Goal: Task Accomplishment & Management: Manage account settings

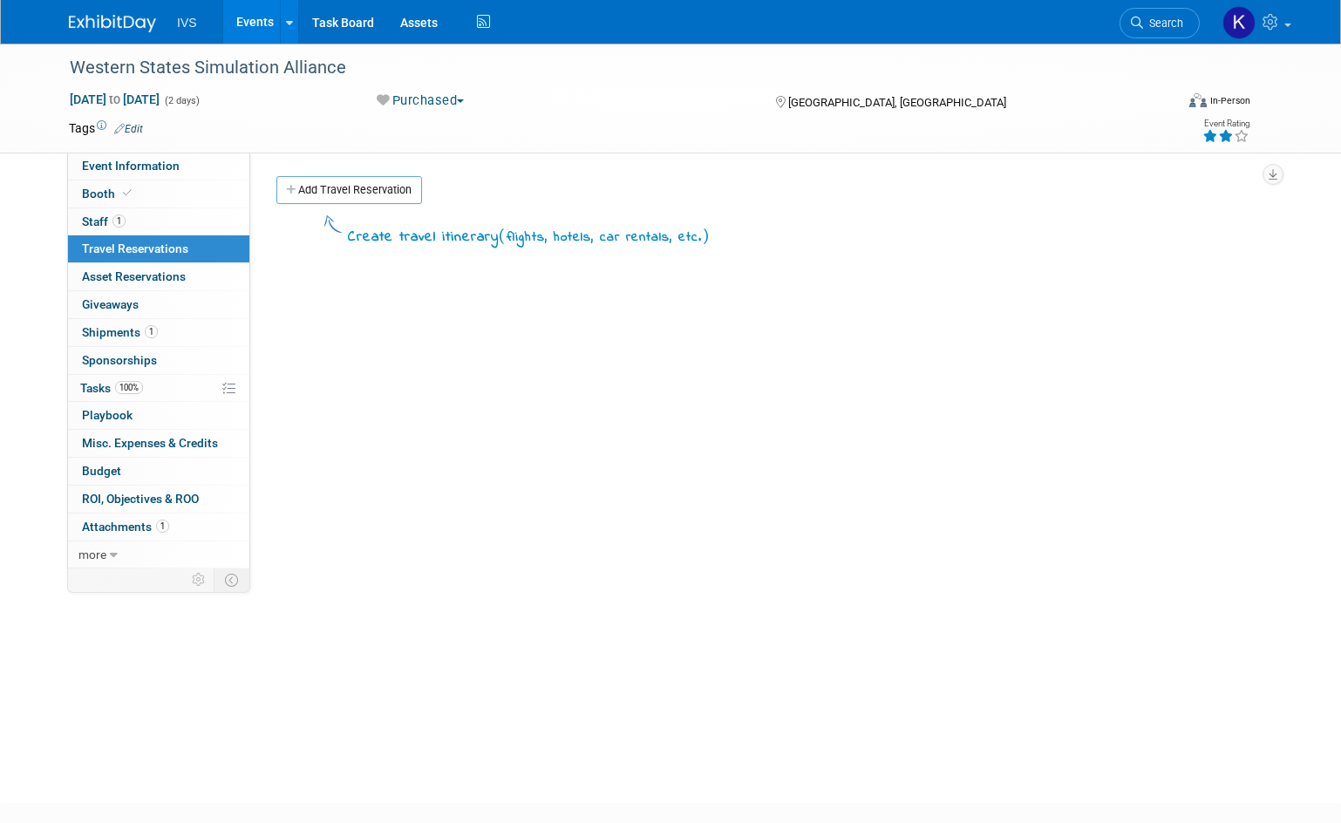
drag, startPoint x: 640, startPoint y: 392, endPoint x: 630, endPoint y: 390, distance: 9.7
click at [640, 392] on div "Create travel itinerary ( flights, hotels, car rentals, etc. )" at bounding box center [767, 473] width 983 height 523
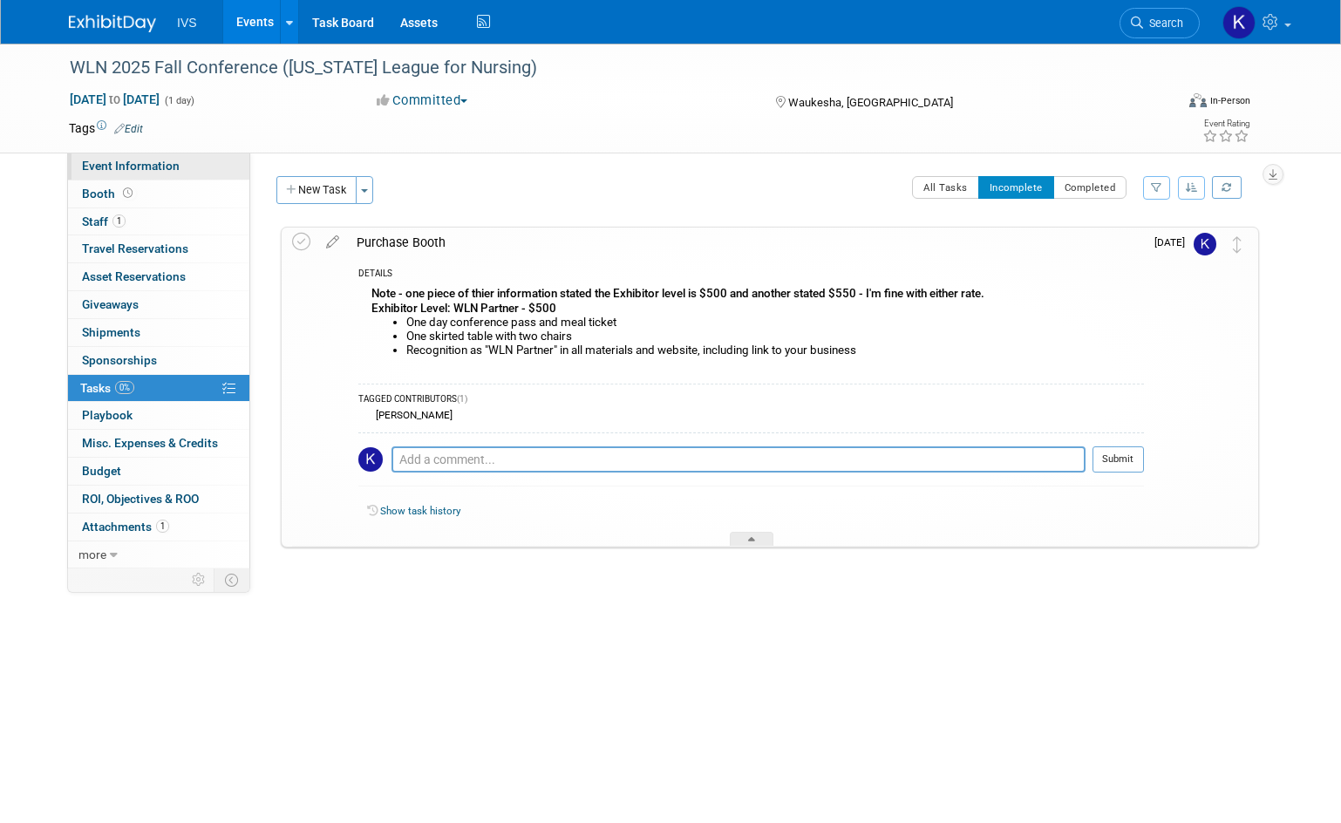
click at [181, 167] on link "Event Information" at bounding box center [158, 166] width 181 height 27
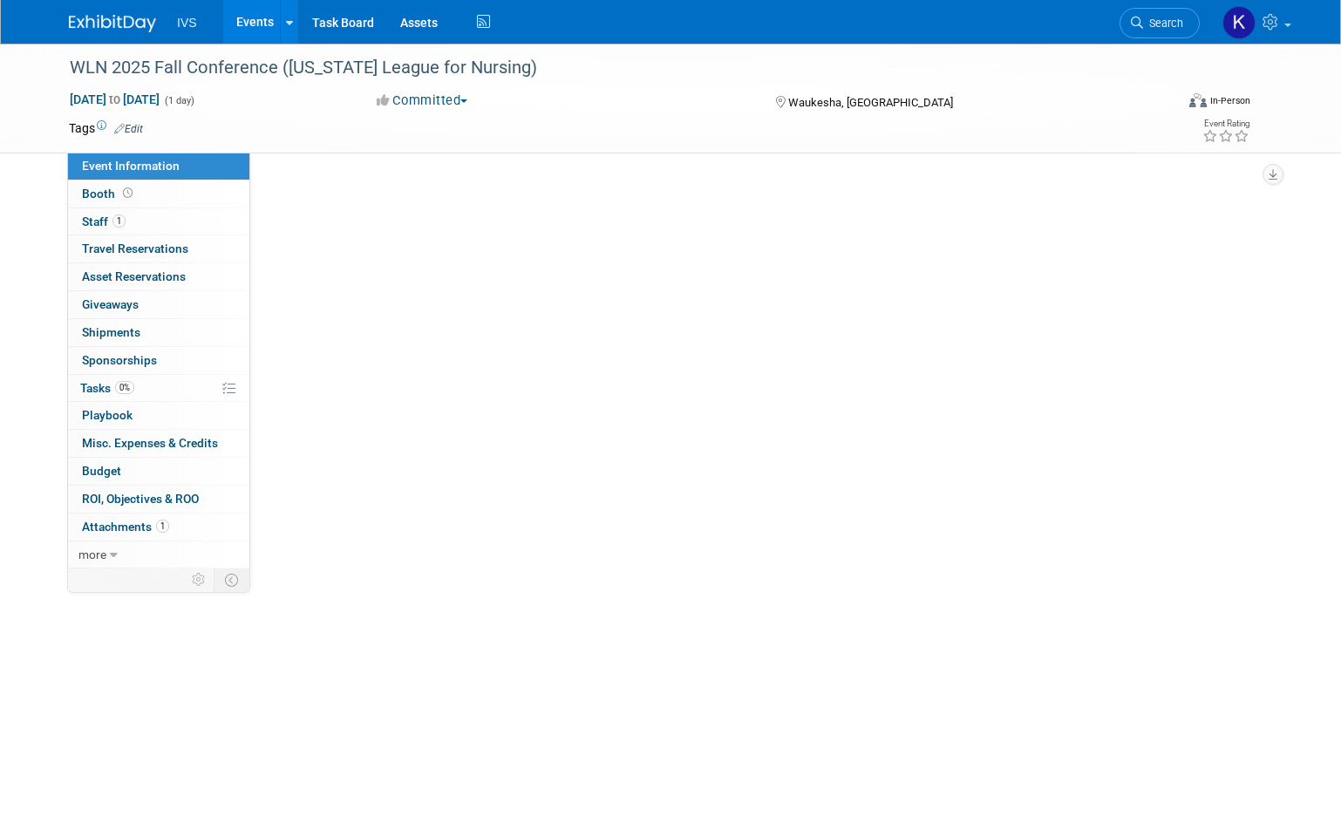
select select "Regional"
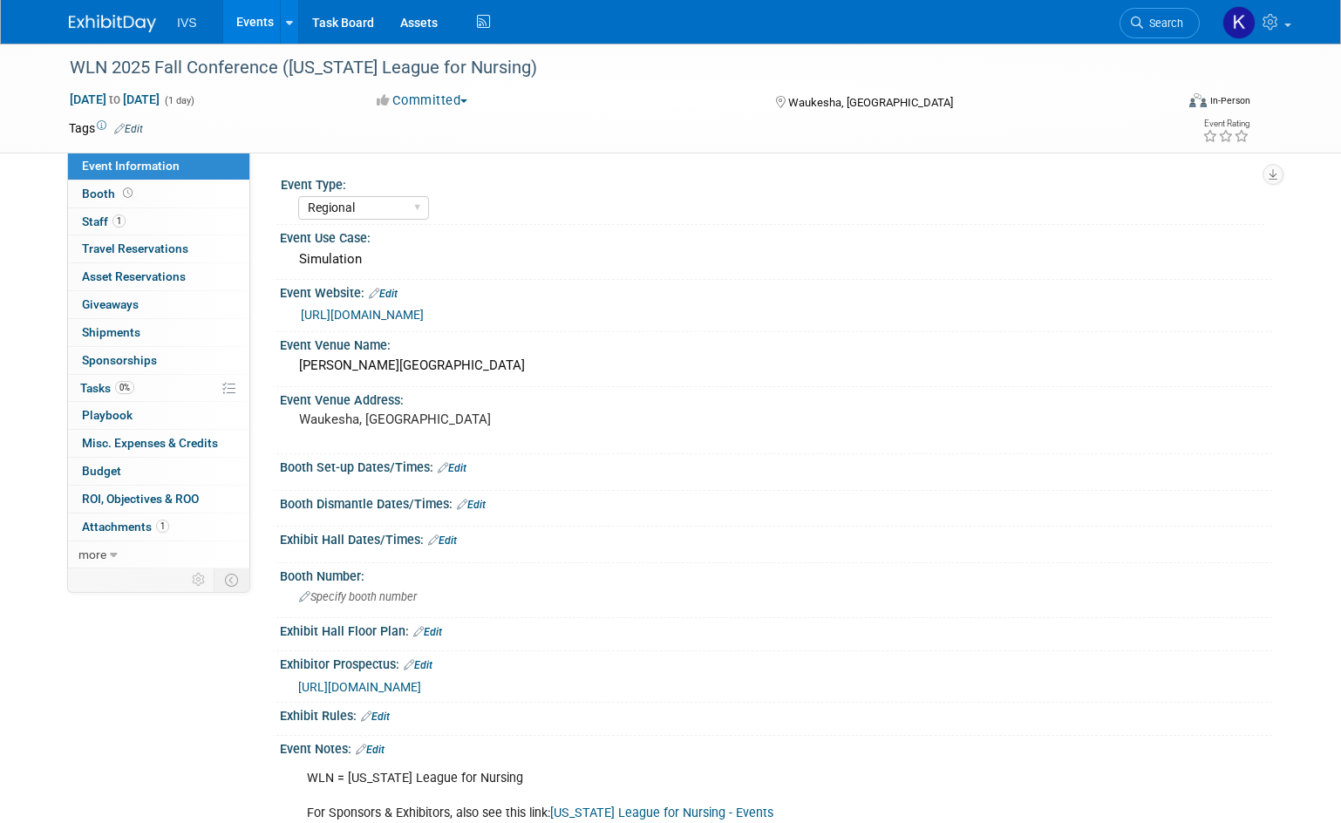
click at [424, 317] on link "https://wln.starchapter.com/meetinginfo.php?id=36&ts=1753739472" at bounding box center [362, 315] width 123 height 14
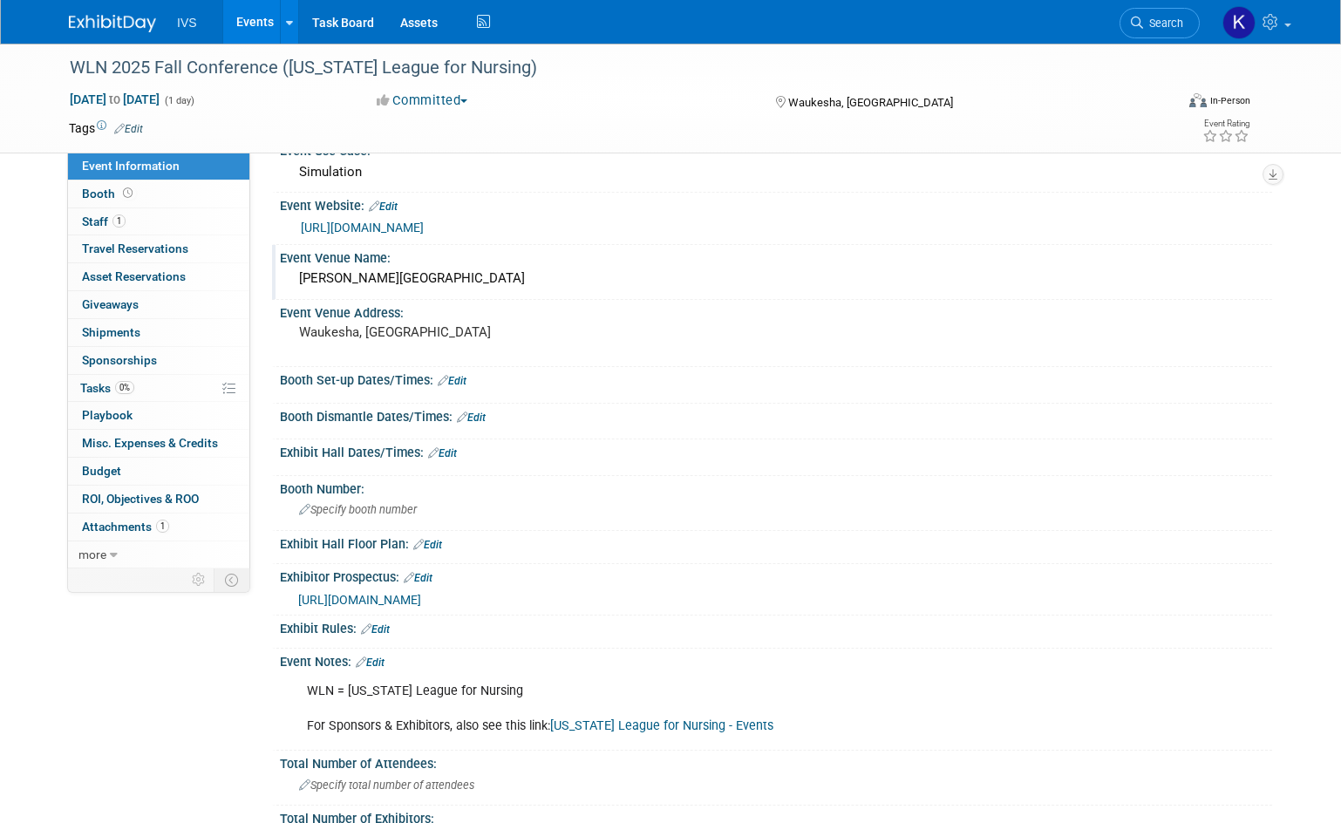
scroll to position [174, 0]
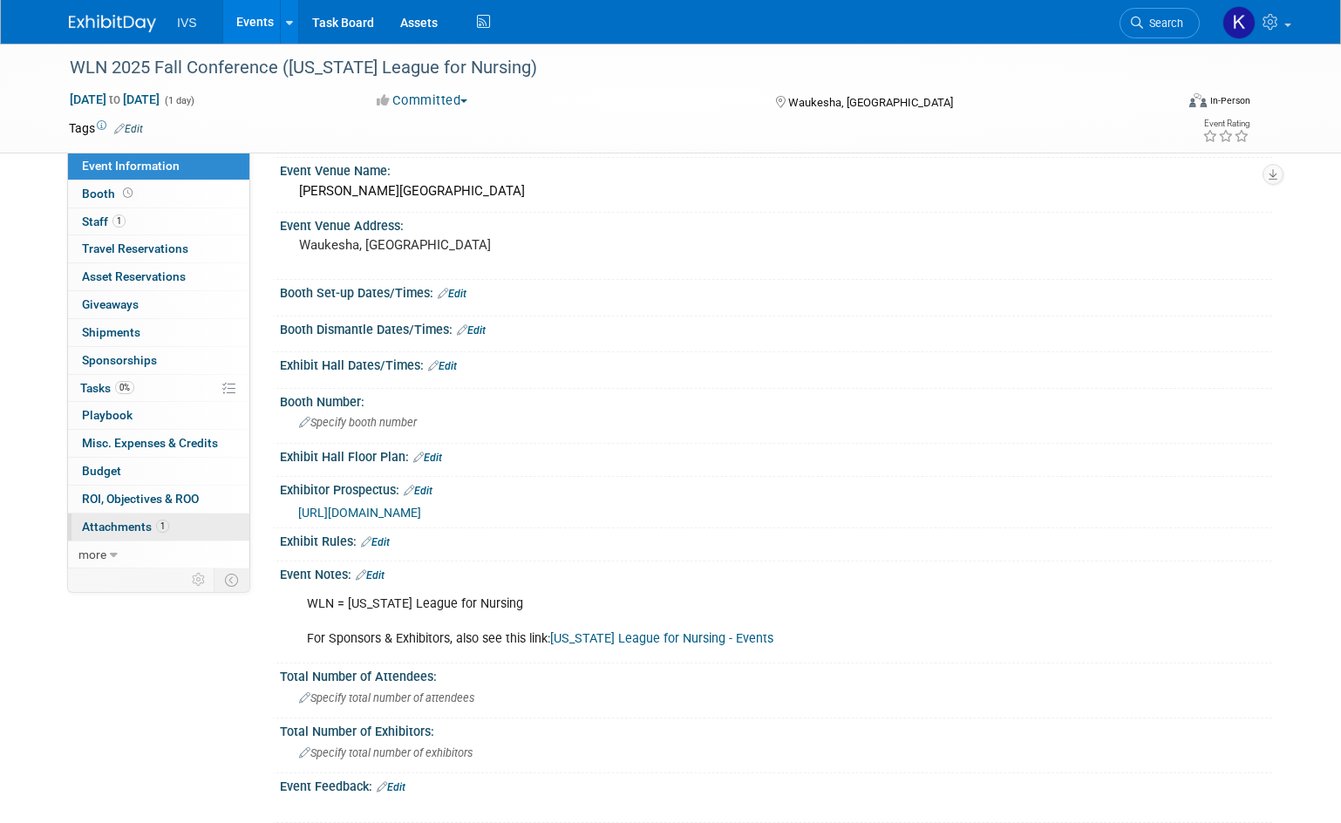
click at [179, 531] on link "1 Attachments 1" at bounding box center [158, 527] width 181 height 27
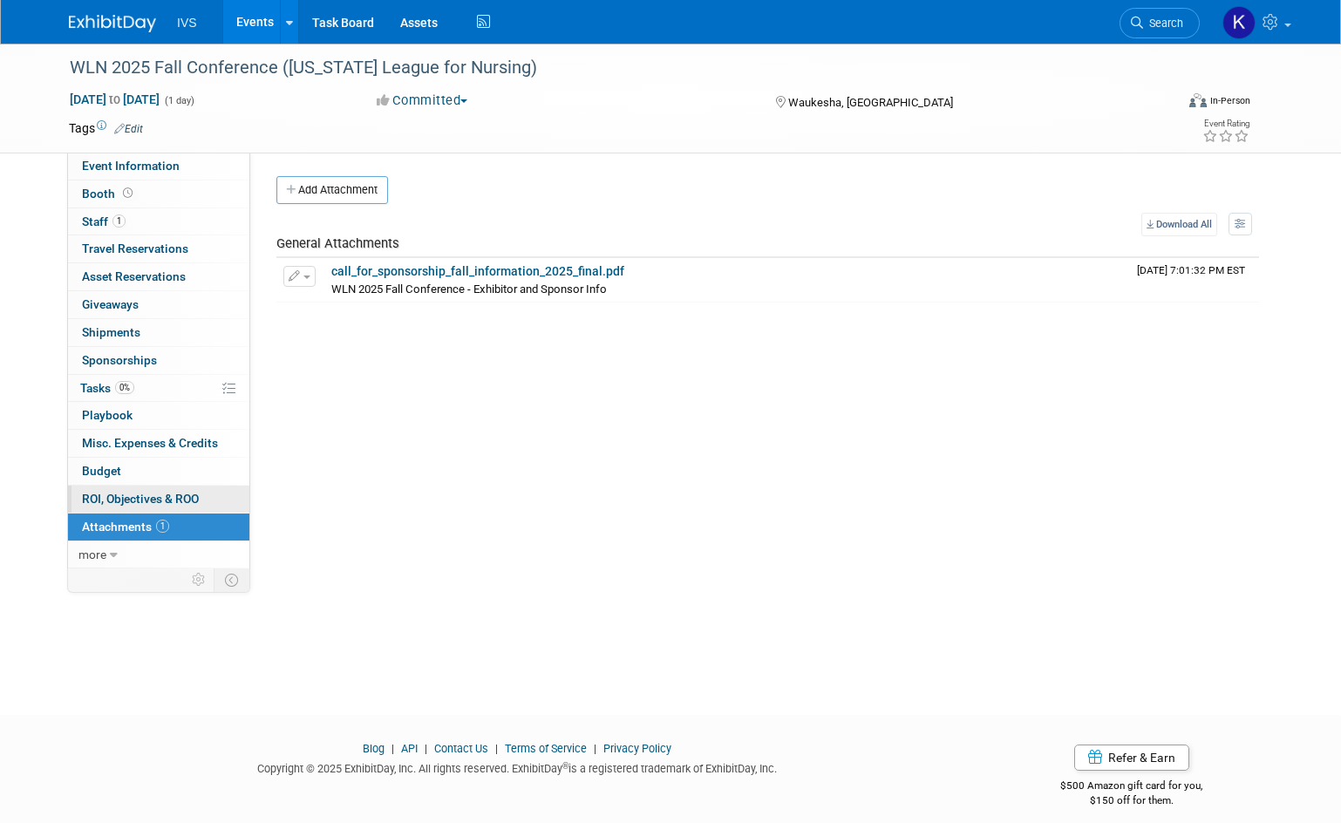
click at [153, 501] on span "ROI, Objectives & ROO 0" at bounding box center [140, 499] width 117 height 14
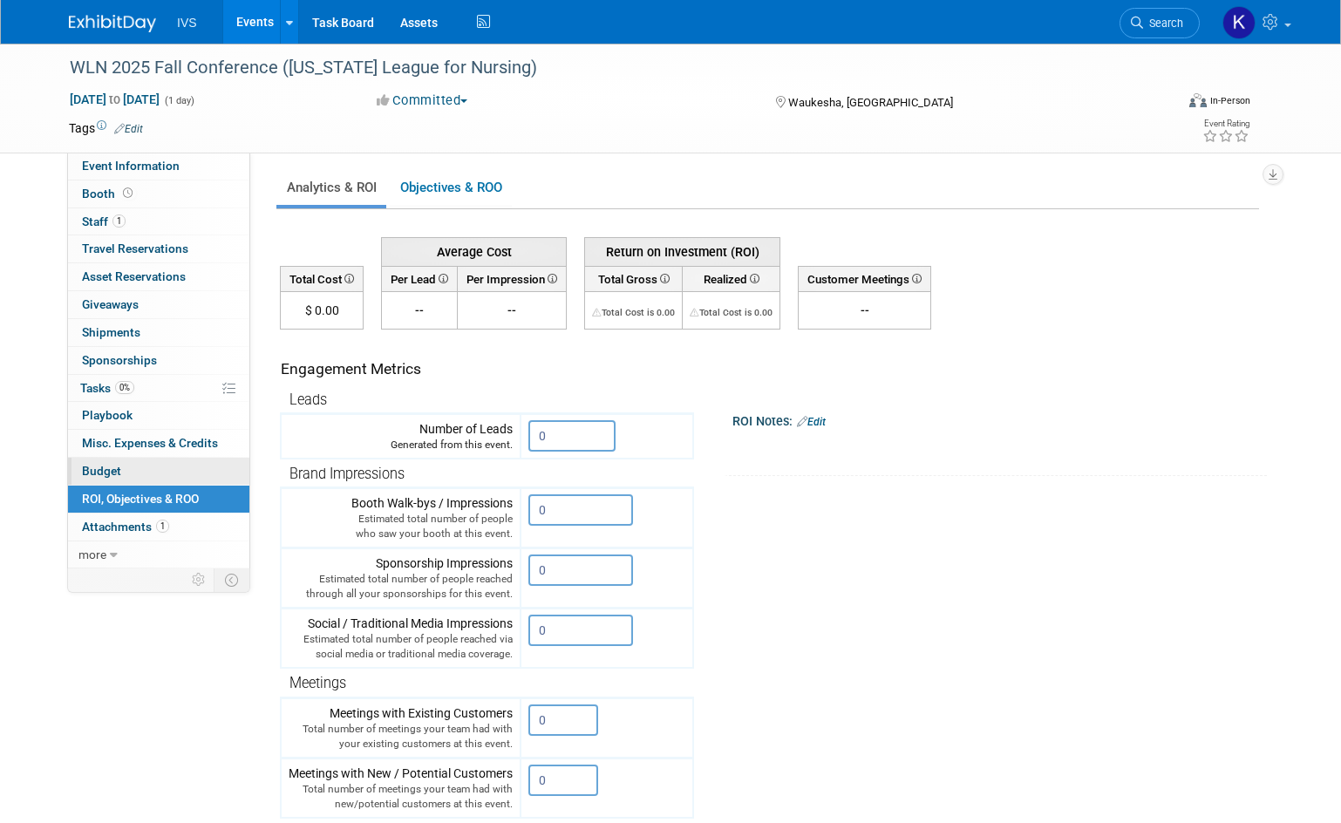
click at [149, 475] on link "Budget" at bounding box center [158, 471] width 181 height 27
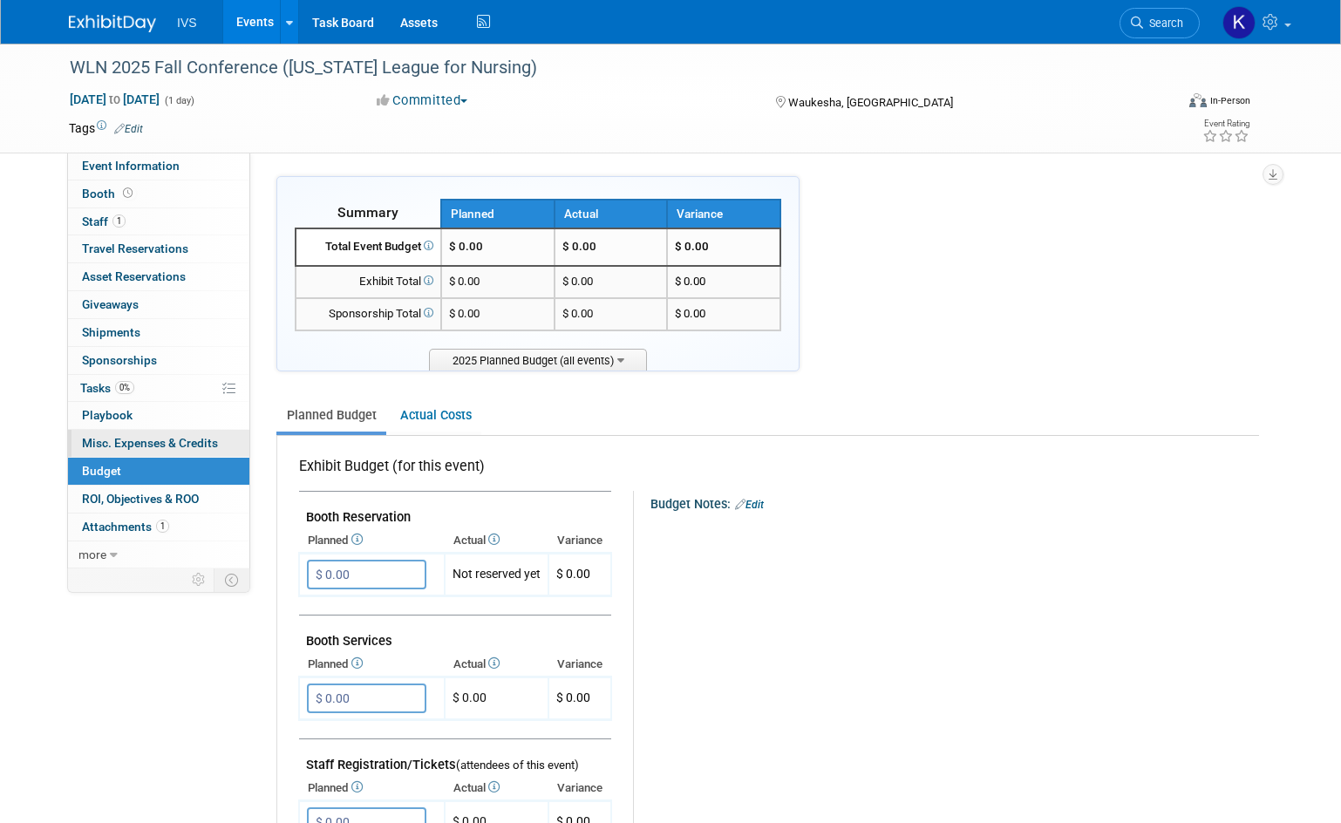
click at [149, 445] on span "Misc. Expenses & Credits 0" at bounding box center [150, 443] width 136 height 14
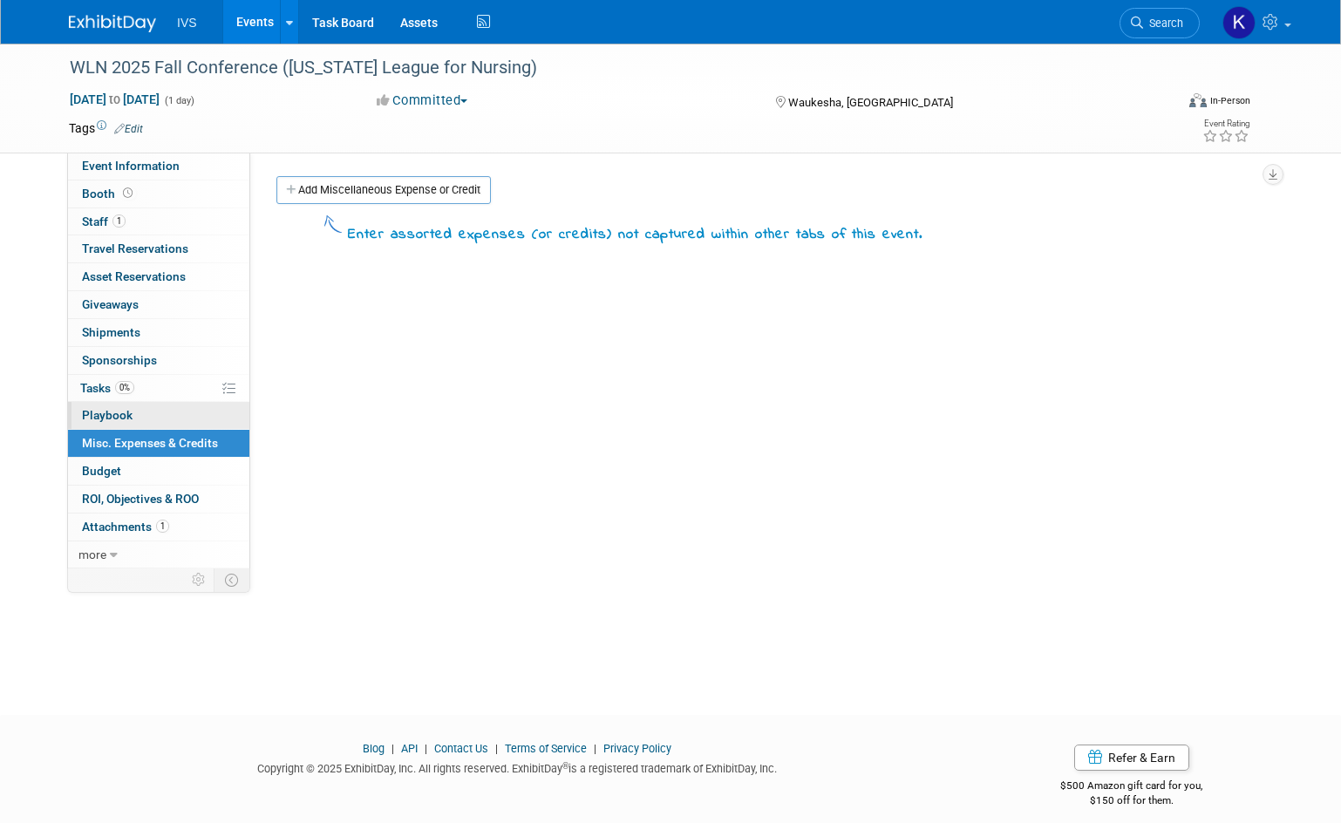
click at [137, 413] on link "0 Playbook 0" at bounding box center [158, 415] width 181 height 27
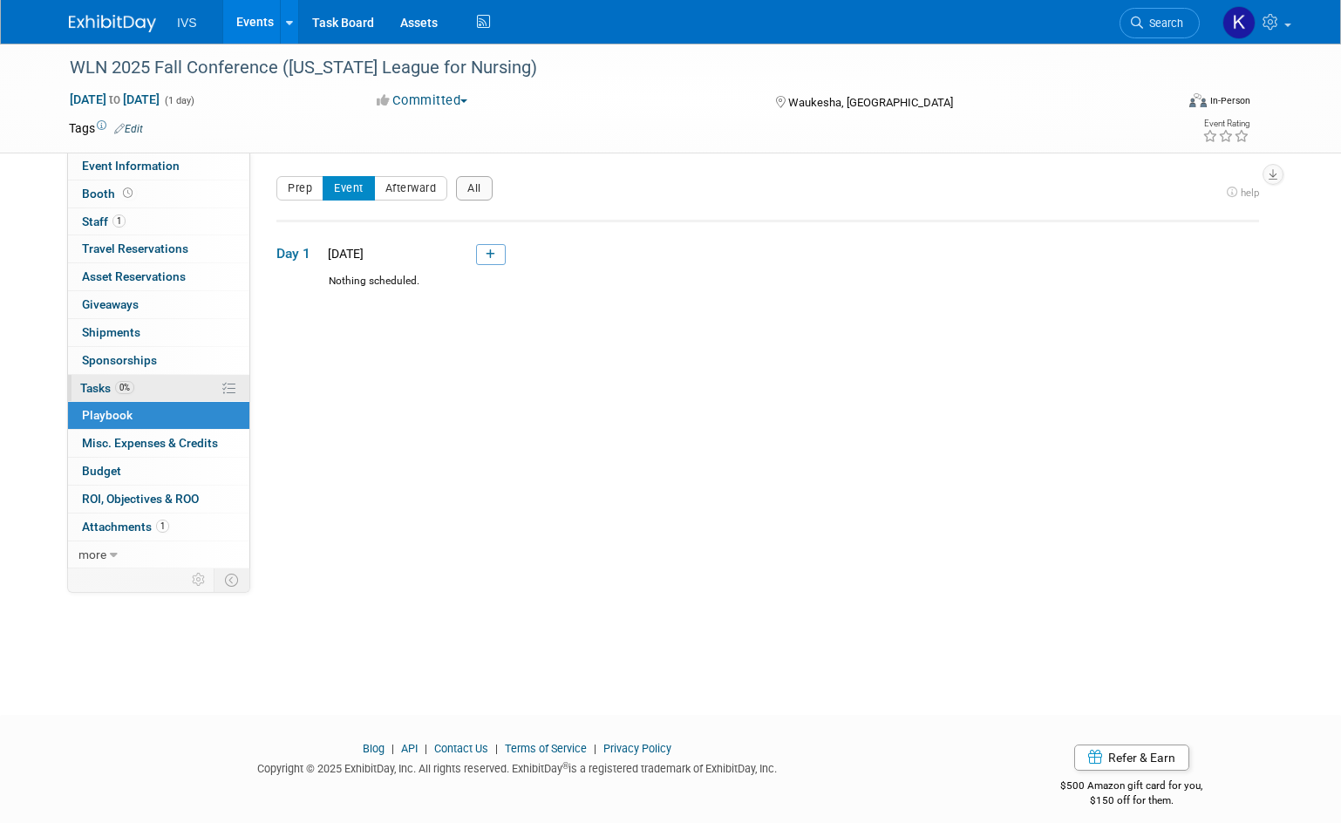
click at [126, 375] on link "0% Tasks 0%" at bounding box center [158, 388] width 181 height 27
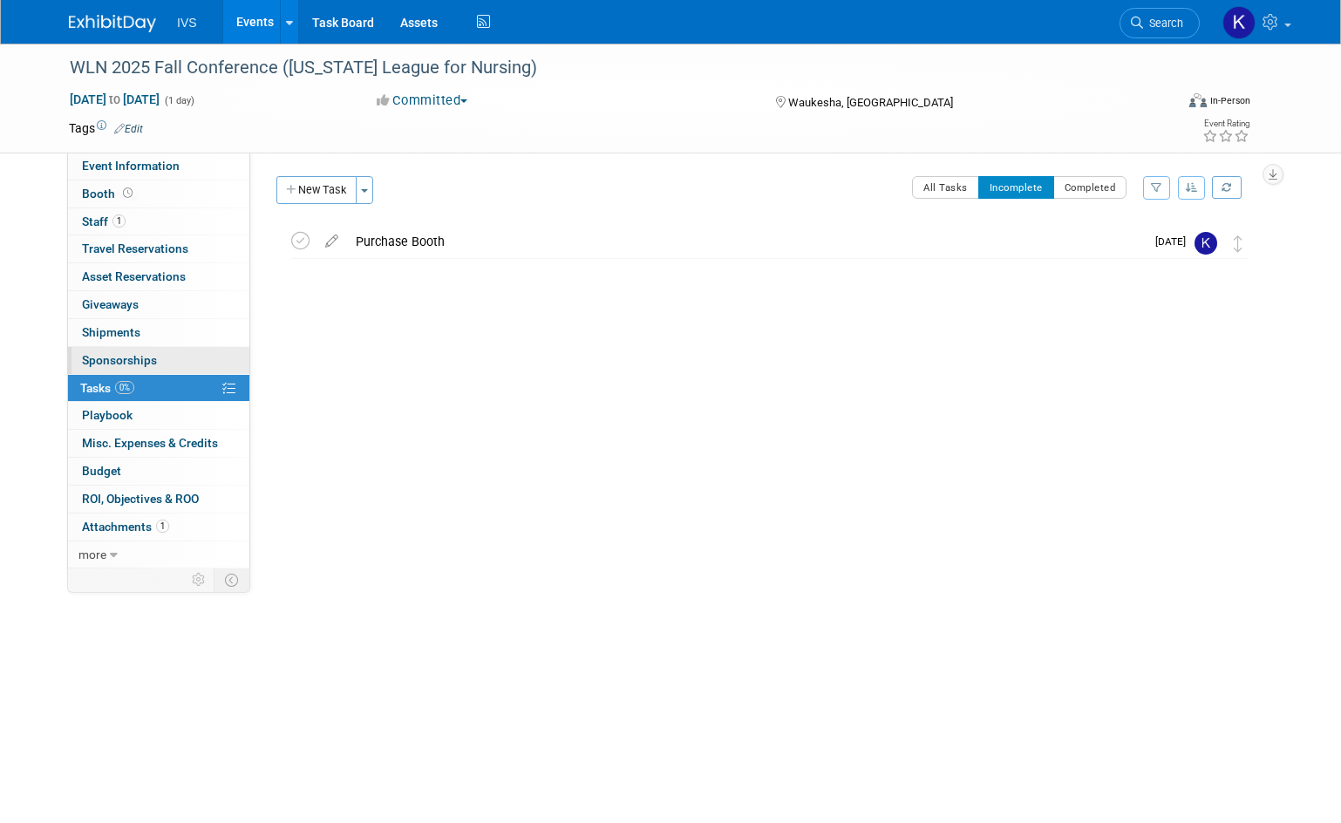
click at [129, 350] on link "0 Sponsorships 0" at bounding box center [158, 360] width 181 height 27
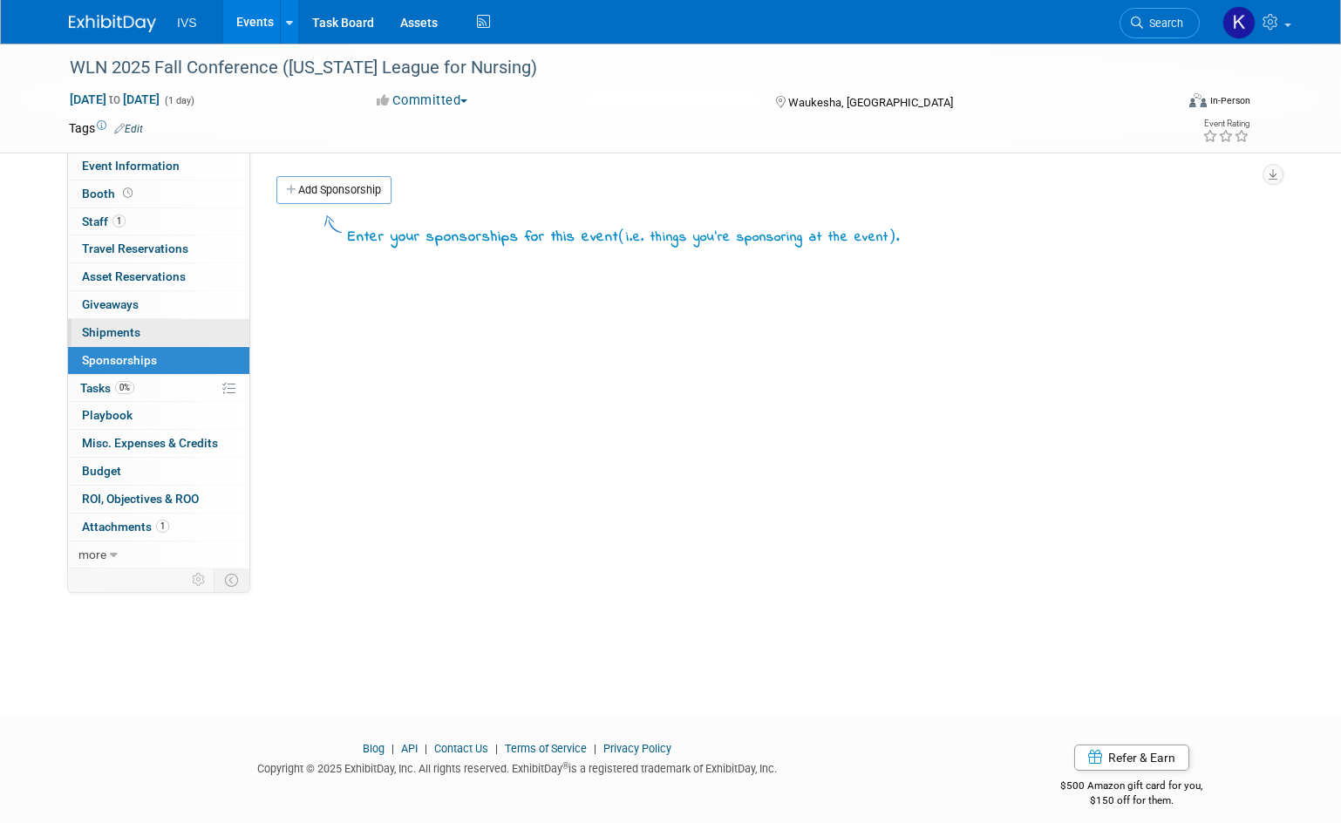
click at [130, 330] on span "Shipments 0" at bounding box center [111, 332] width 58 height 14
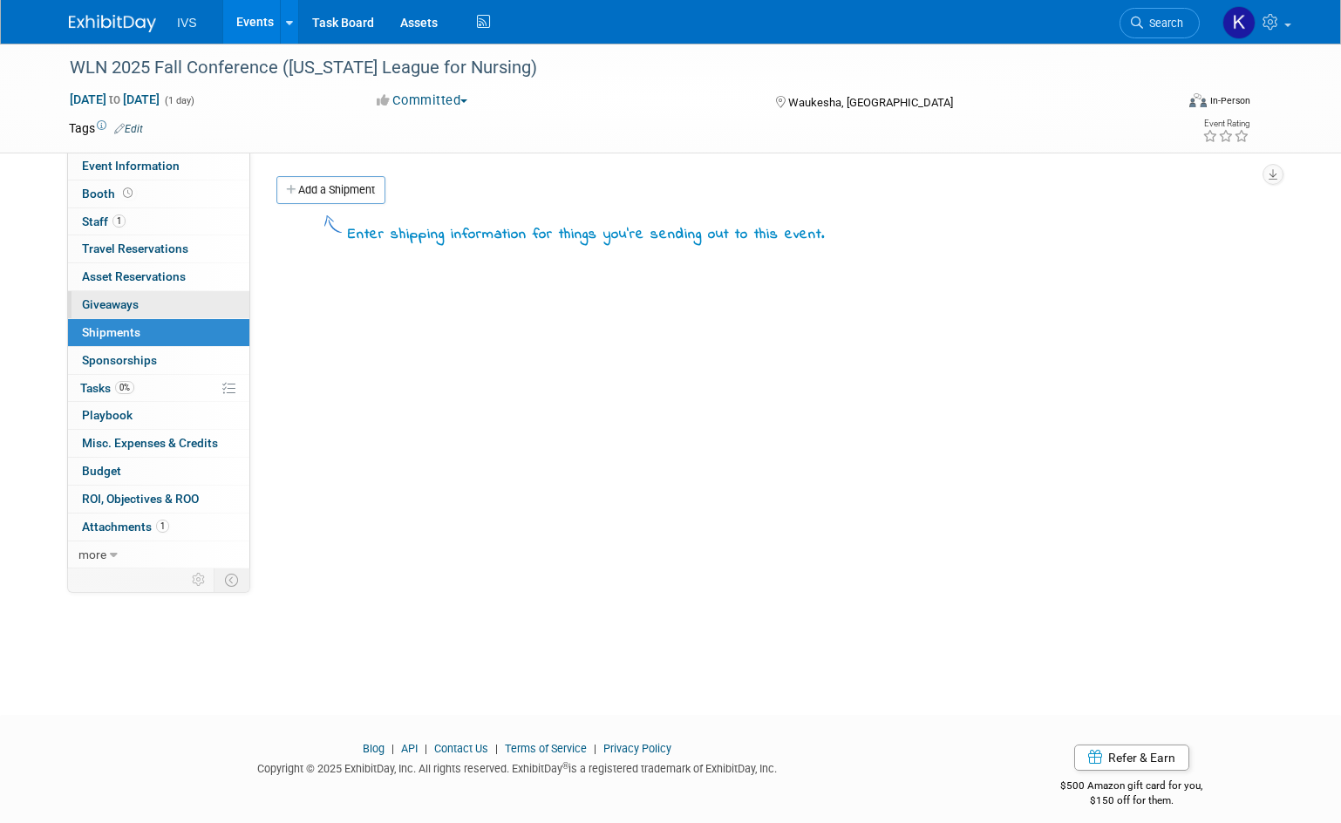
click at [172, 296] on link "0 Giveaways 0" at bounding box center [158, 304] width 181 height 27
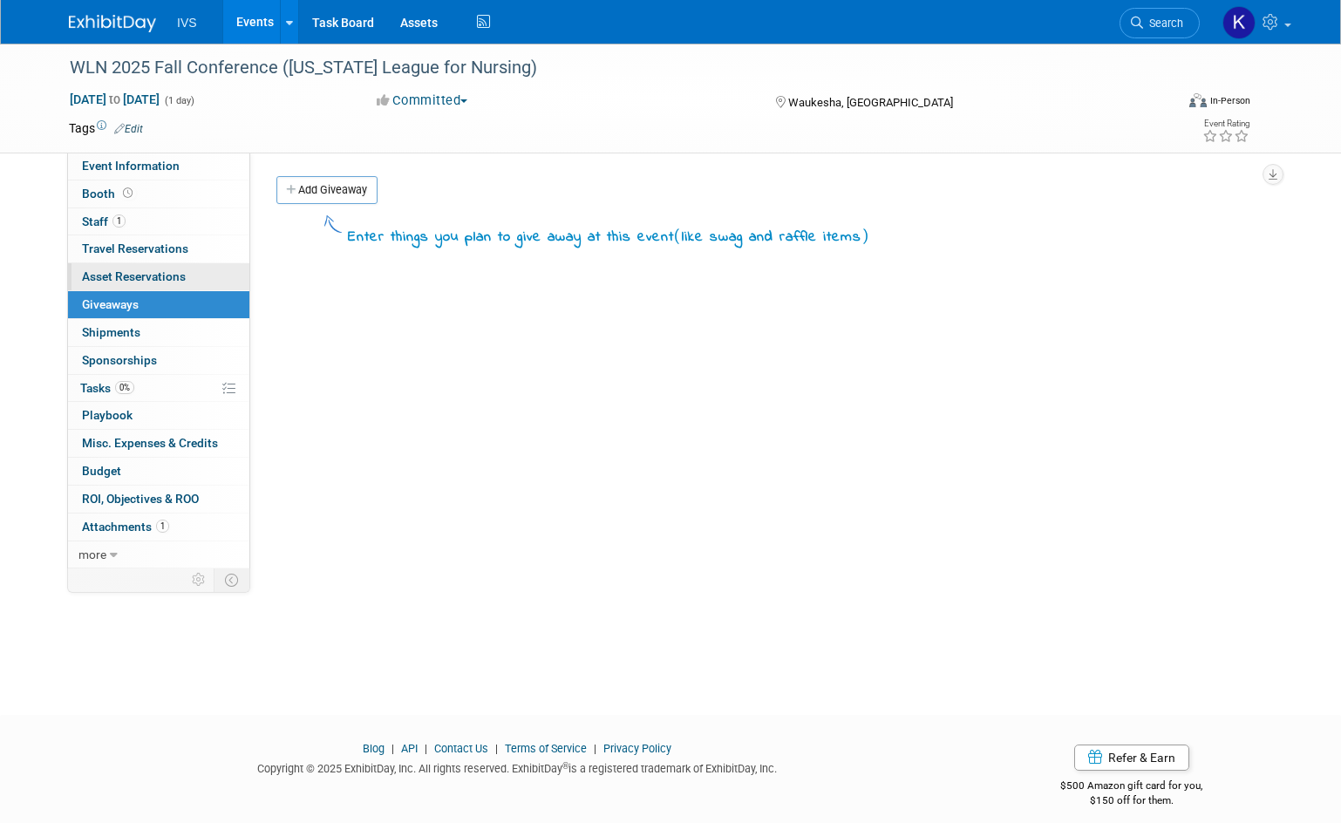
click at [175, 283] on span "Asset Reservations 0" at bounding box center [134, 276] width 104 height 14
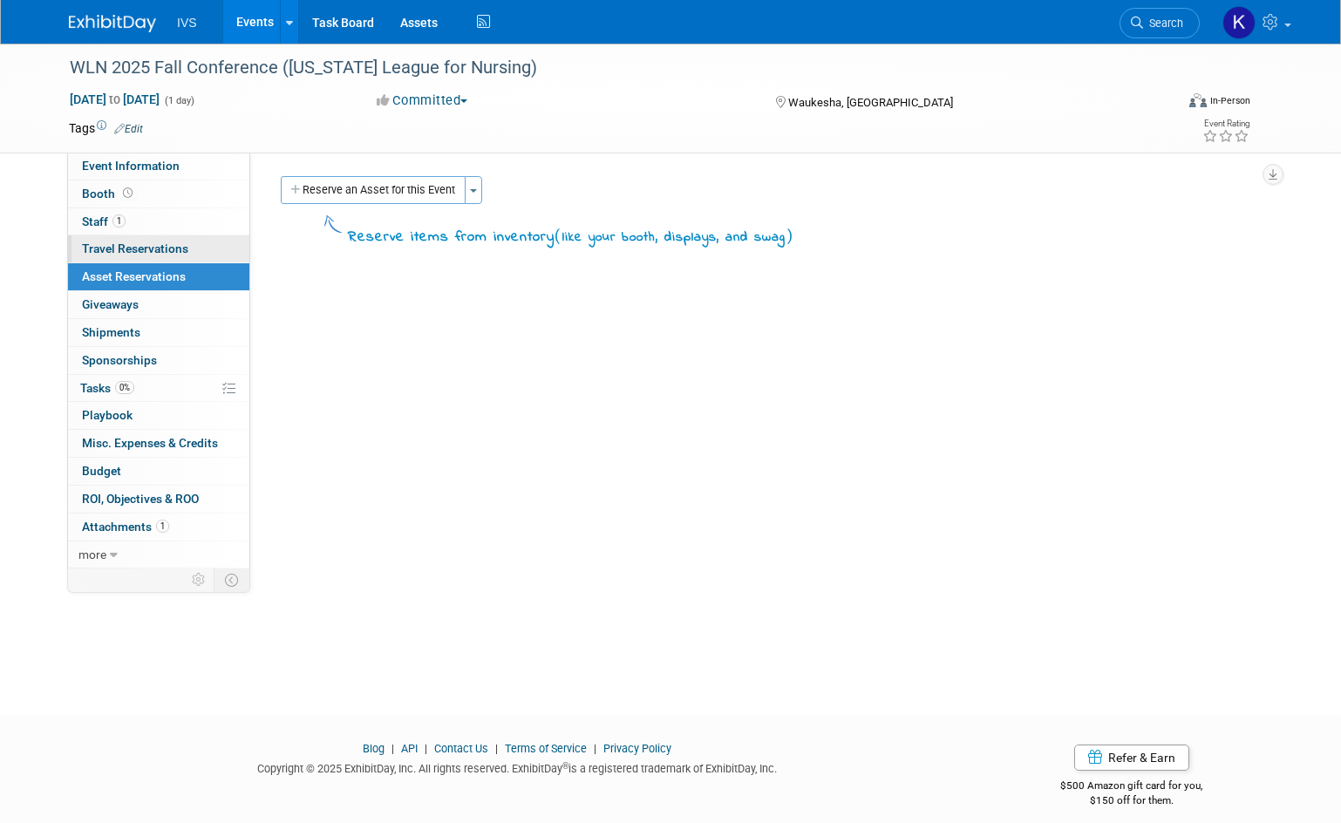
click at [181, 259] on link "0 Travel Reservations 0" at bounding box center [158, 248] width 181 height 27
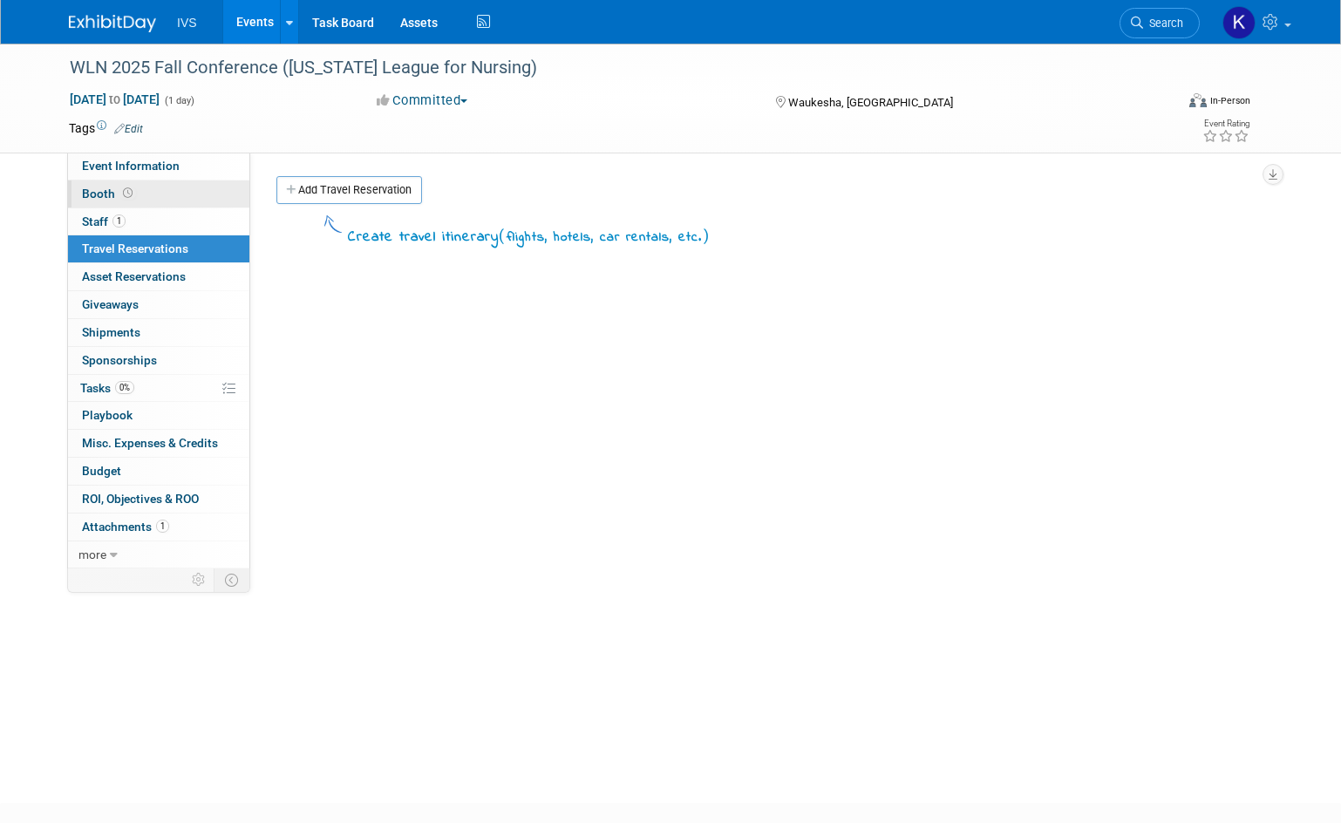
click at [153, 199] on link "Booth" at bounding box center [158, 194] width 181 height 27
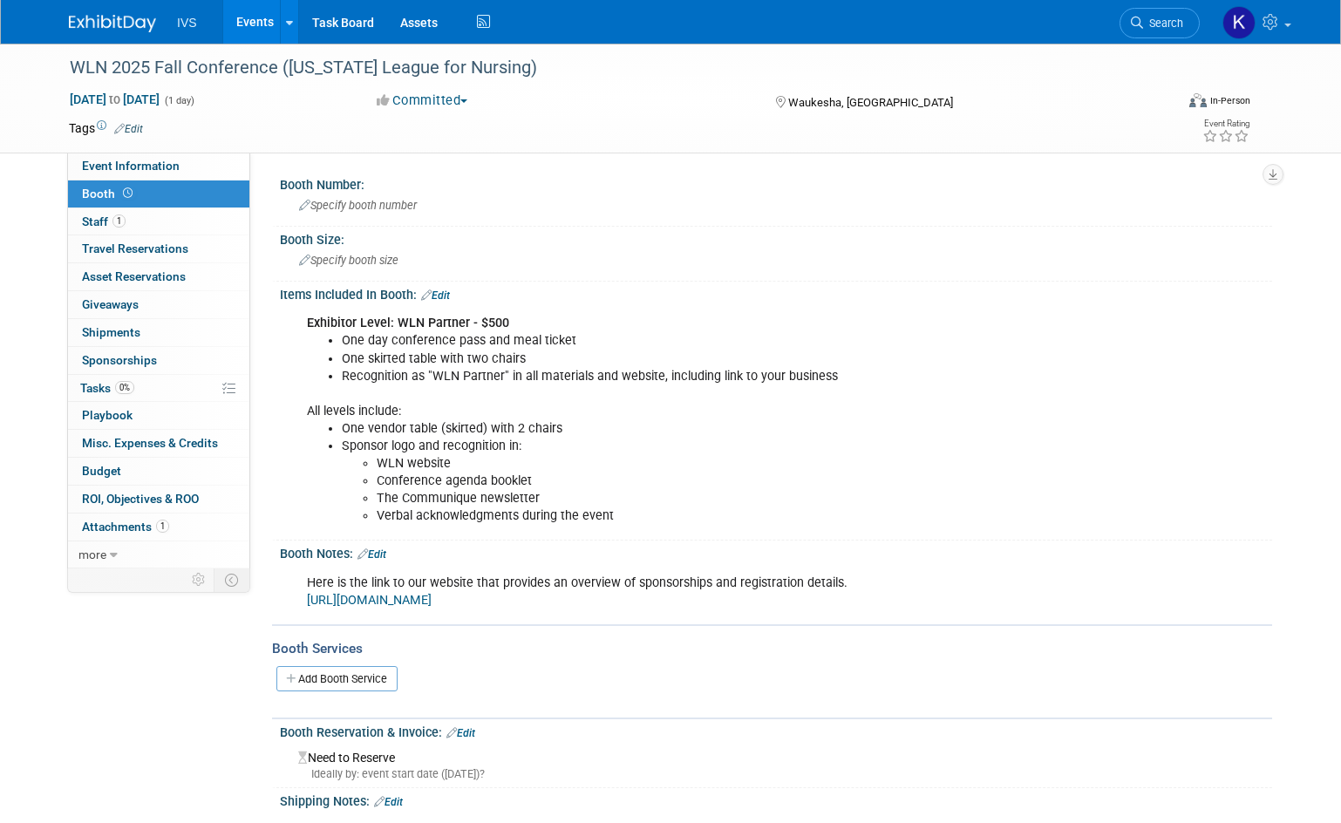
click at [172, 152] on div "WLN 2025 Fall Conference (Wisconsin League for Nursing) Nov 8, 2025 to Nov 8, 2…" at bounding box center [671, 98] width 1230 height 109
click at [173, 160] on span "Event Information" at bounding box center [131, 166] width 98 height 14
select select "Regional"
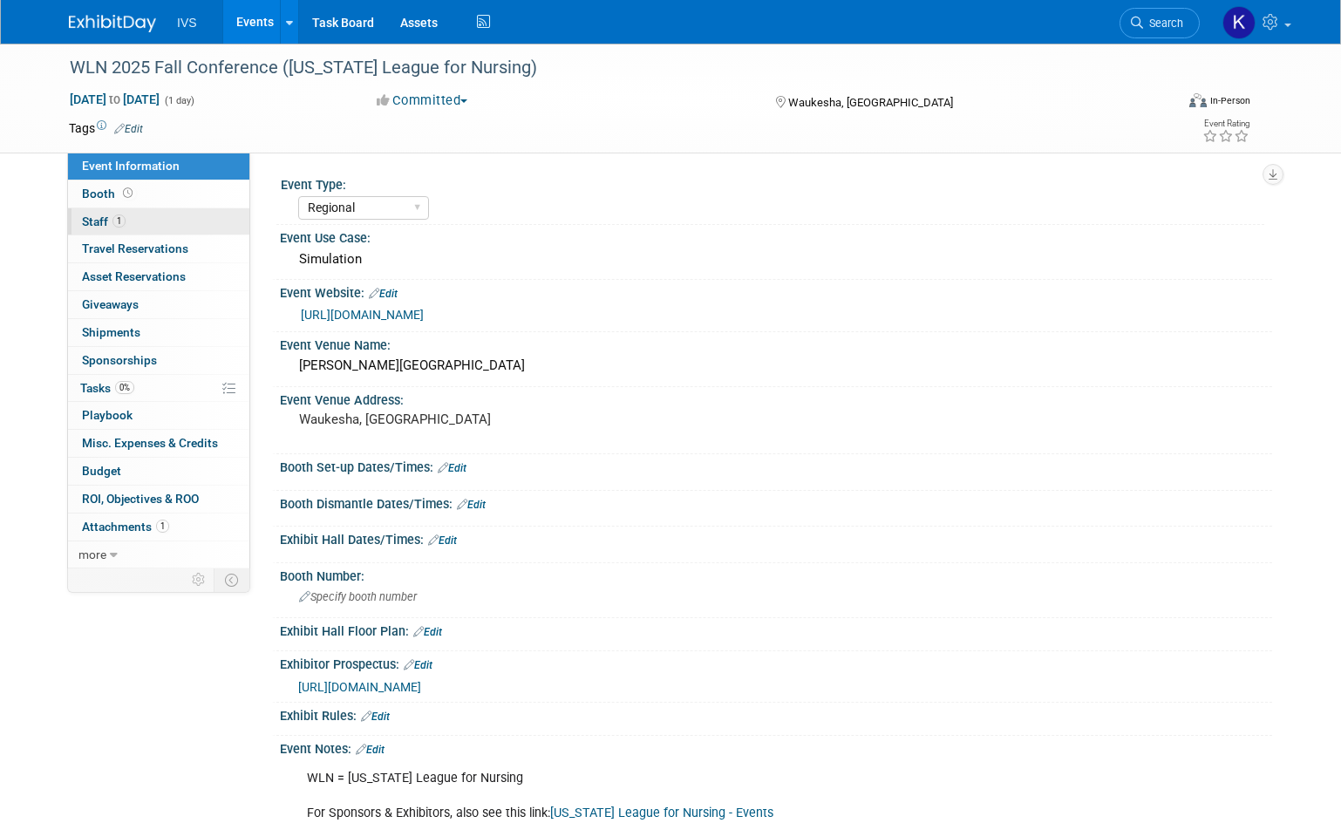
click at [186, 221] on link "1 Staff 1" at bounding box center [158, 221] width 181 height 27
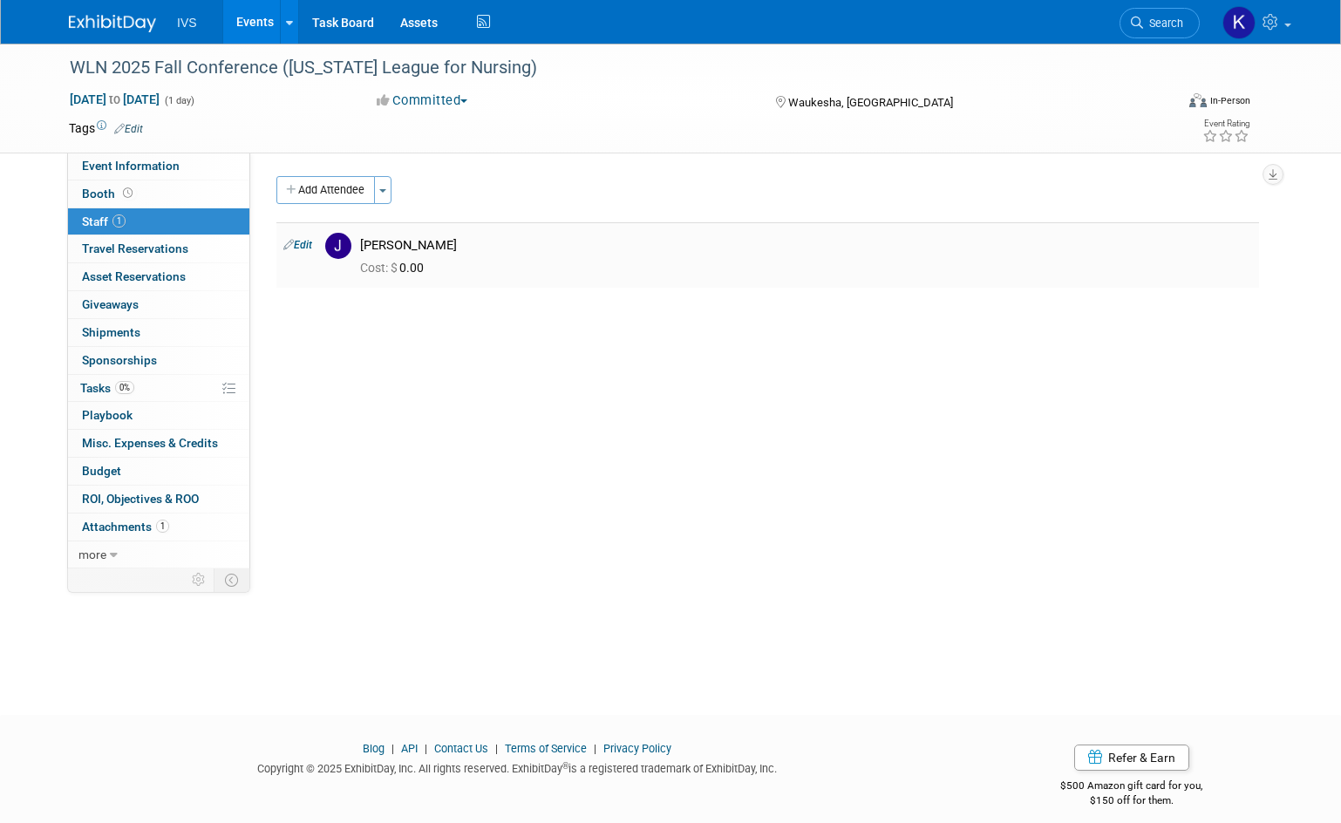
drag, startPoint x: 440, startPoint y: 242, endPoint x: 379, endPoint y: 243, distance: 60.2
click at [365, 239] on div "[PERSON_NAME]" at bounding box center [806, 245] width 892 height 17
copy div "[PERSON_NAME]"
drag, startPoint x: 494, startPoint y: 290, endPoint x: 471, endPoint y: 270, distance: 30.4
click at [494, 290] on div "Add Attendee Toggle Dropdown Quick -Tag Attendees Apply X (me) select all" at bounding box center [767, 240] width 983 height 129
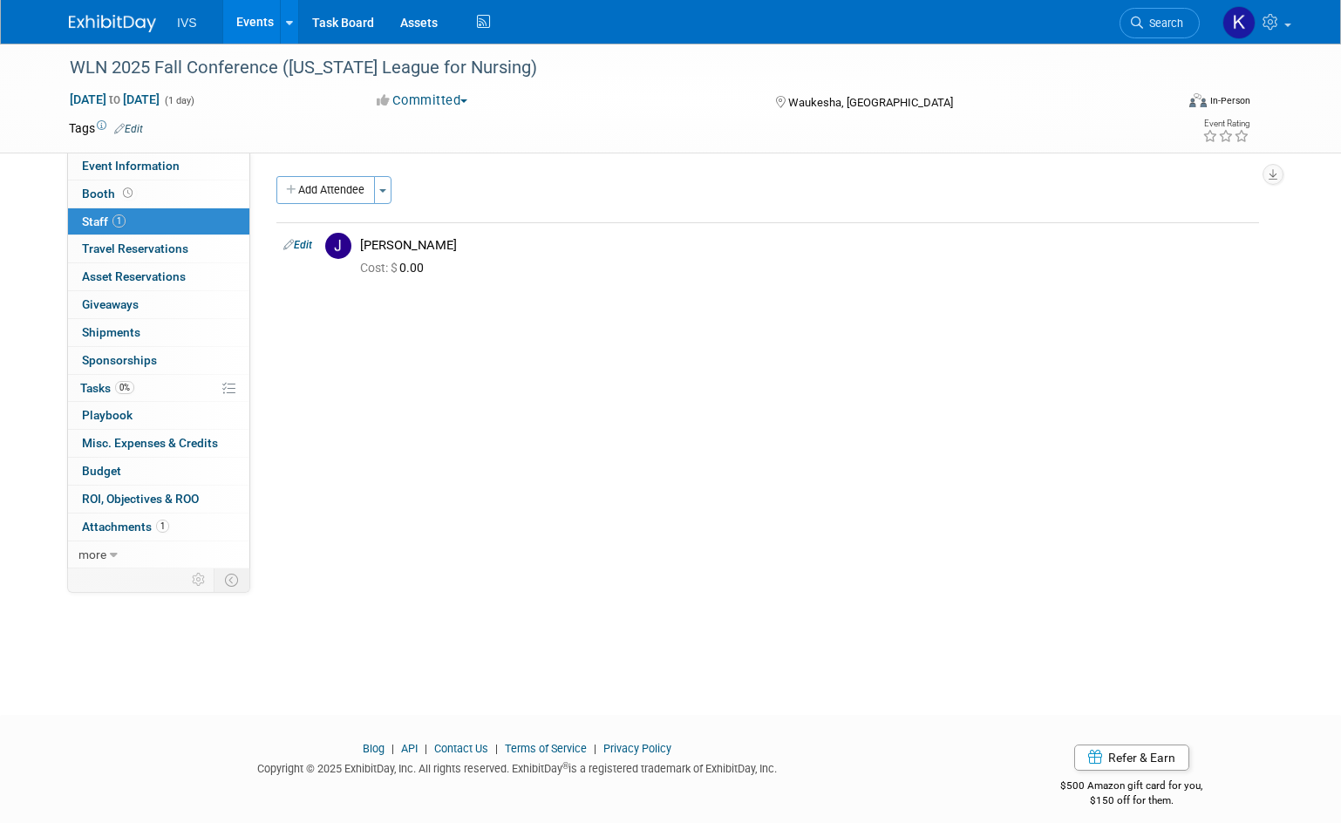
click at [1162, 24] on span "Search" at bounding box center [1163, 23] width 40 height 13
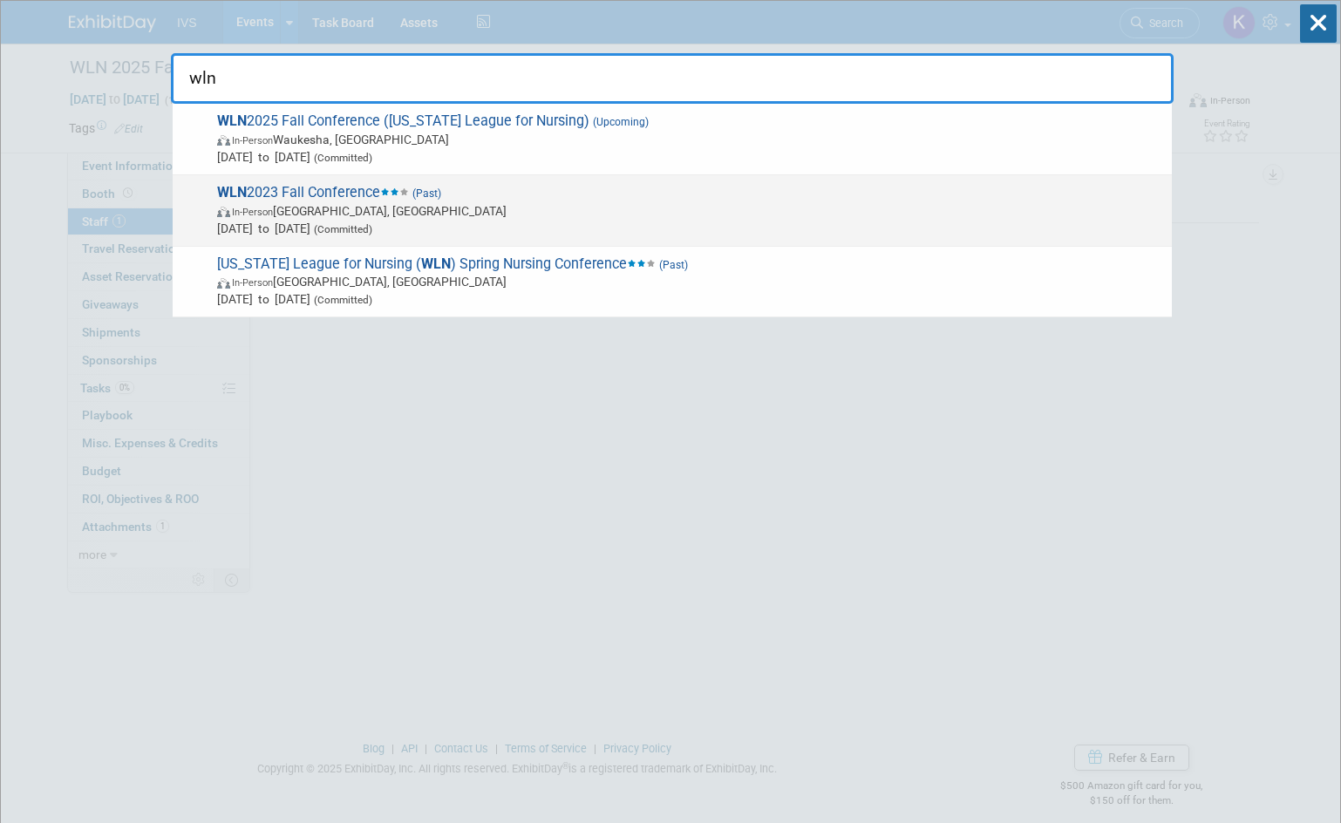
type input "wln"
click at [603, 204] on span "In-Person Green Bay, WI" at bounding box center [690, 210] width 946 height 17
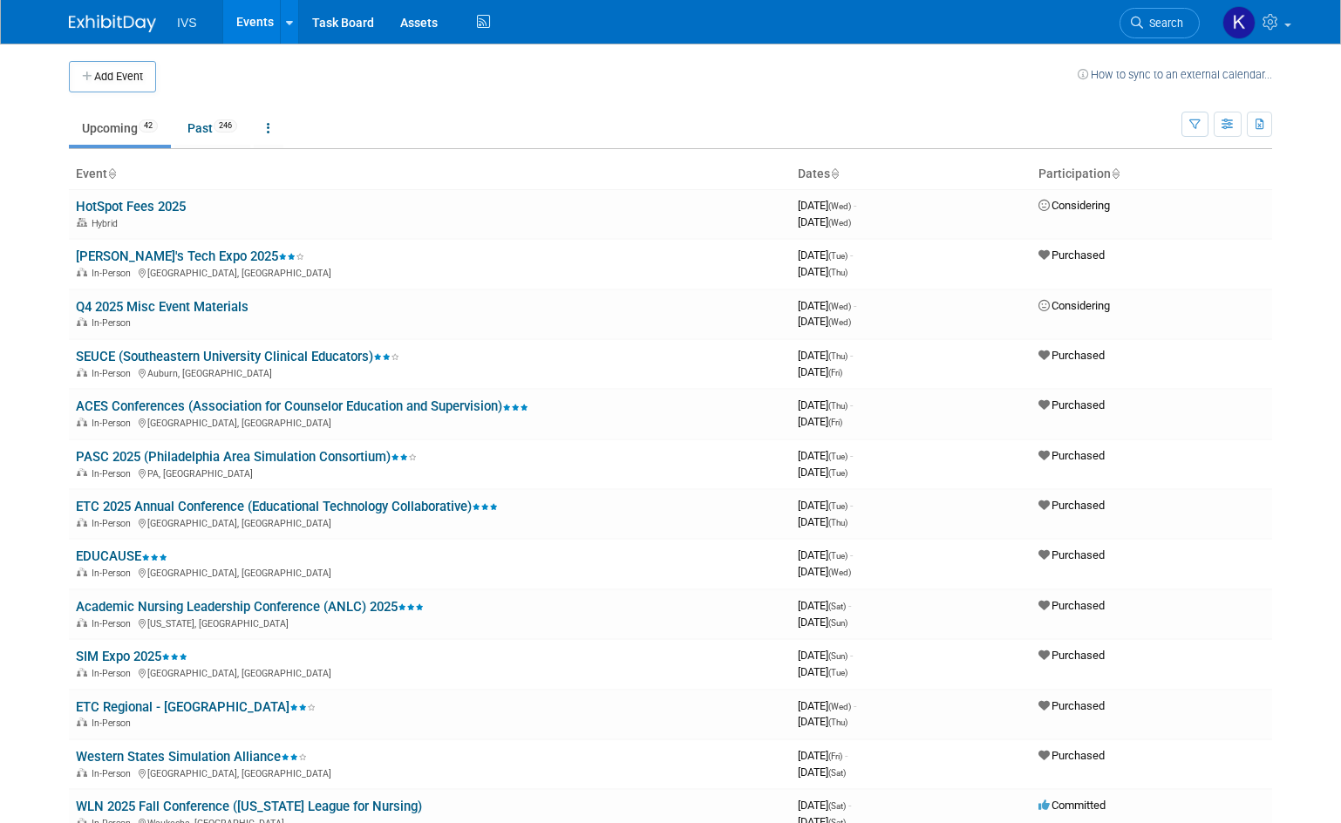
click at [1148, 19] on span "Search" at bounding box center [1163, 23] width 40 height 13
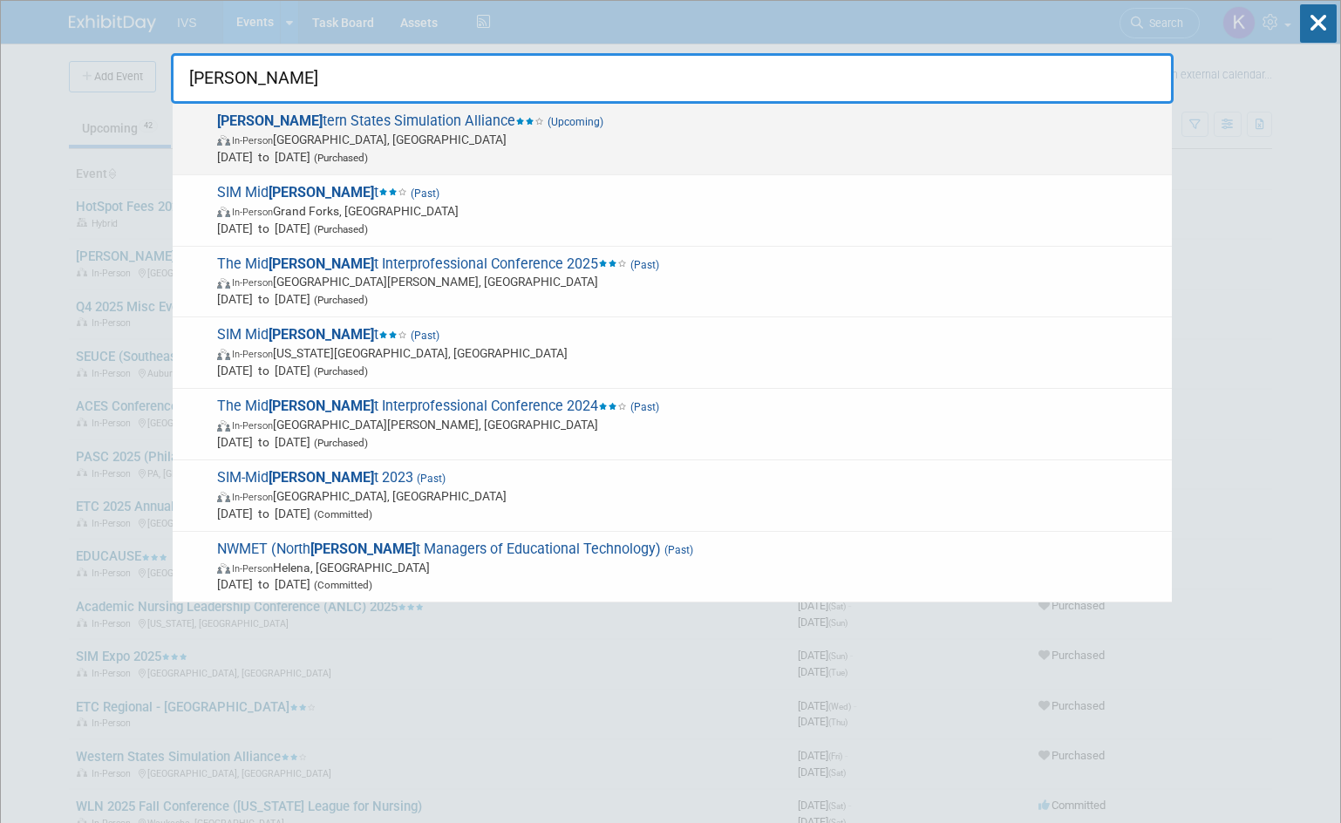
type input "wes"
click at [685, 131] on span "In-Person San Diego, CA" at bounding box center [690, 139] width 946 height 17
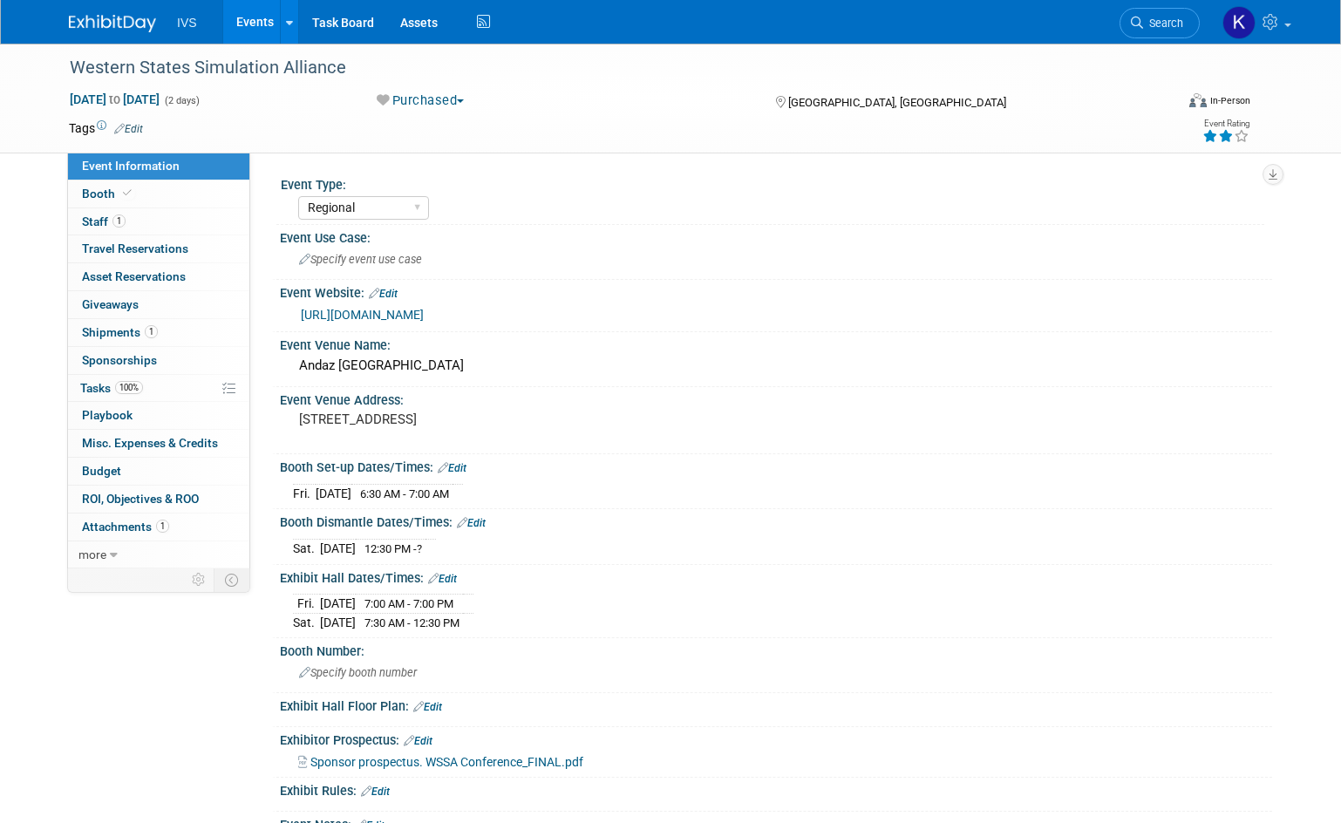
select select "Regional"
click at [600, 72] on div "Western States Simulation Alliance" at bounding box center [607, 67] width 1087 height 31
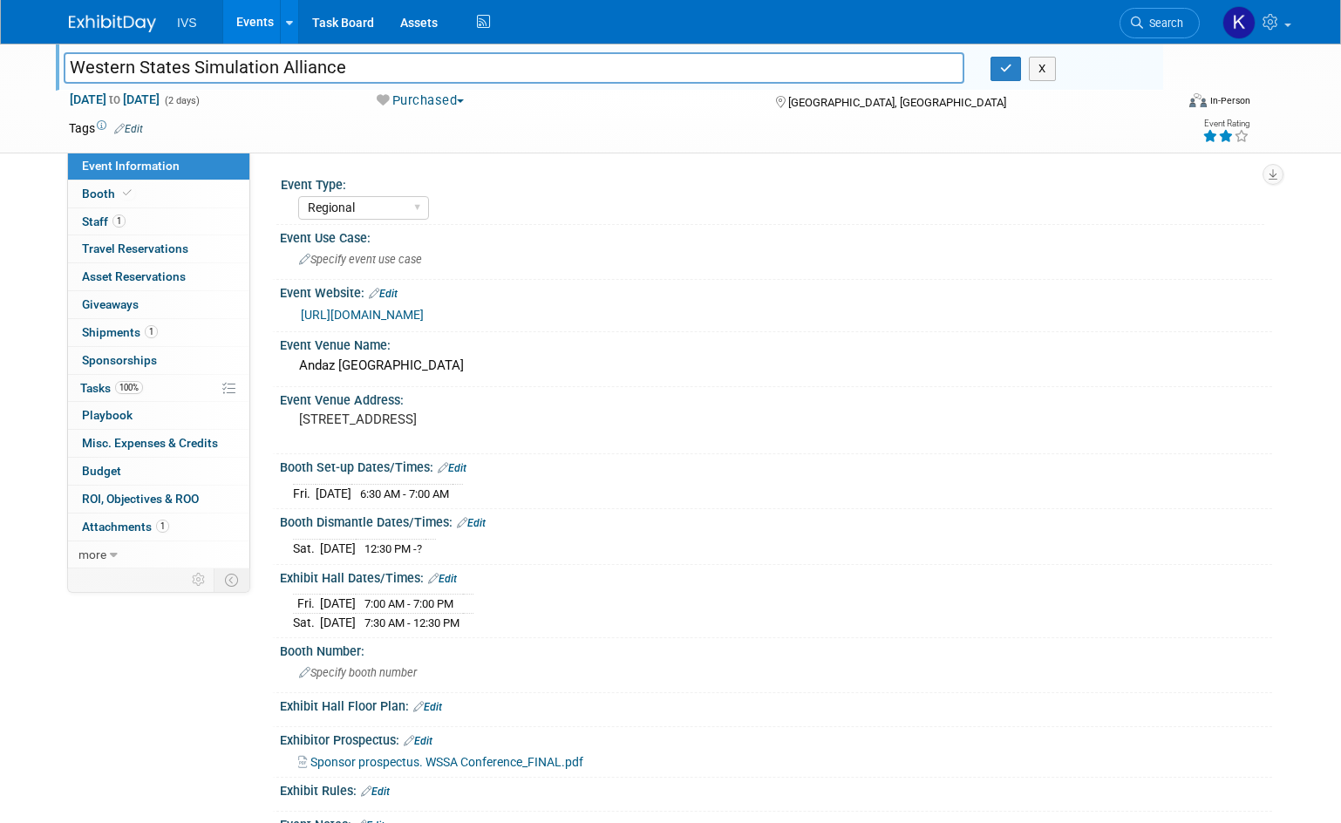
click at [537, 140] on div "Tags Edit" at bounding box center [559, 129] width 980 height 24
click at [312, 127] on td at bounding box center [596, 127] width 906 height 17
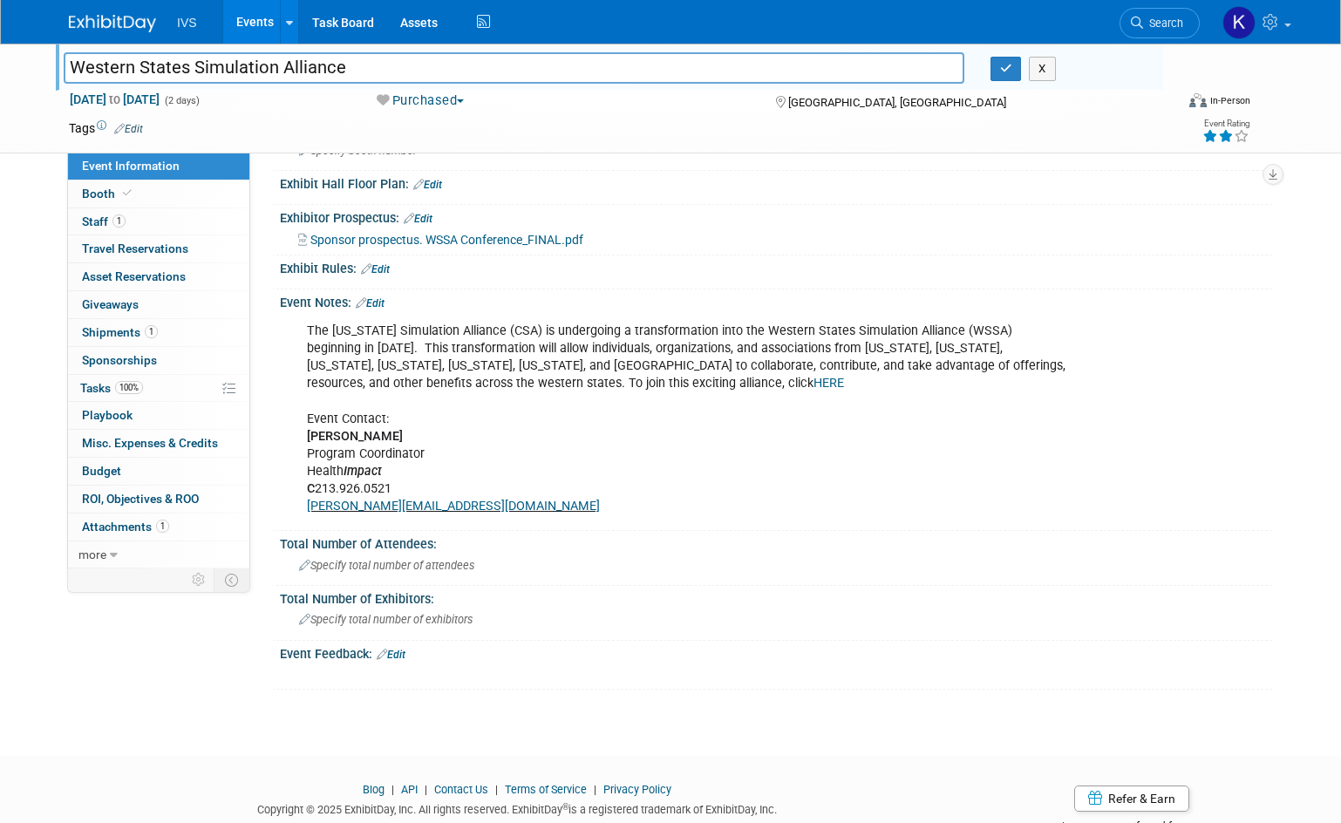
scroll to position [523, 0]
click at [1233, 24] on img at bounding box center [1239, 22] width 33 height 33
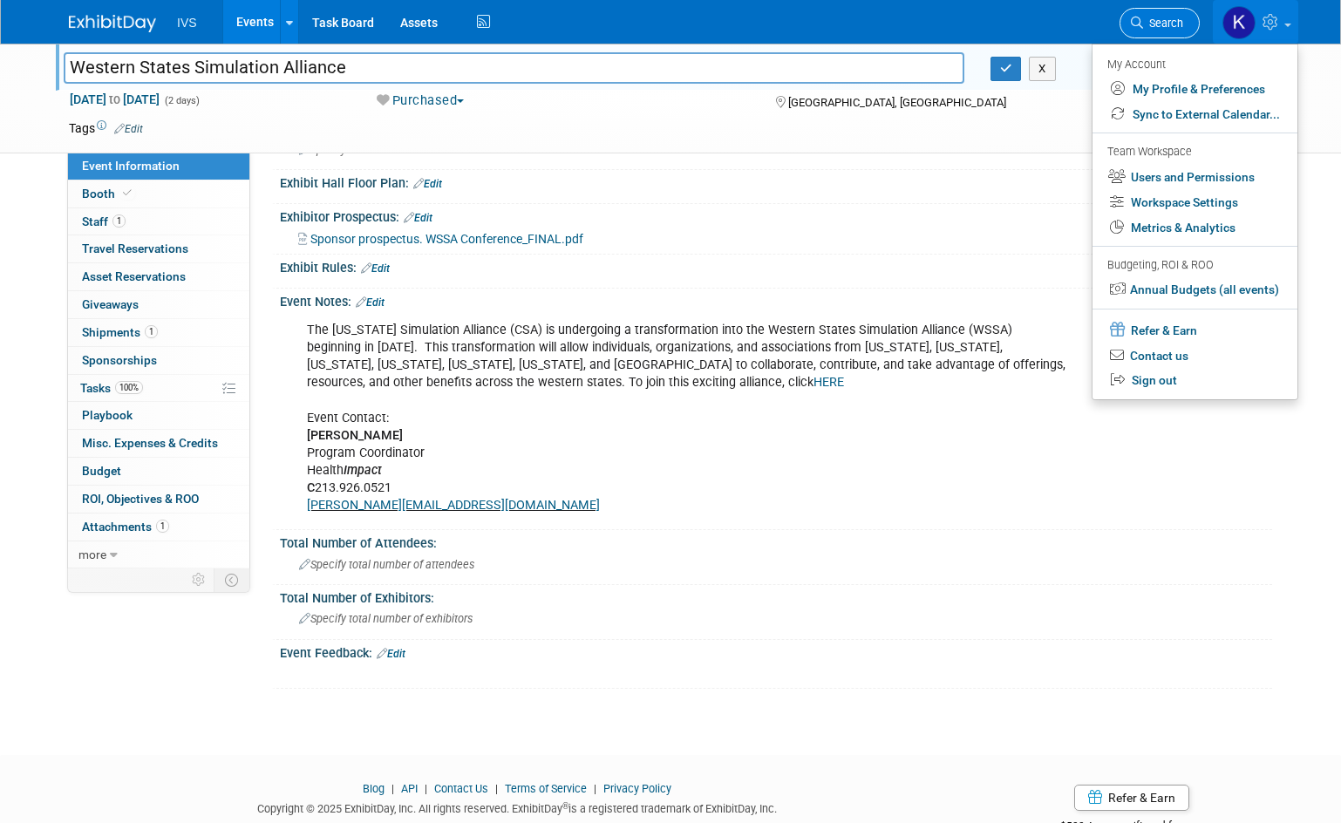
click at [1167, 15] on link "Search" at bounding box center [1160, 23] width 80 height 31
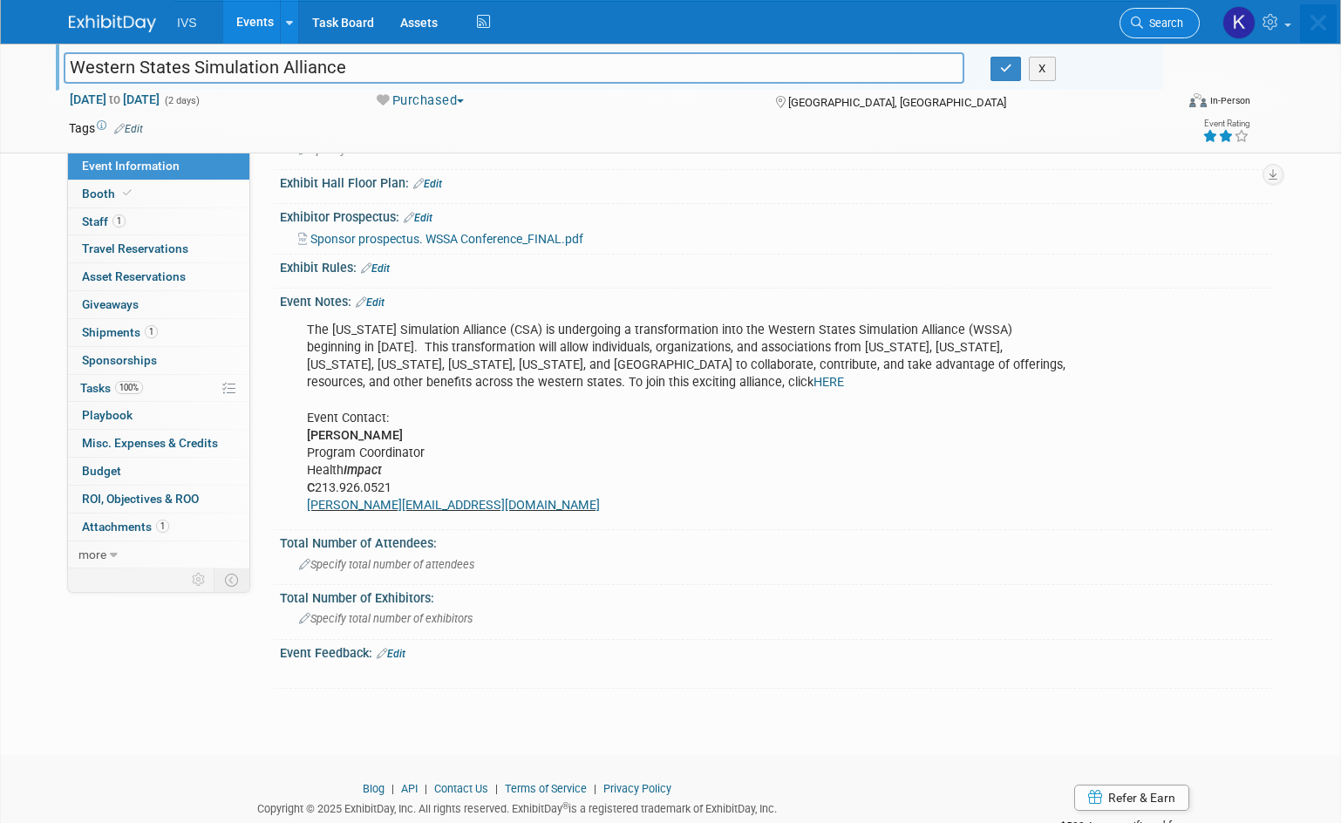
scroll to position [0, 0]
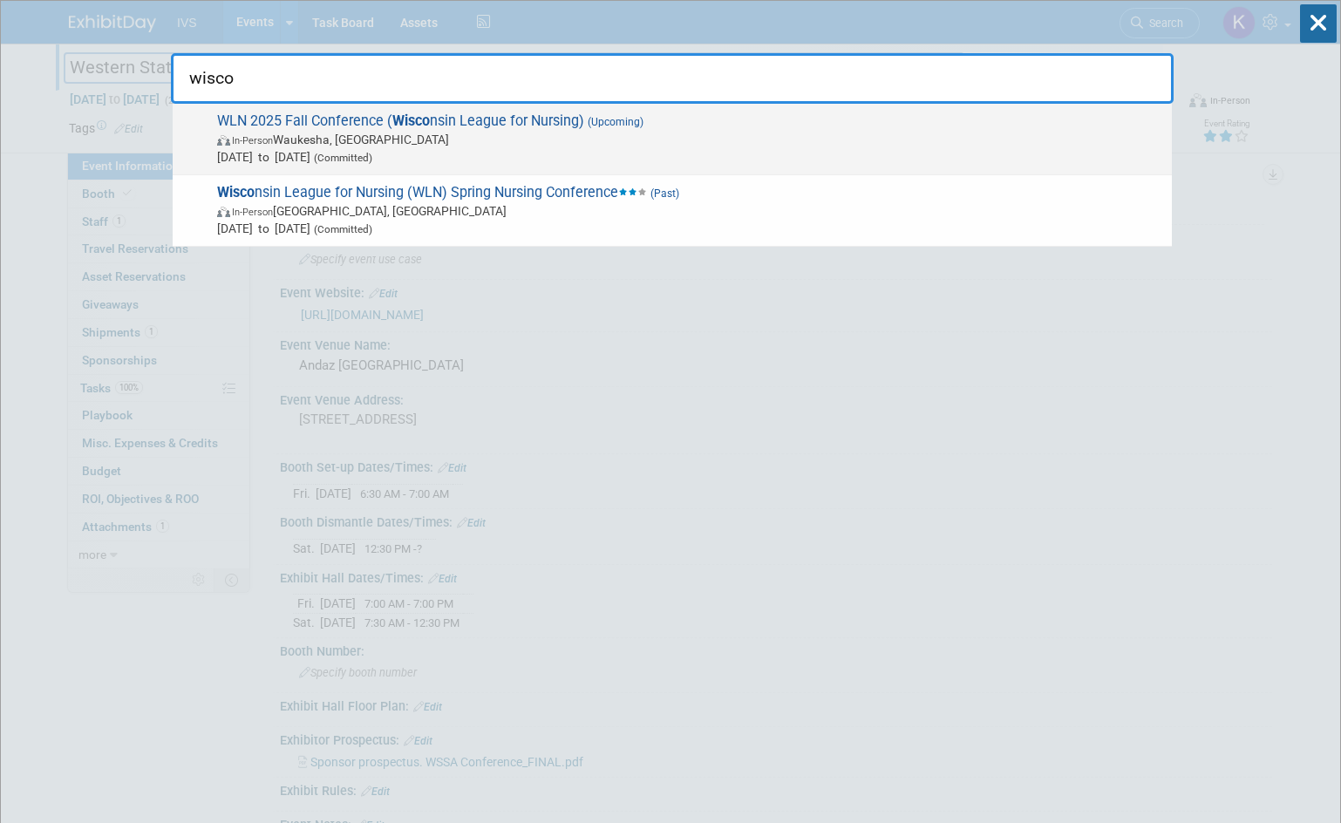
type input "wisco"
click at [441, 140] on span "In-Person Waukesha, WI" at bounding box center [690, 139] width 946 height 17
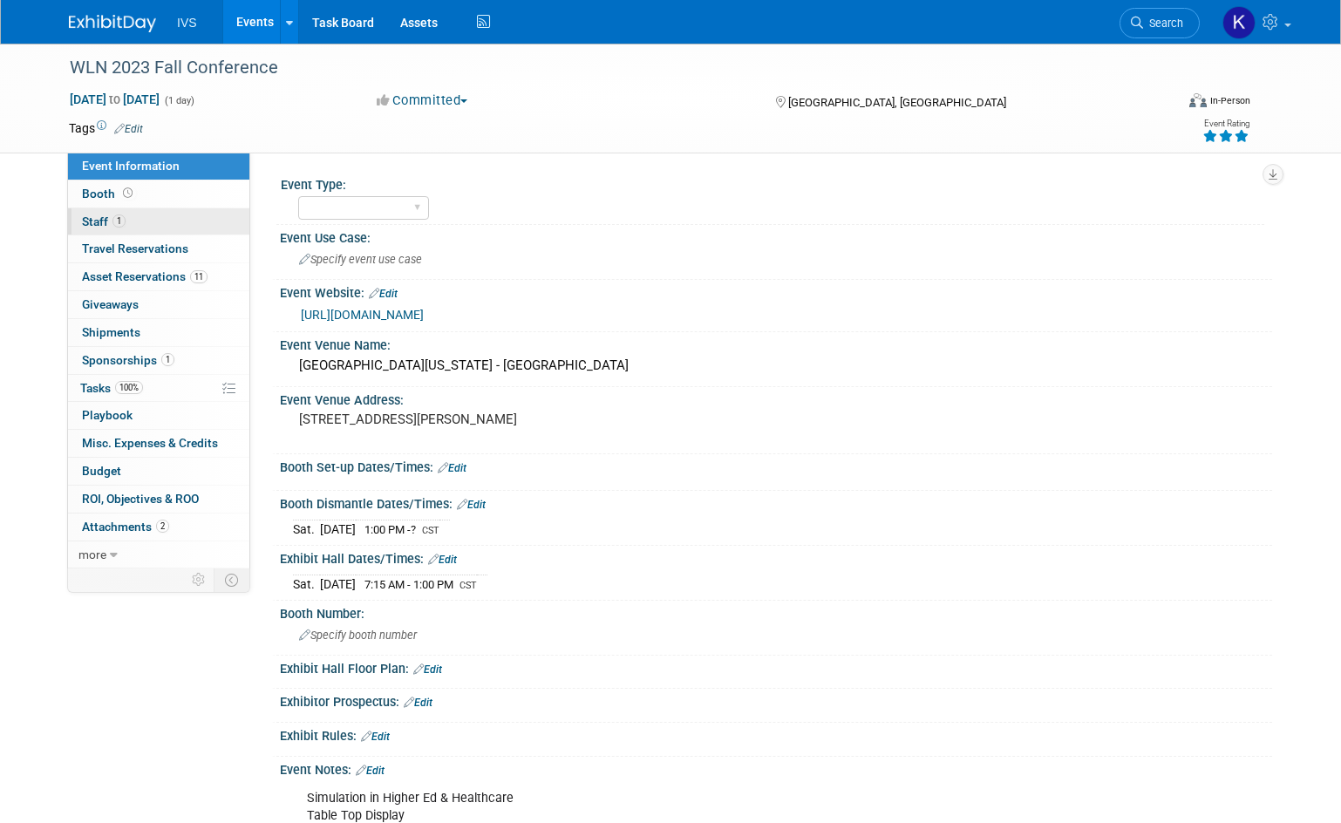
click at [123, 217] on span "1" at bounding box center [118, 221] width 13 height 13
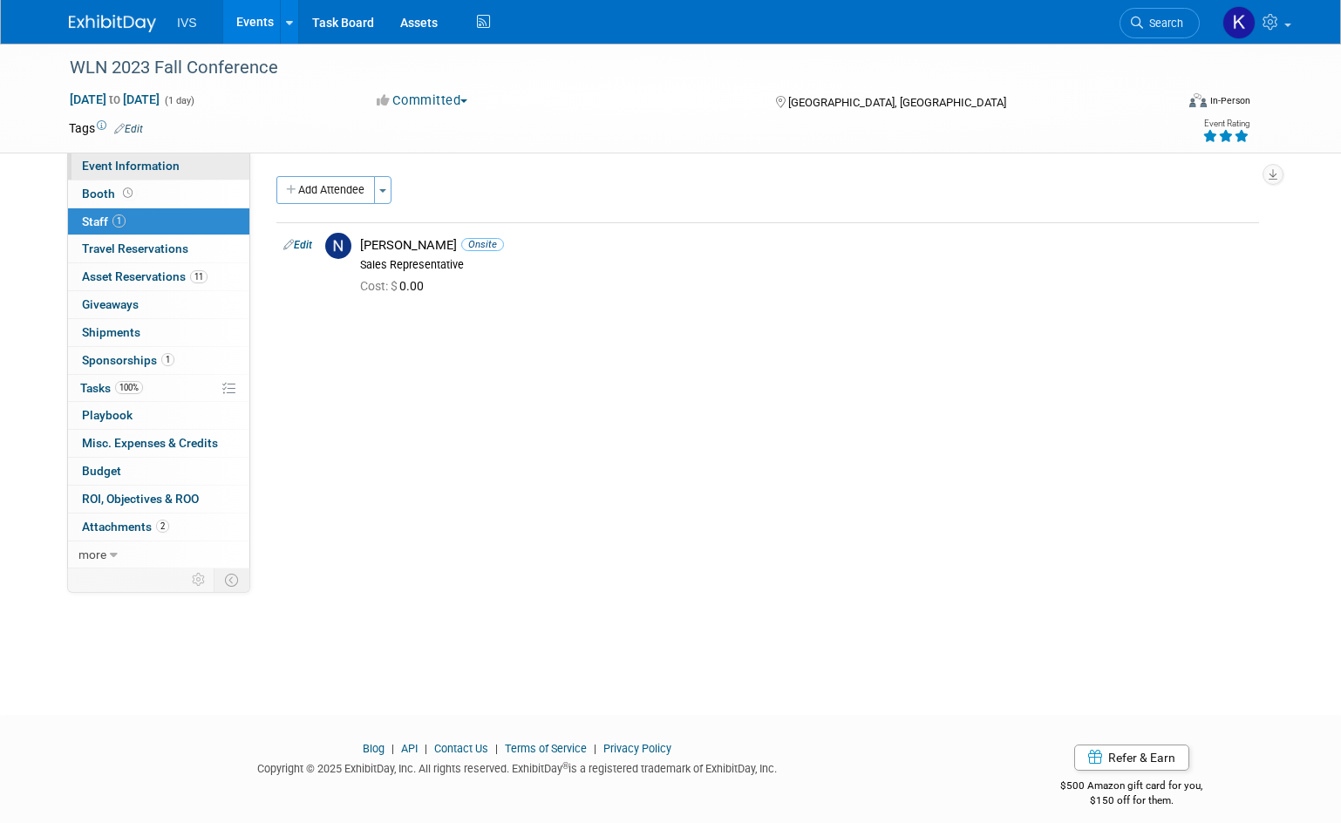
click at [140, 160] on span "Event Information" at bounding box center [131, 166] width 98 height 14
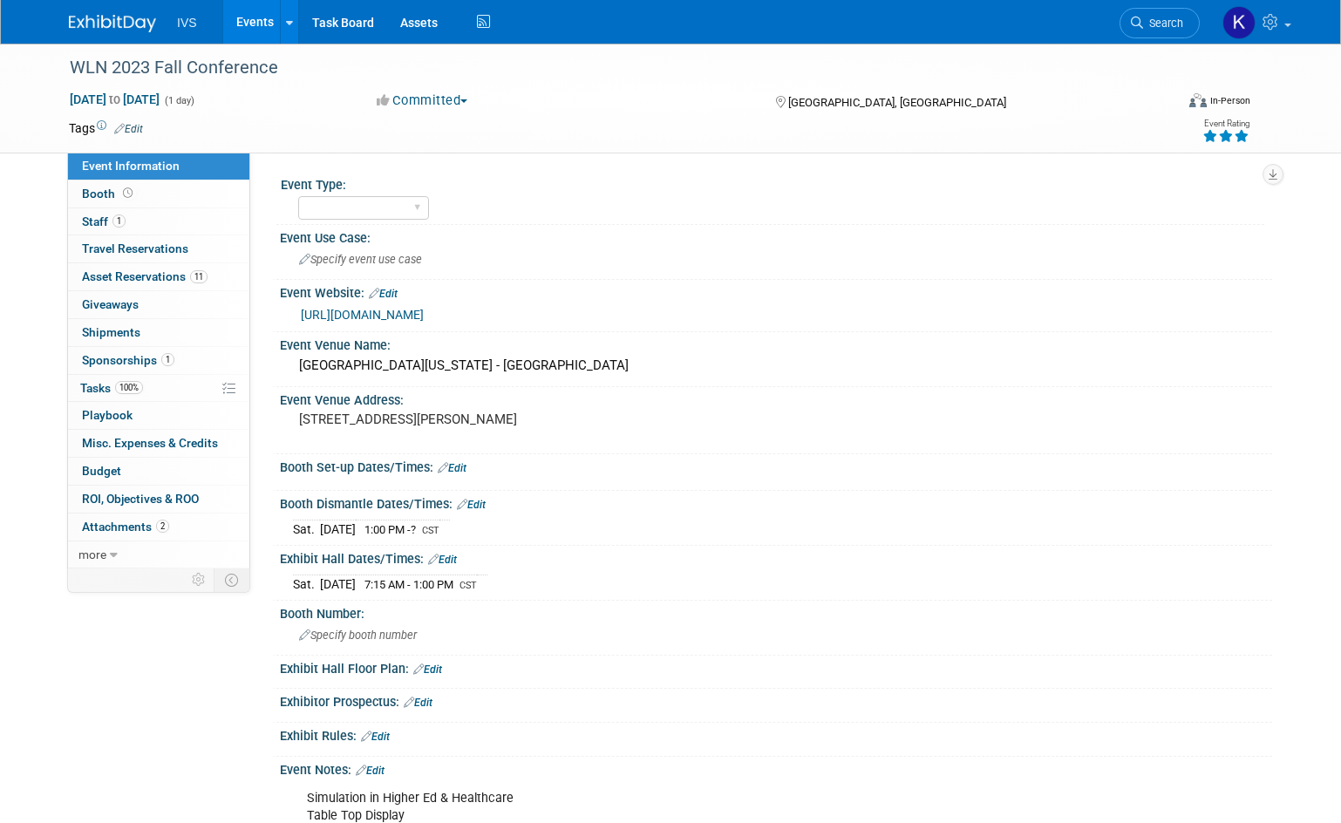
click at [434, 98] on button "Committed" at bounding box center [423, 101] width 104 height 18
click at [486, 194] on link "Purchased" at bounding box center [454, 202] width 166 height 24
click at [474, 102] on button "Purchased" at bounding box center [424, 101] width 106 height 18
click at [704, 89] on div "WLN 2023 Fall Conference" at bounding box center [609, 67] width 1107 height 47
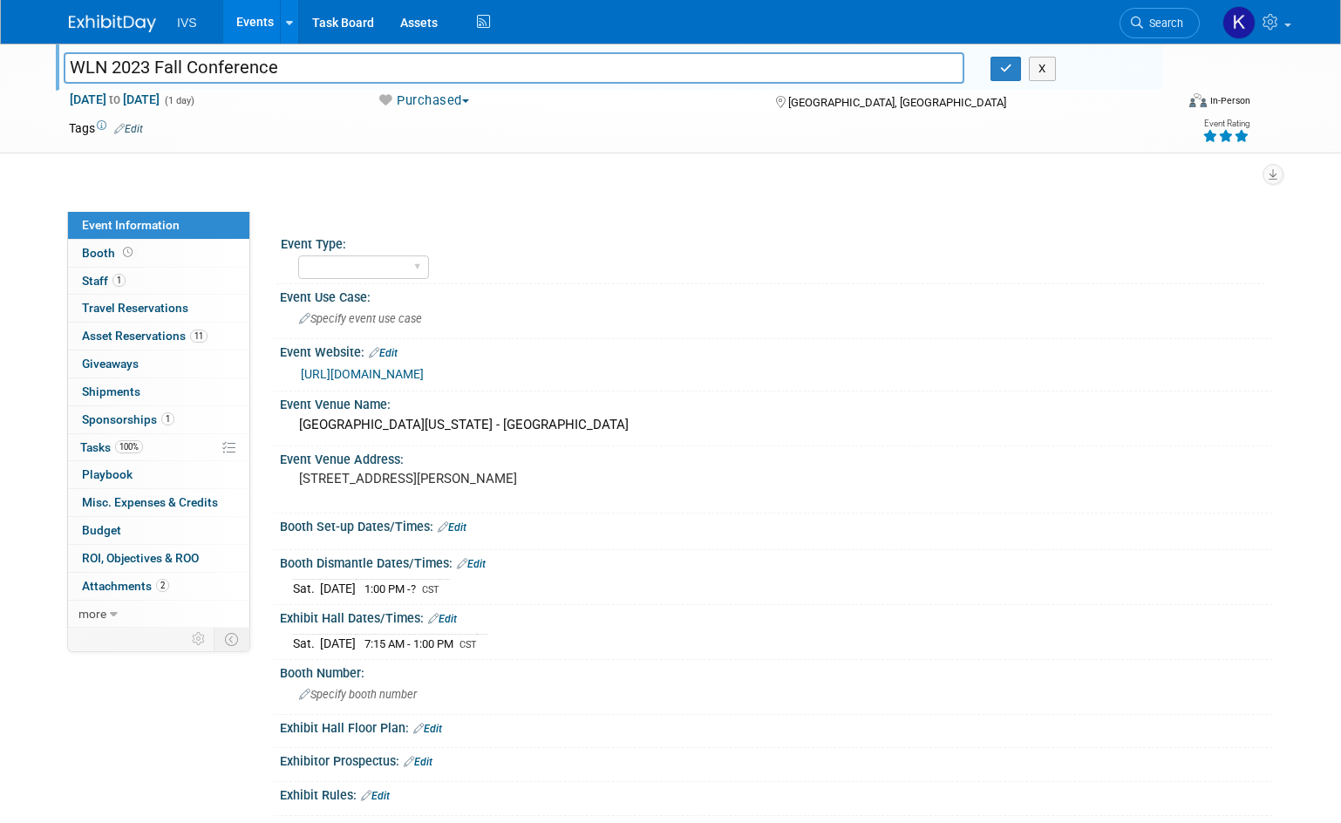
click at [559, 205] on div "Event Information Event Info Booth Booth 1 Staff 1 Staff 0 Travel Reservations …" at bounding box center [671, 560] width 1230 height 1033
click at [1234, 133] on icon at bounding box center [1226, 136] width 16 height 12
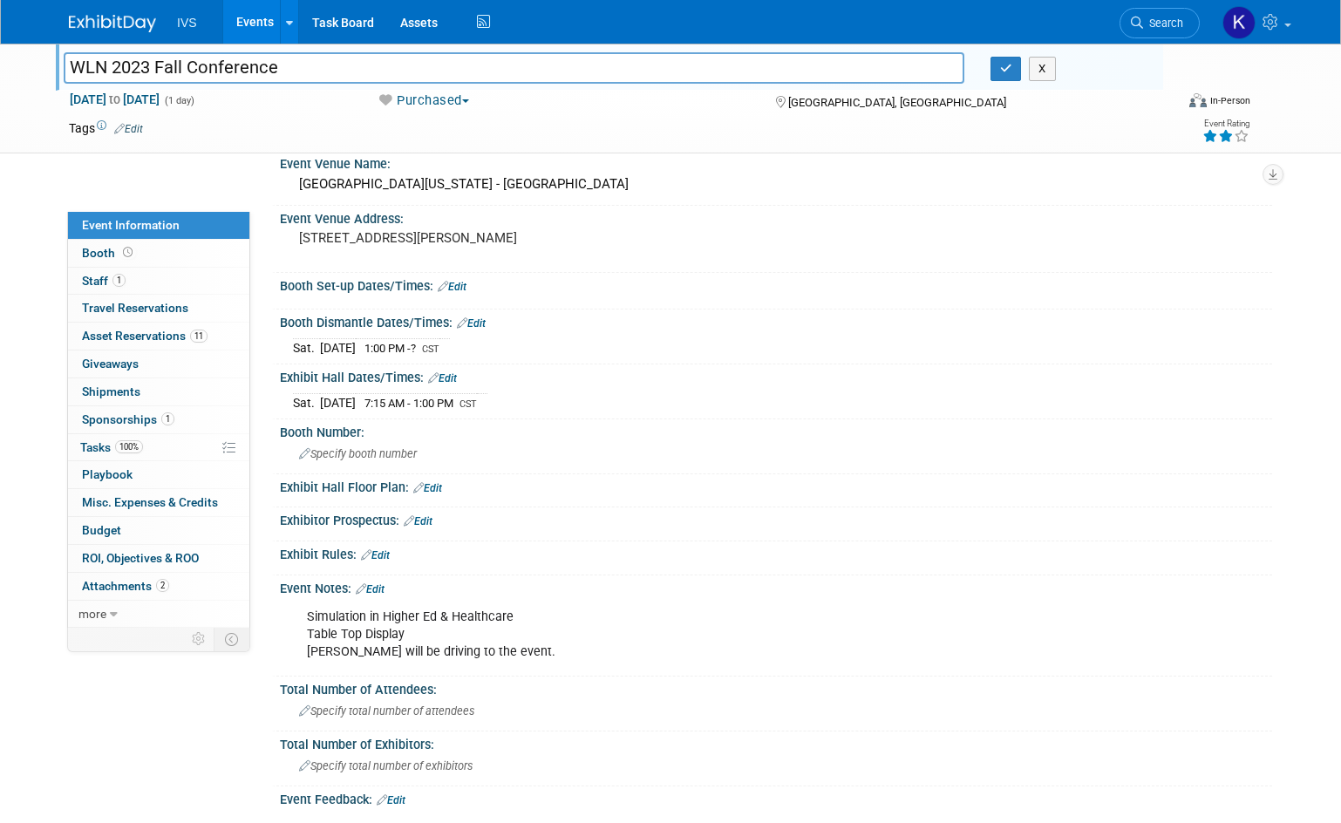
scroll to position [4, 0]
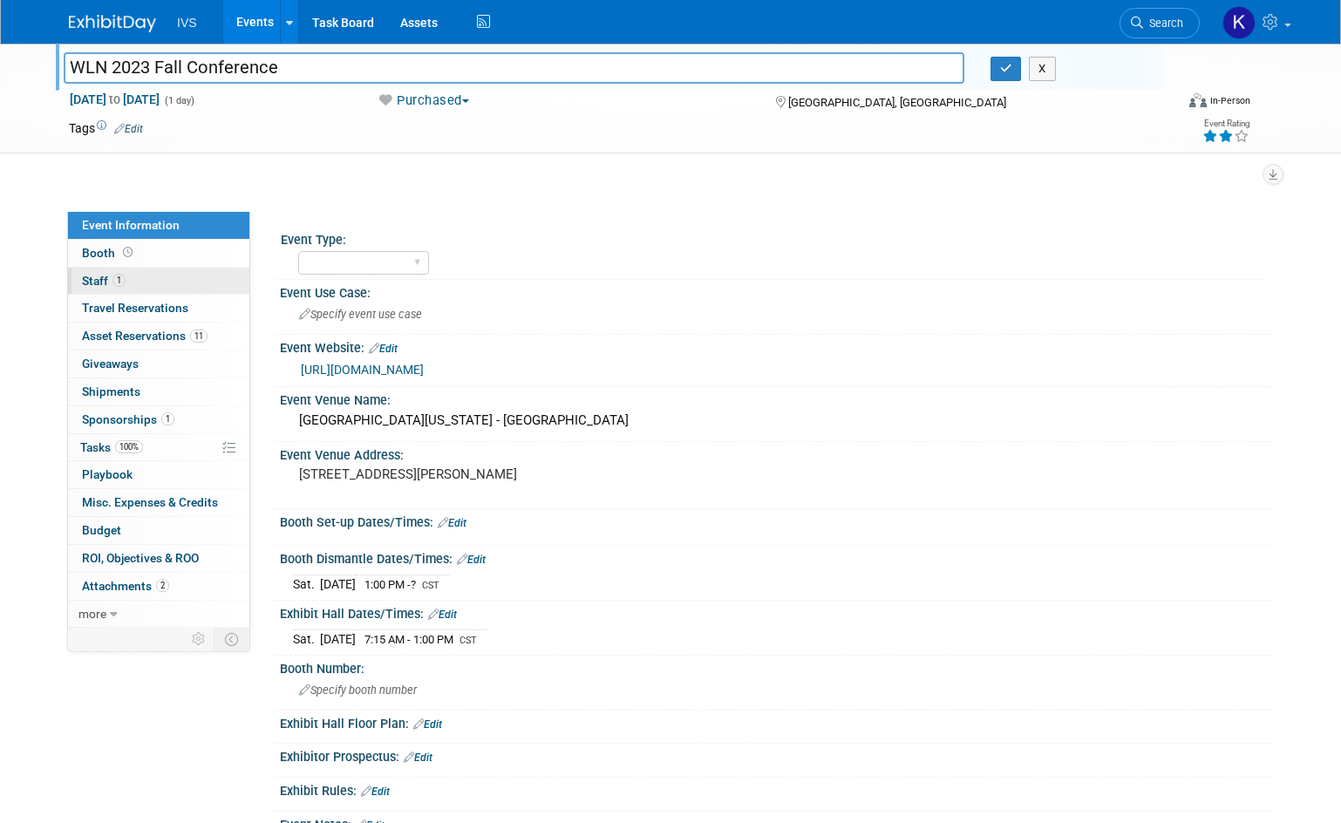
click at [124, 283] on span "1" at bounding box center [118, 280] width 13 height 13
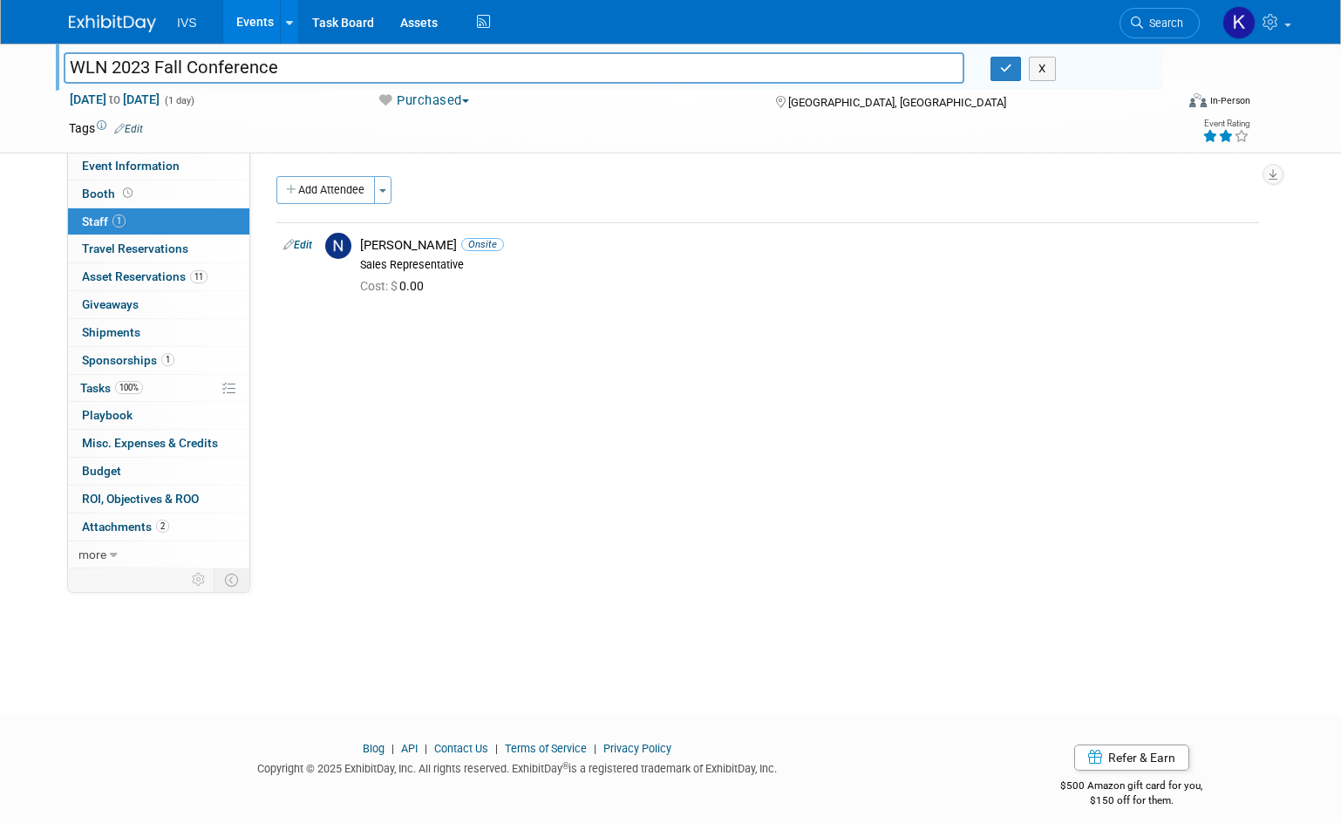
click at [461, 104] on button "Purchased" at bounding box center [424, 101] width 106 height 18
click at [463, 119] on link "Committed" at bounding box center [454, 129] width 166 height 24
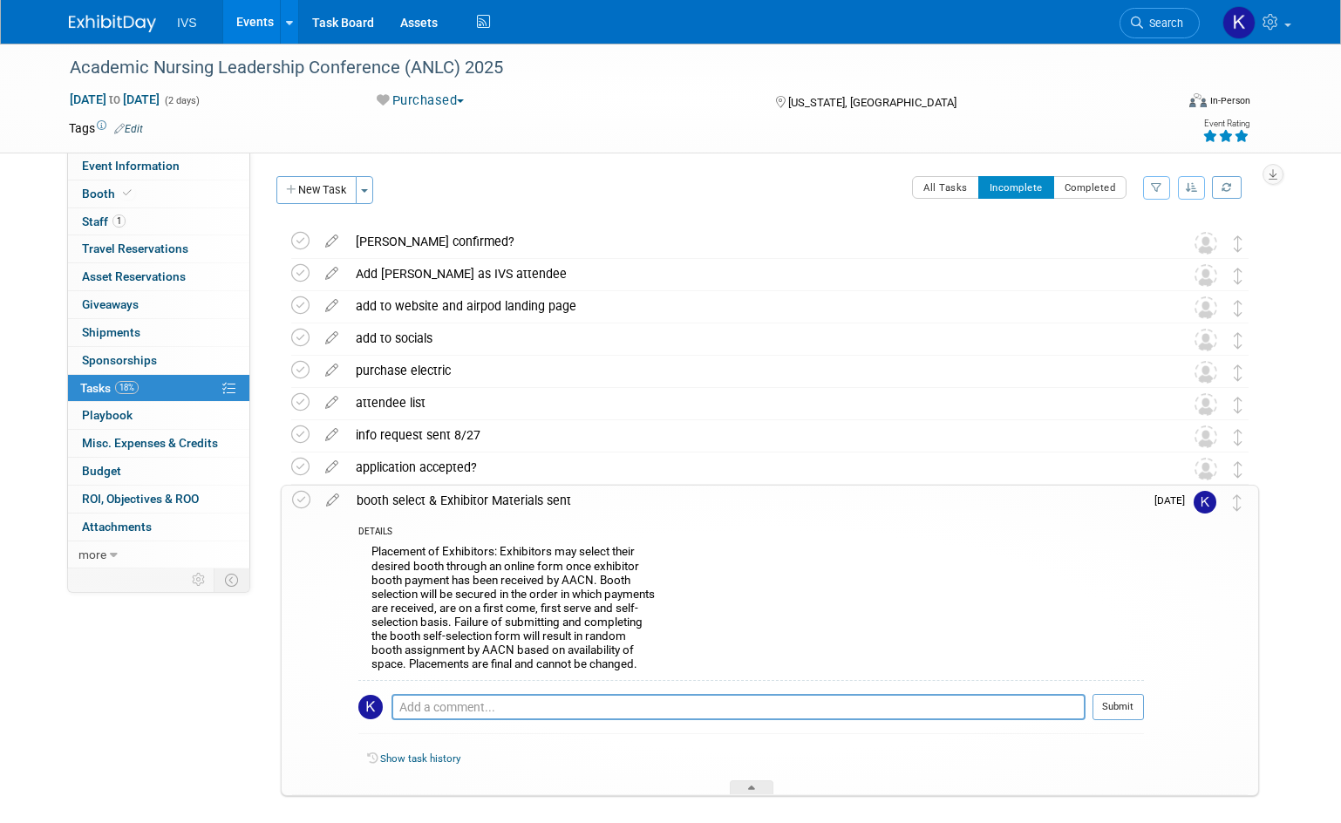
click at [242, 27] on link "Events" at bounding box center [255, 22] width 64 height 44
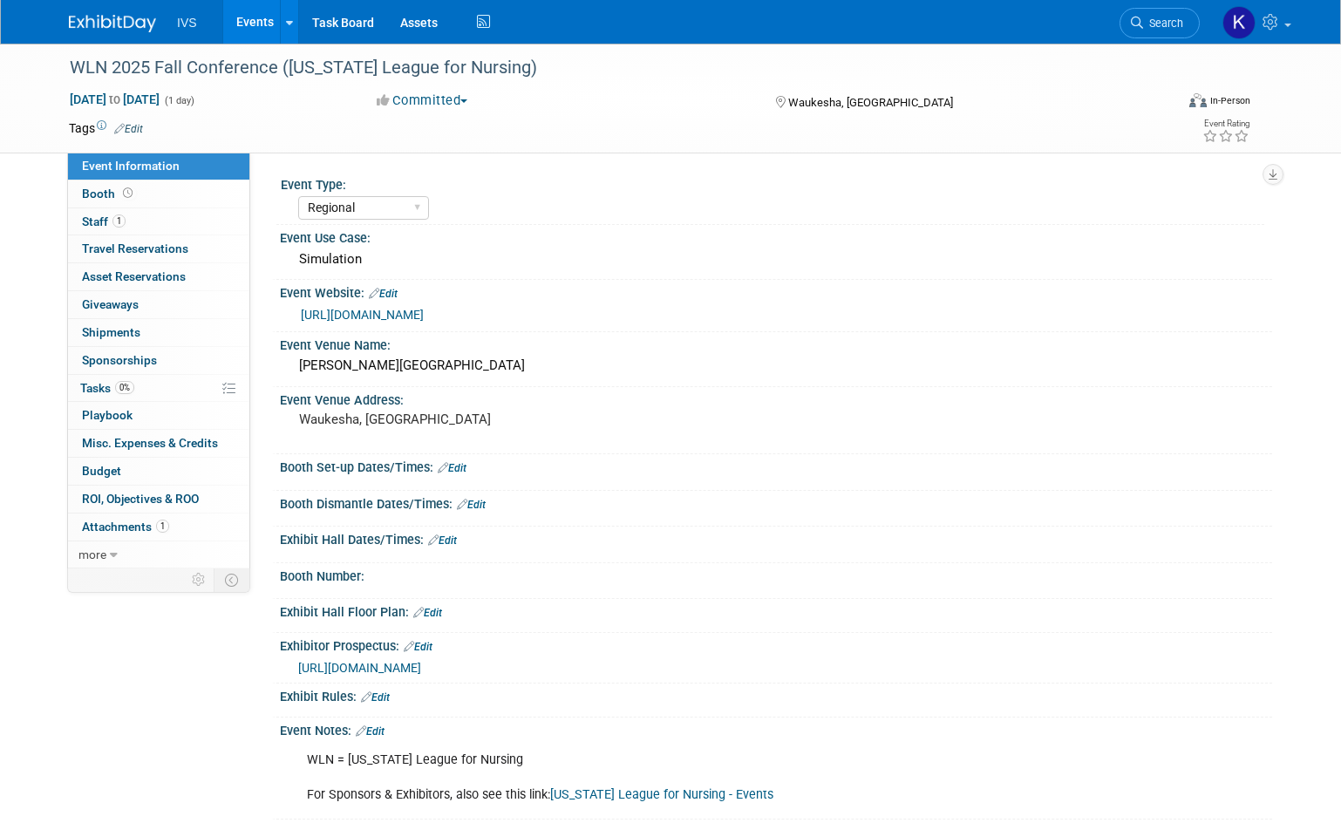
select select "Regional"
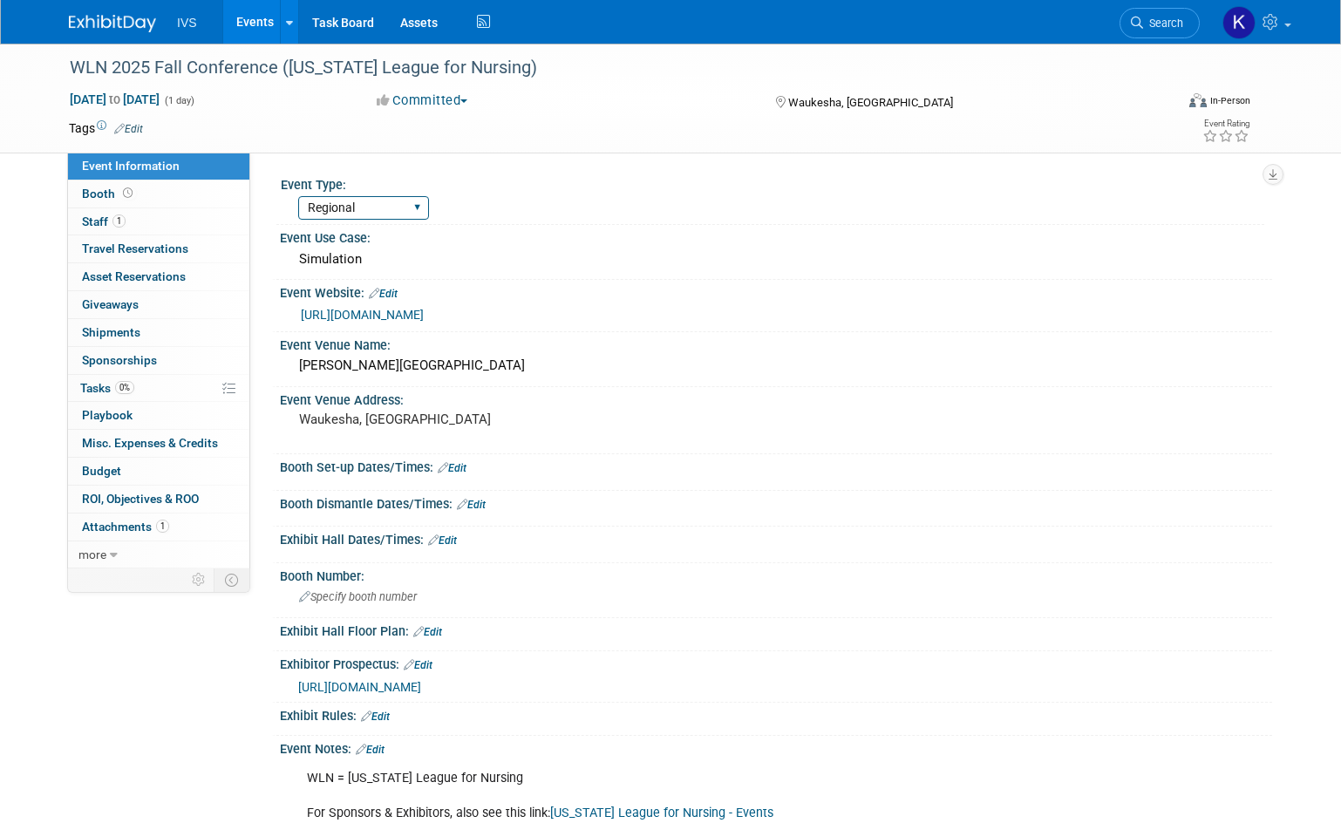
click at [378, 208] on select "National Regional Sponsorship Speaking" at bounding box center [363, 208] width 131 height 24
click at [1234, 140] on icon at bounding box center [1226, 136] width 16 height 12
click at [194, 227] on link "1 Staff 1" at bounding box center [158, 221] width 181 height 27
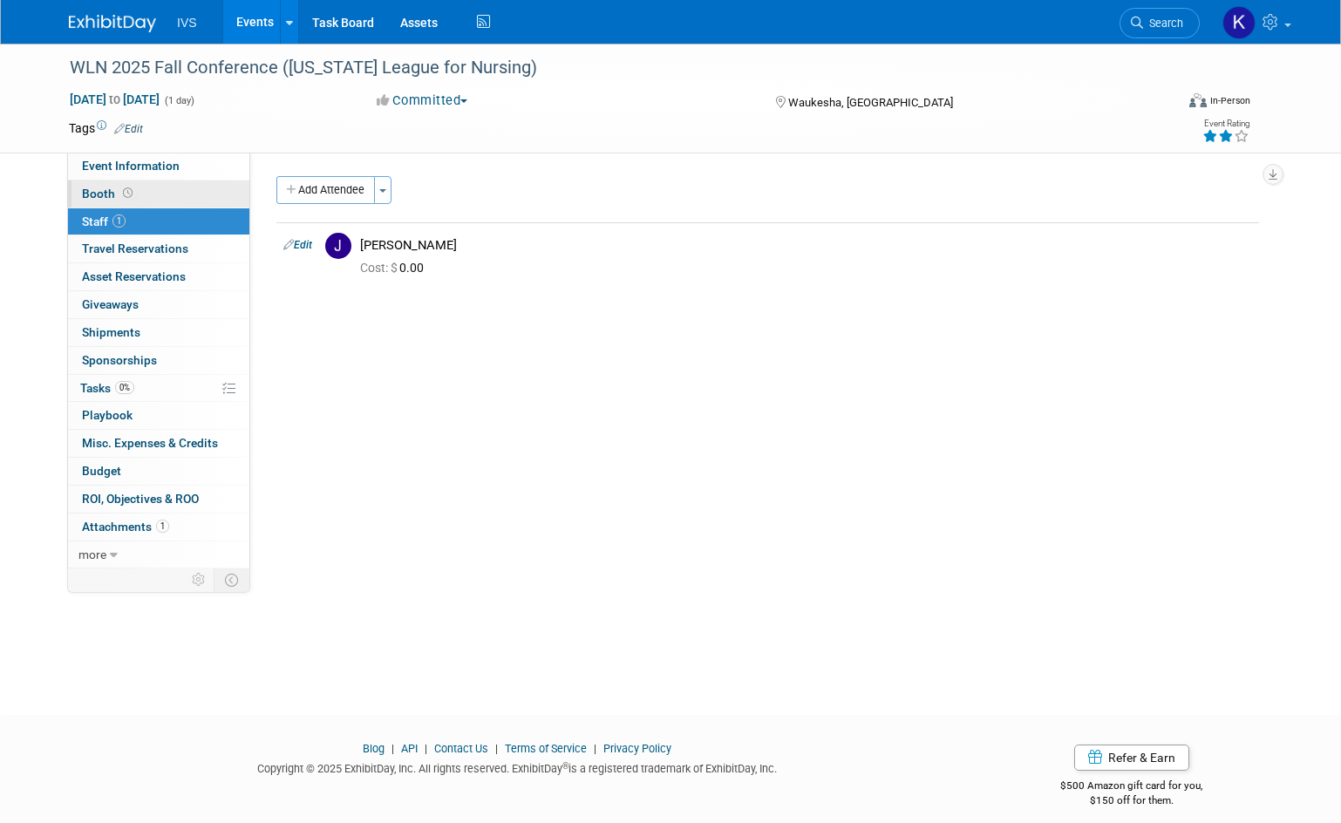
click at [174, 193] on link "Booth" at bounding box center [158, 194] width 181 height 27
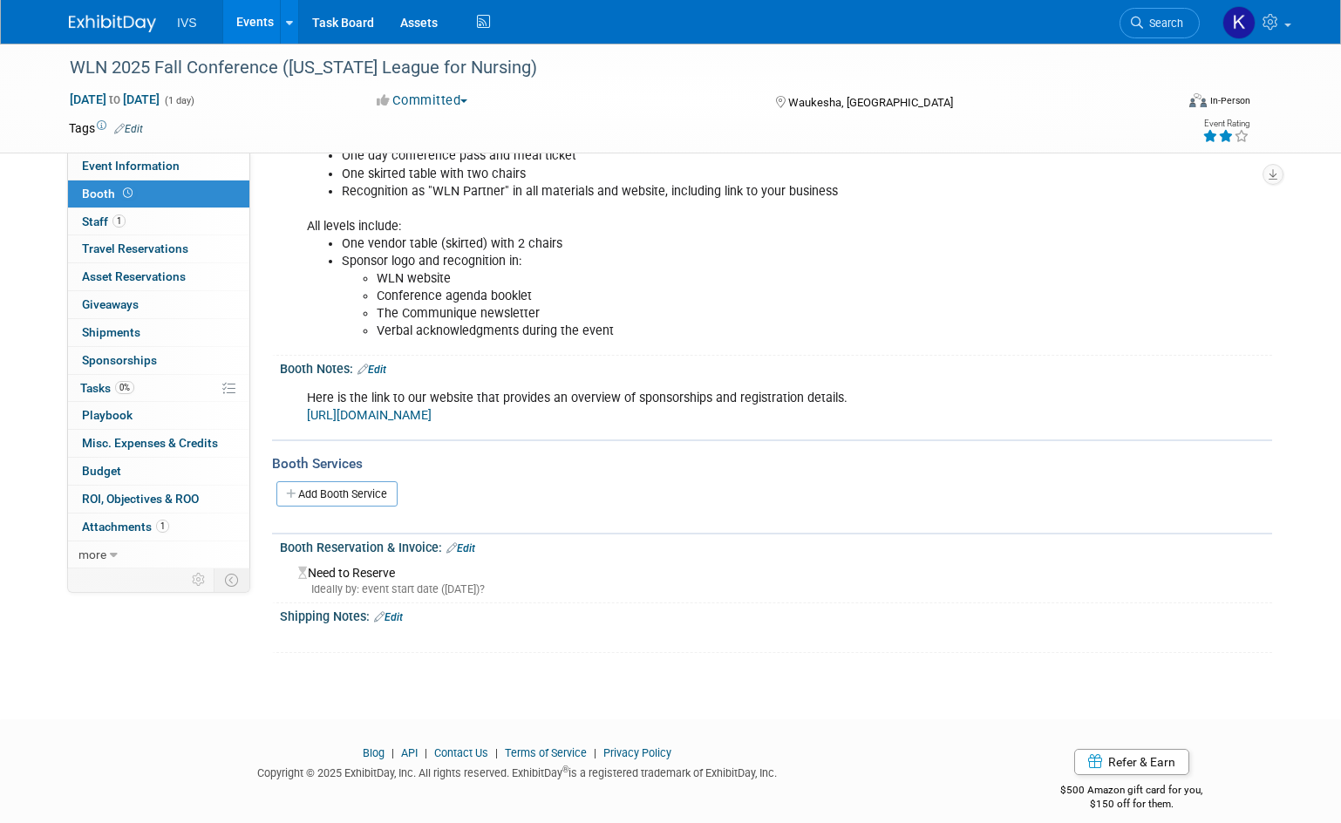
scroll to position [203, 0]
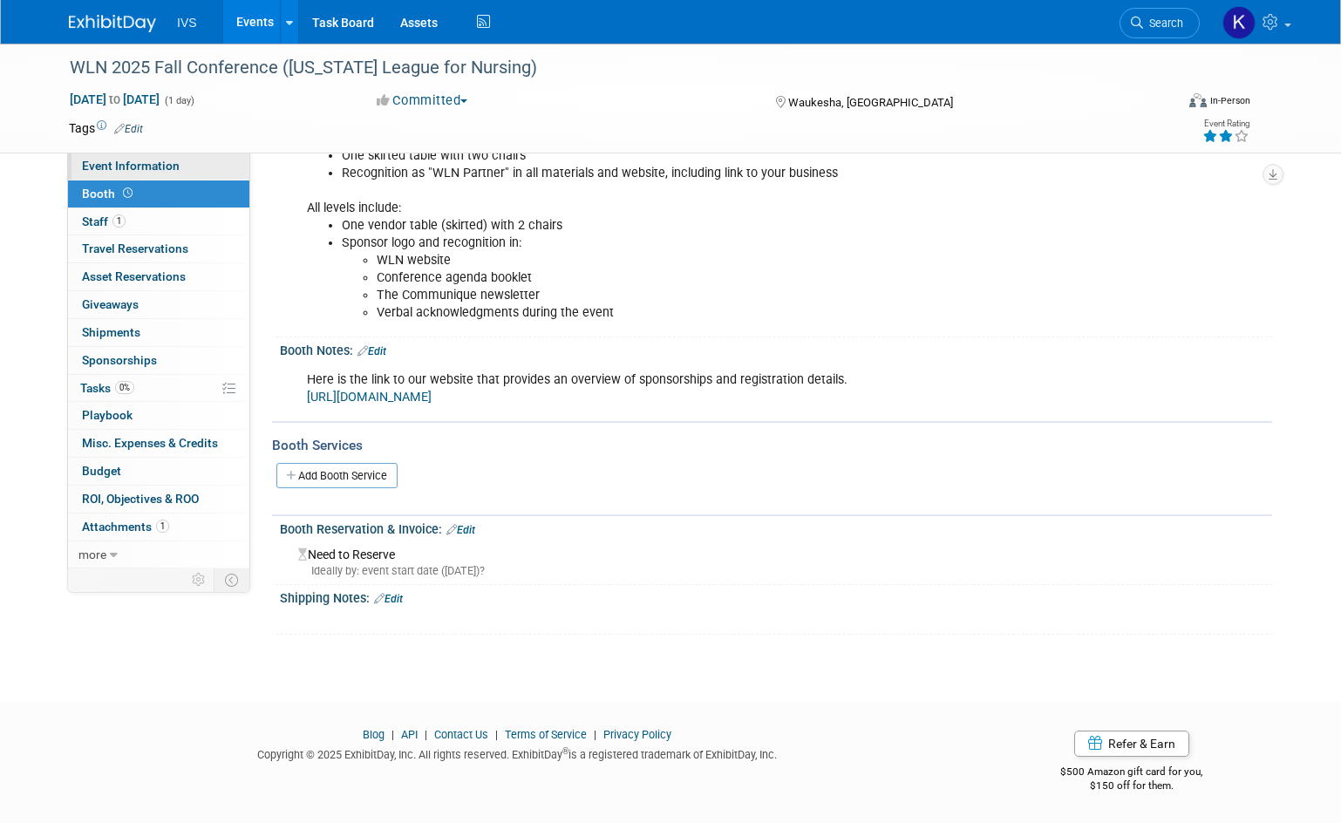
click at [170, 169] on span "Event Information" at bounding box center [131, 166] width 98 height 14
select select "Regional"
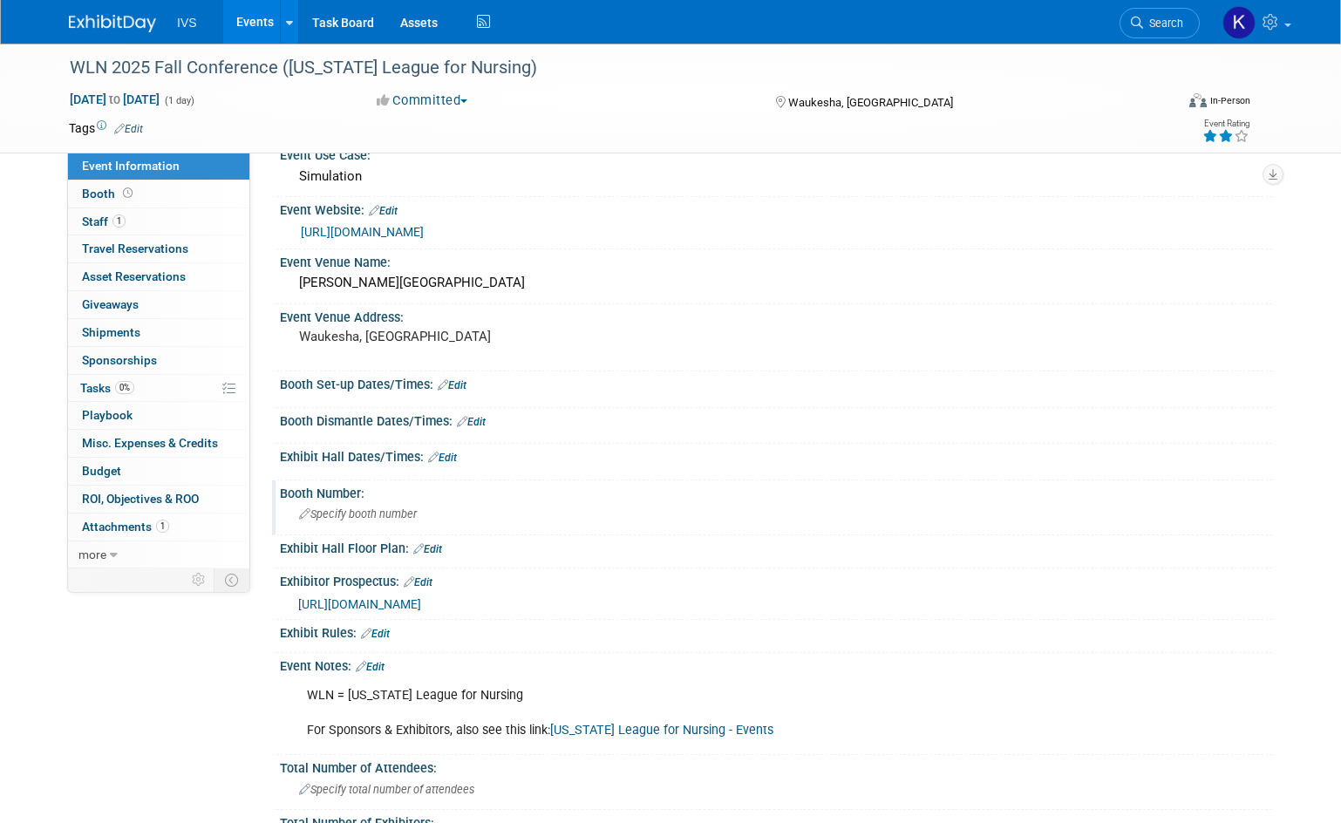
scroll to position [262, 0]
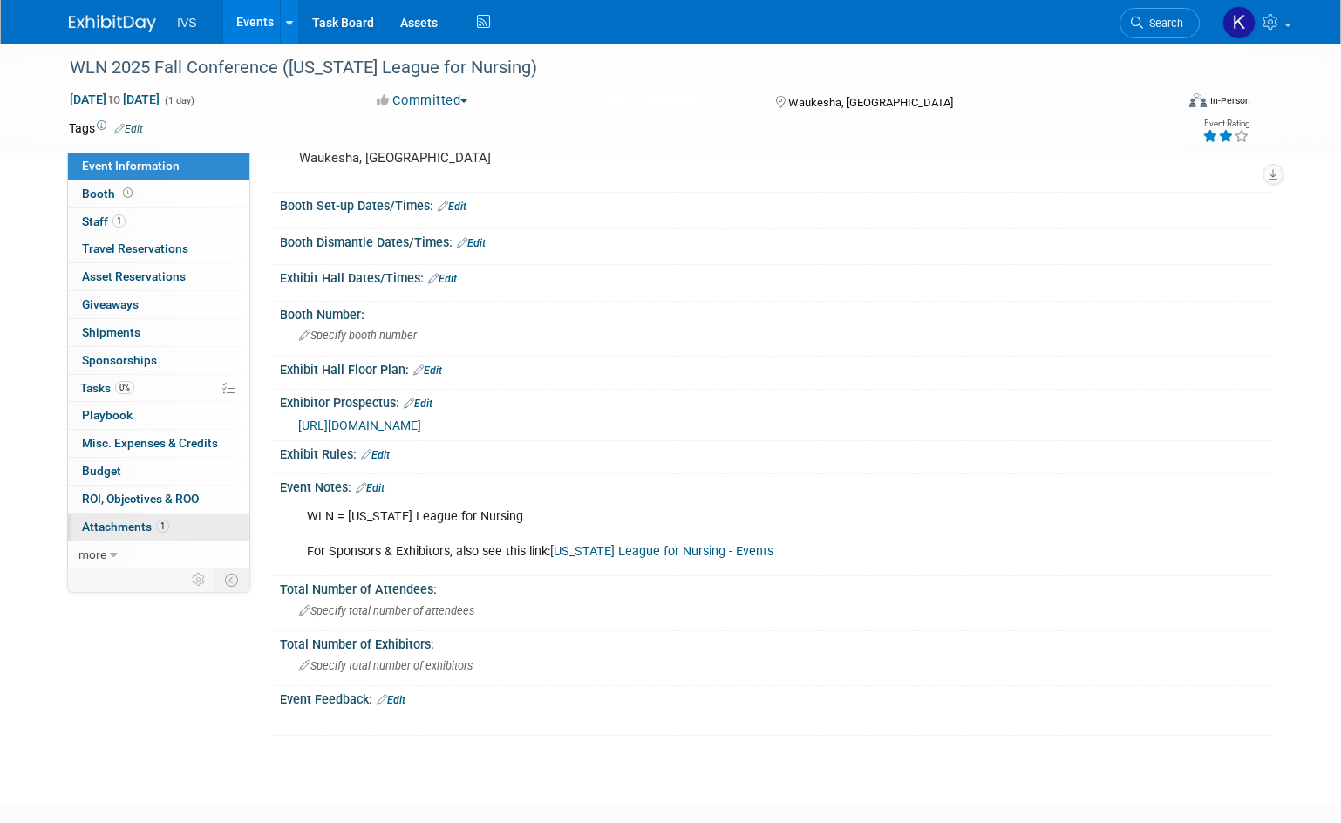
click at [122, 525] on span "Attachments 1" at bounding box center [125, 527] width 87 height 14
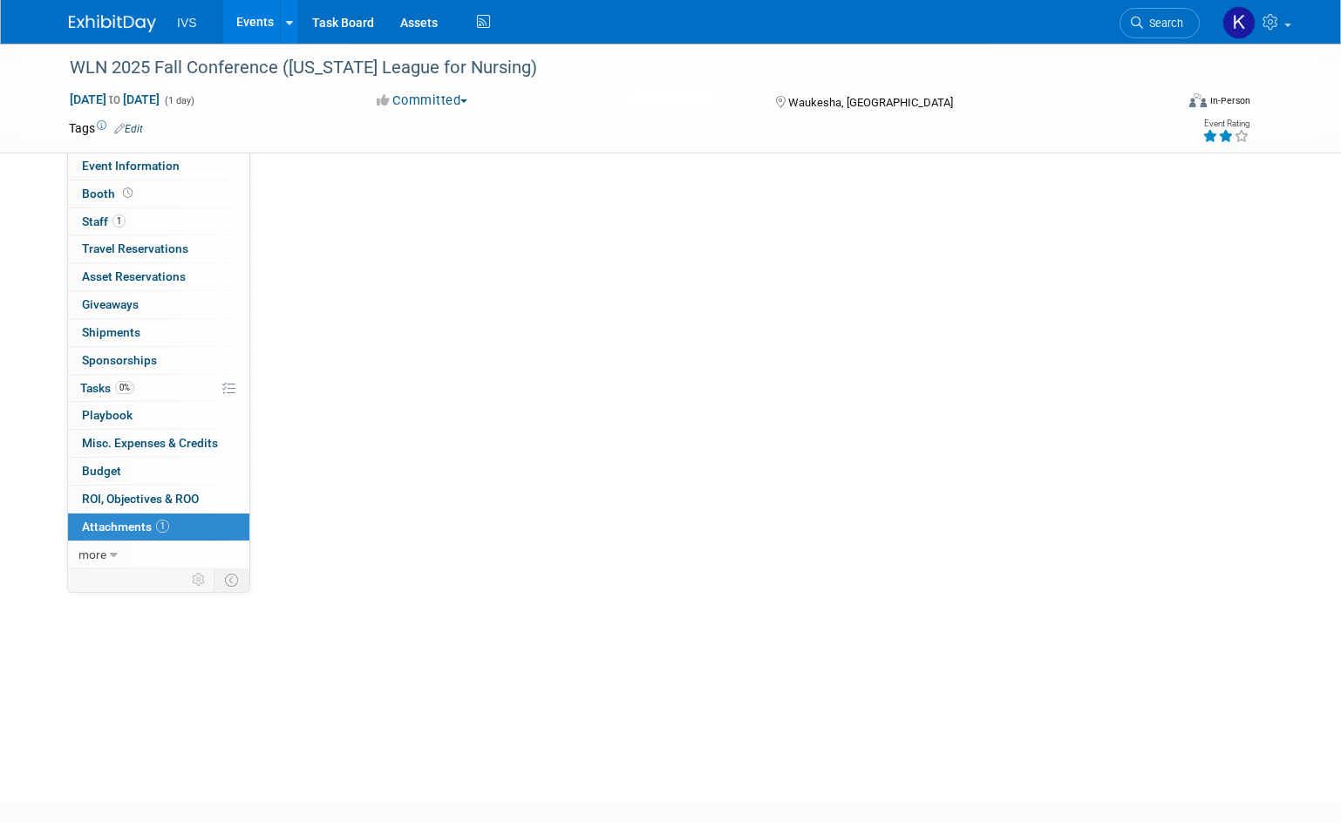
scroll to position [0, 0]
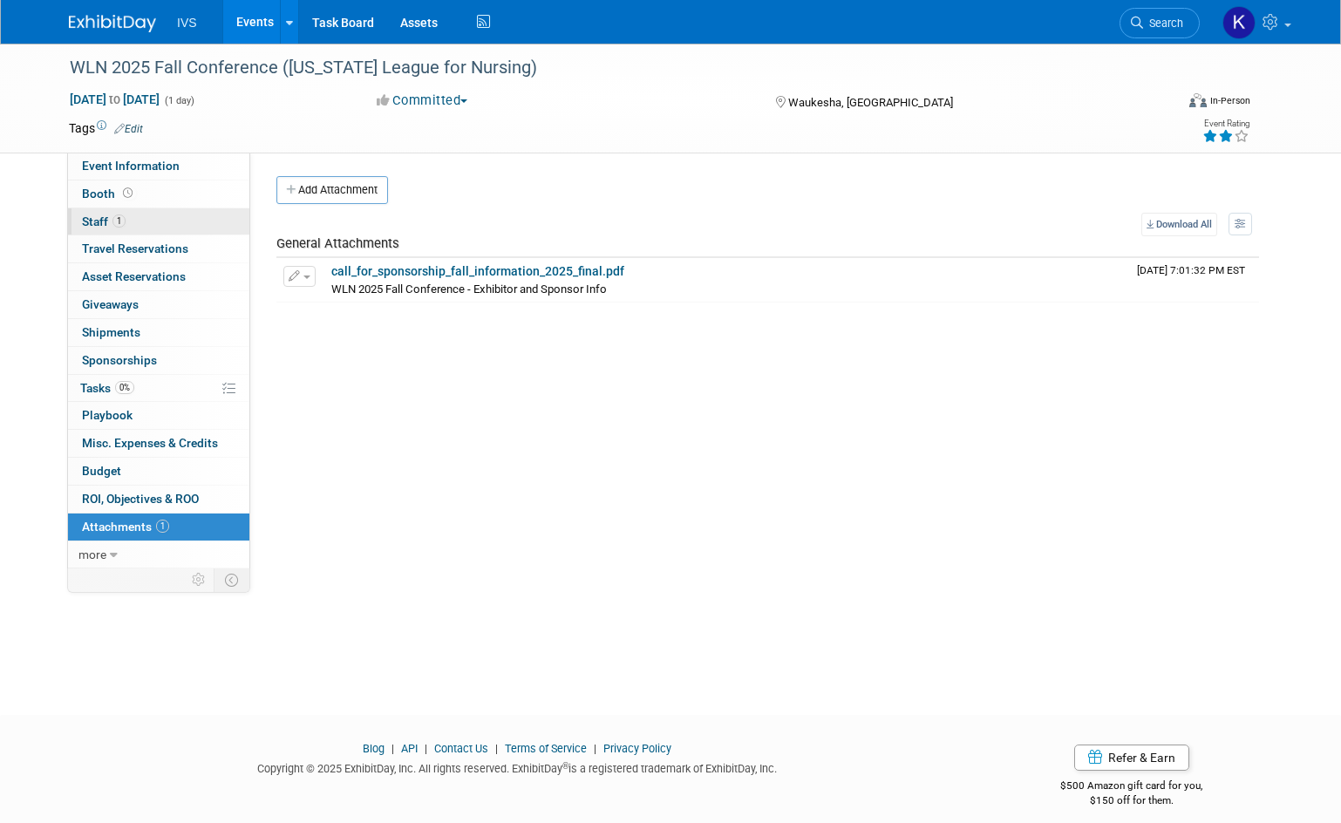
click at [139, 221] on link "1 Staff 1" at bounding box center [158, 221] width 181 height 27
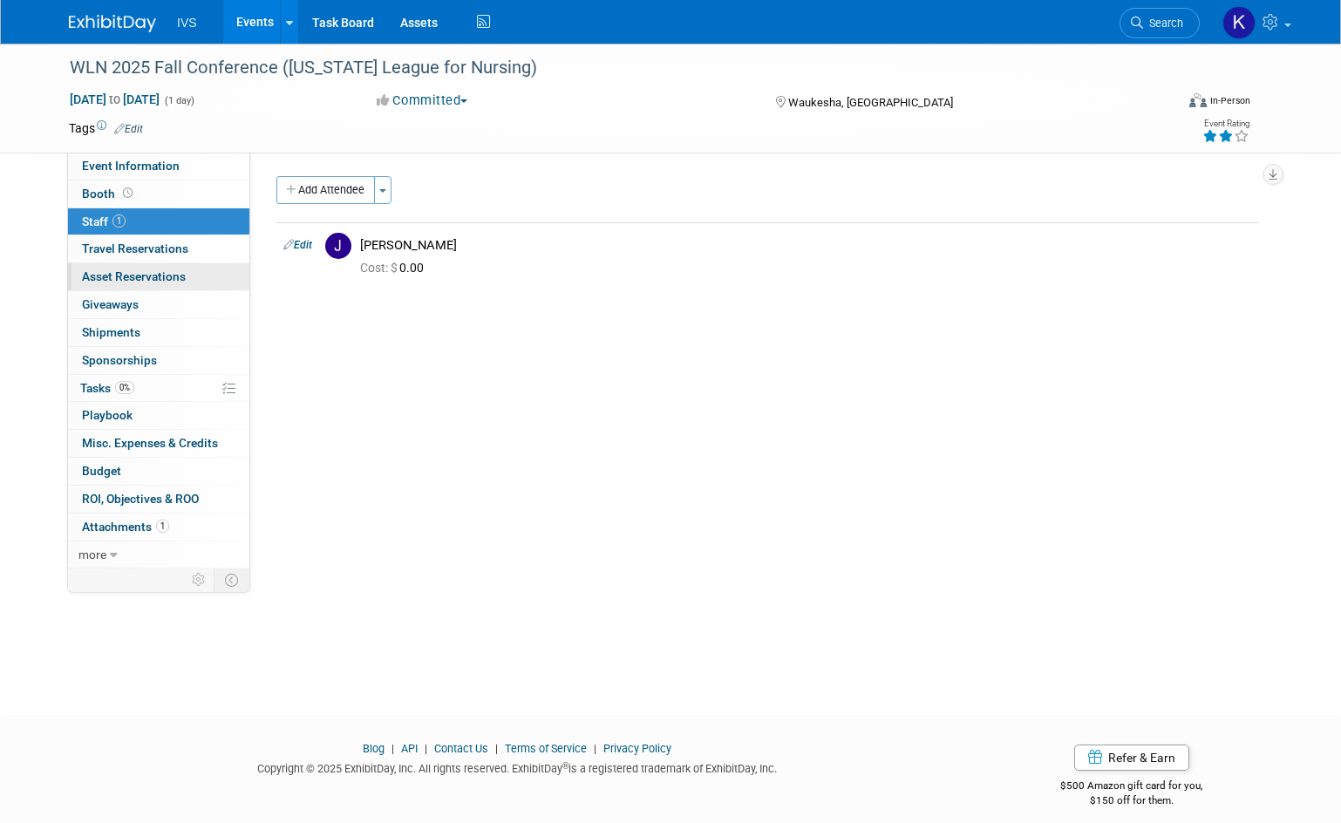
click at [148, 280] on span "Asset Reservations 0" at bounding box center [134, 276] width 104 height 14
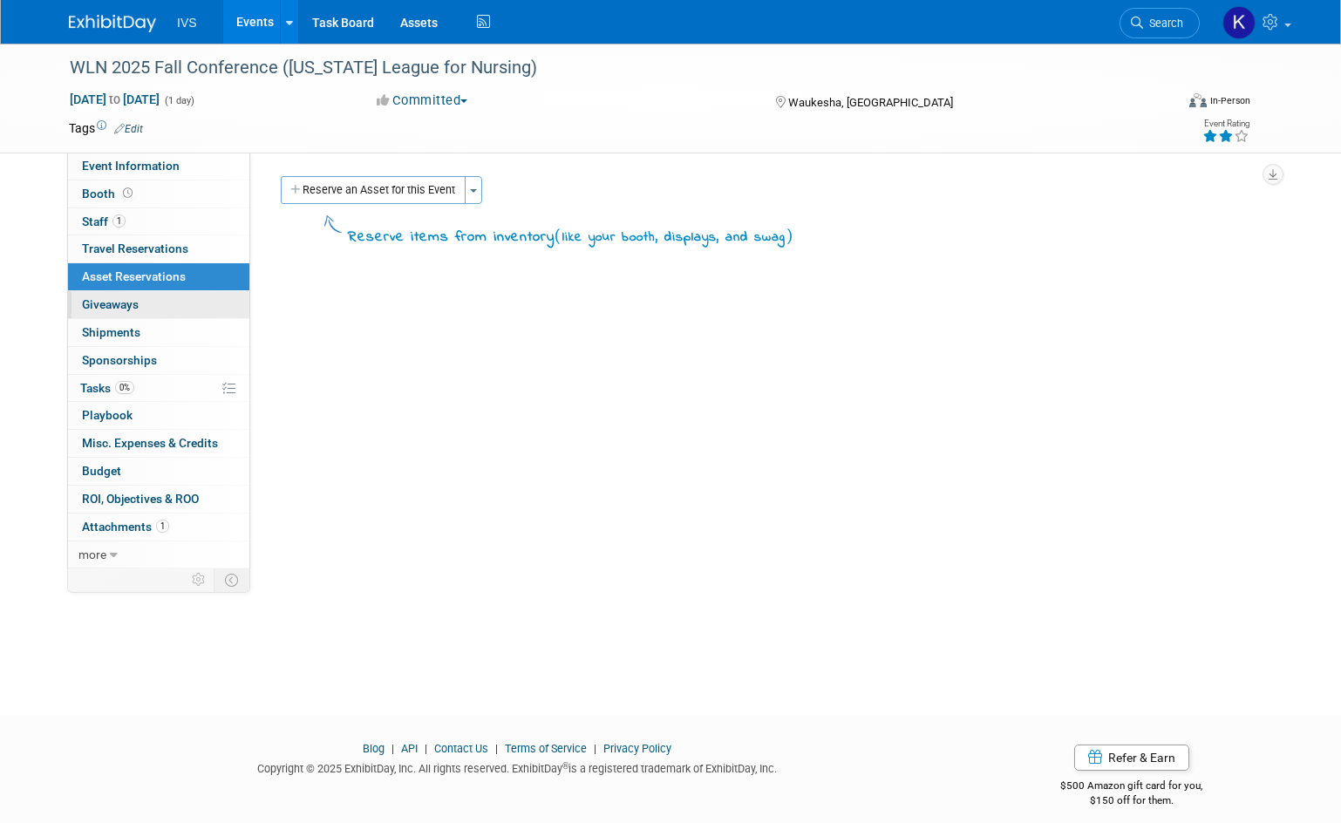
click at [172, 296] on link "0 Giveaways 0" at bounding box center [158, 304] width 181 height 27
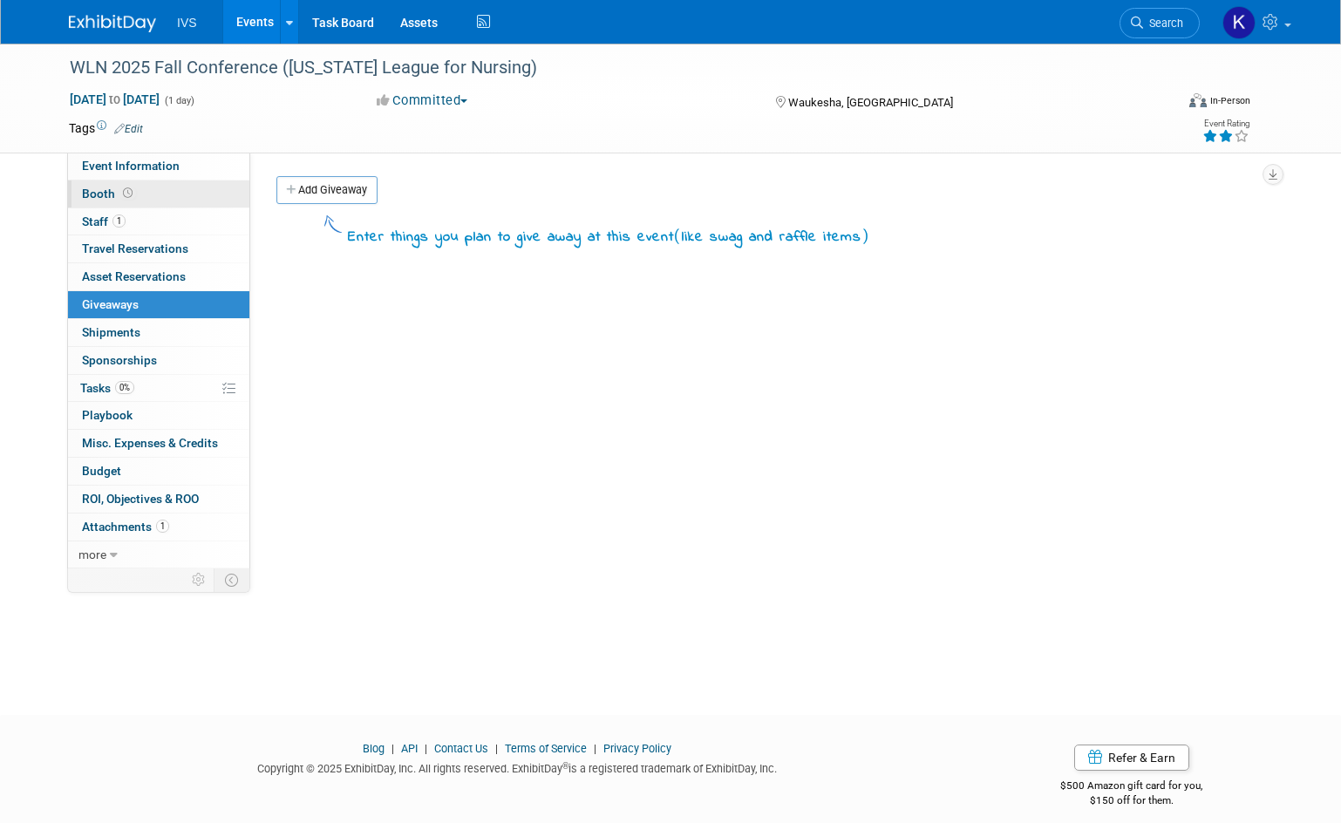
click at [152, 194] on link "Booth" at bounding box center [158, 194] width 181 height 27
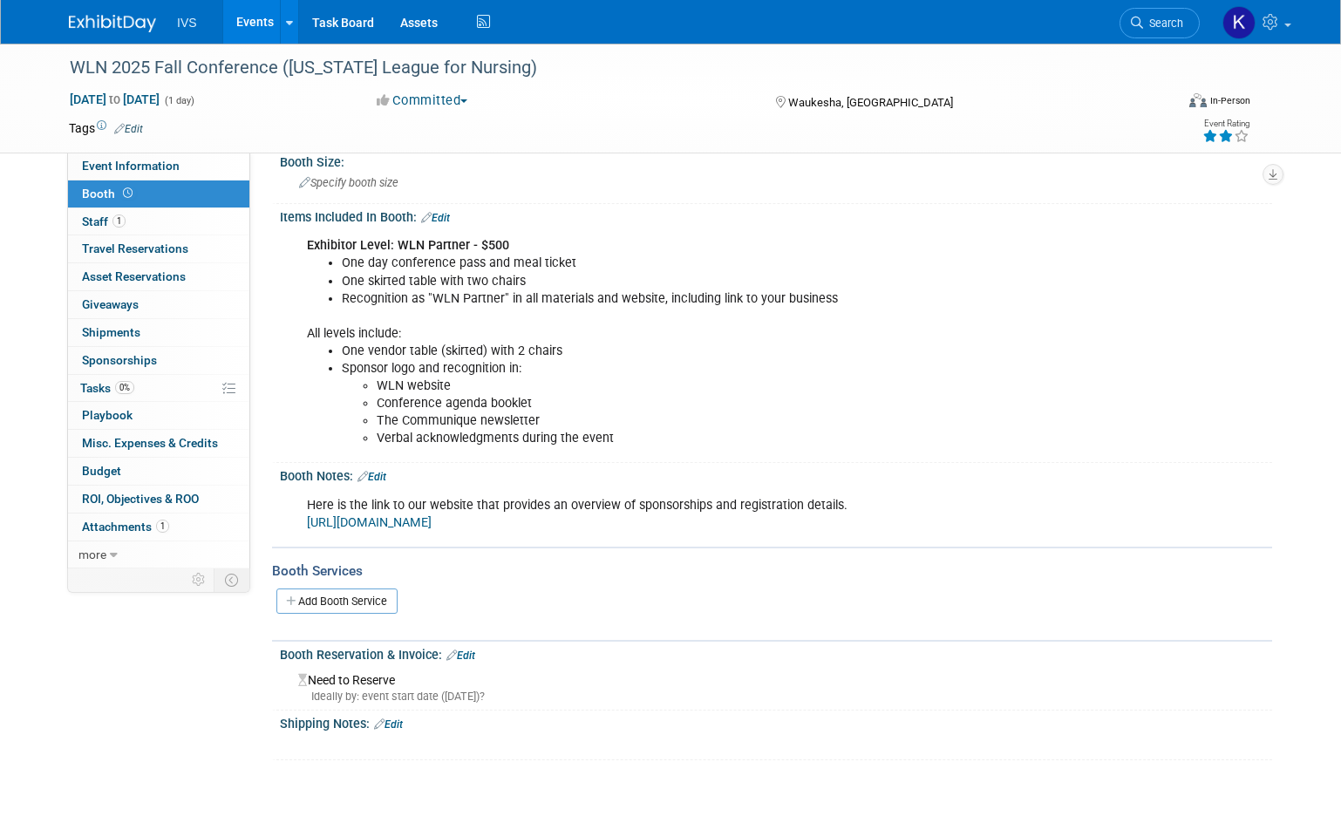
scroll to position [203, 0]
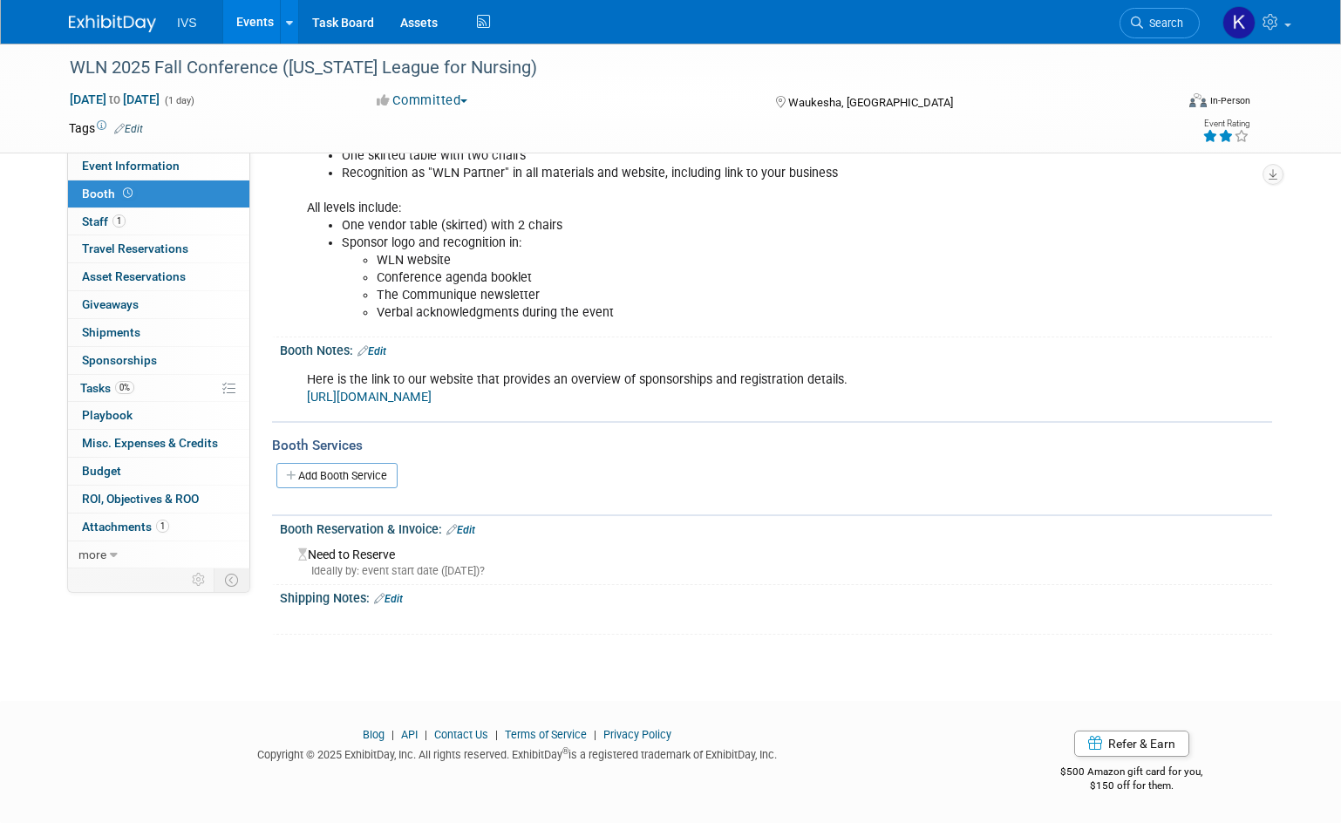
click at [465, 528] on link "Edit" at bounding box center [460, 530] width 29 height 12
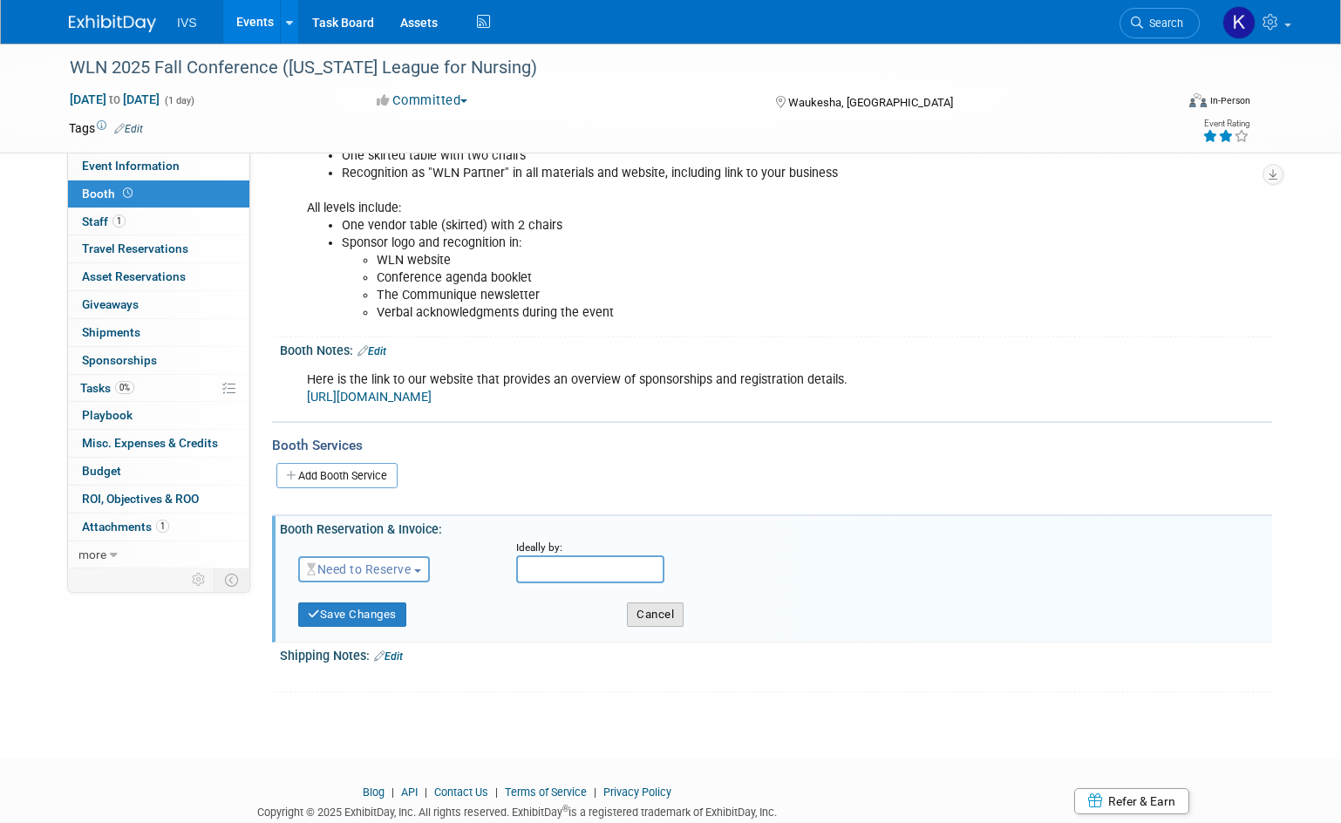
click at [644, 613] on button "Cancel" at bounding box center [655, 615] width 57 height 24
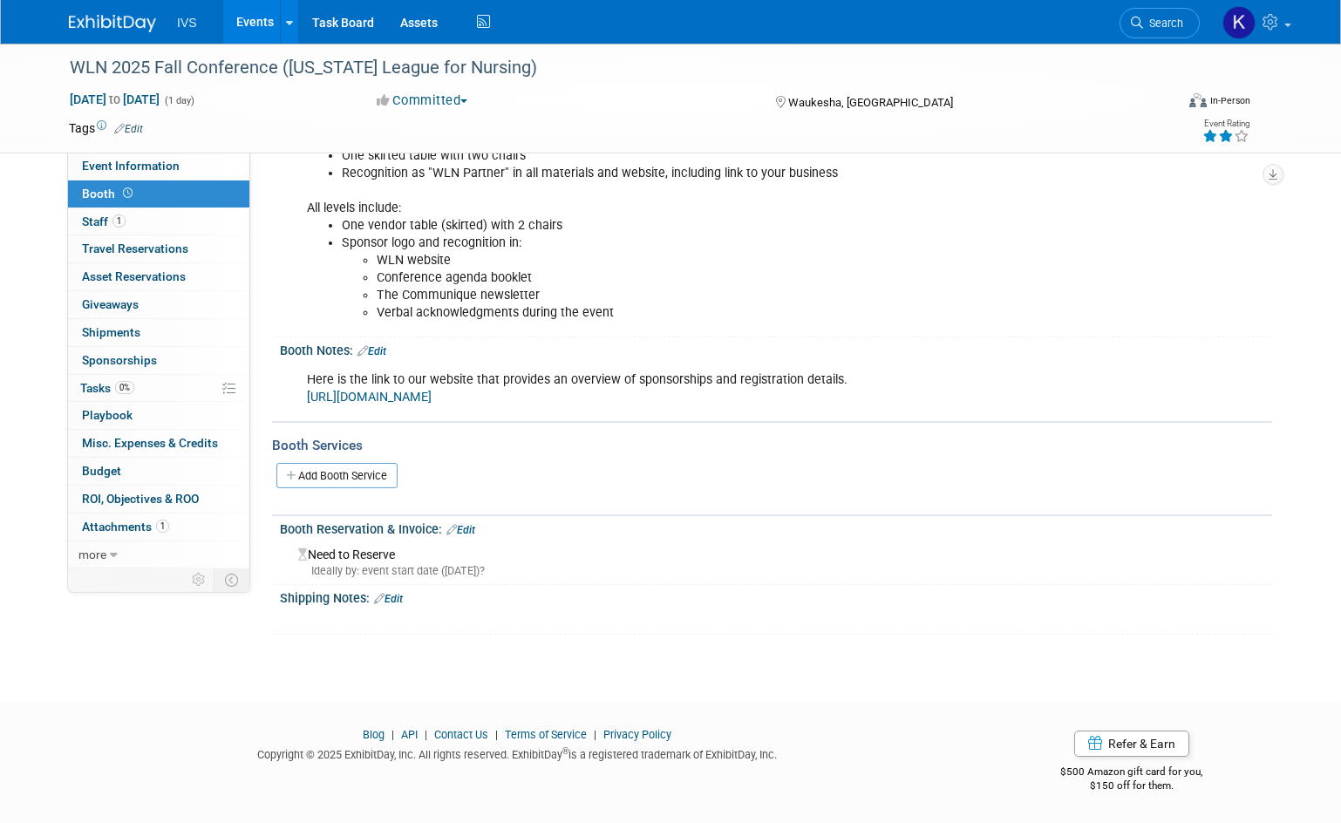
click at [465, 528] on link "Edit" at bounding box center [460, 530] width 29 height 12
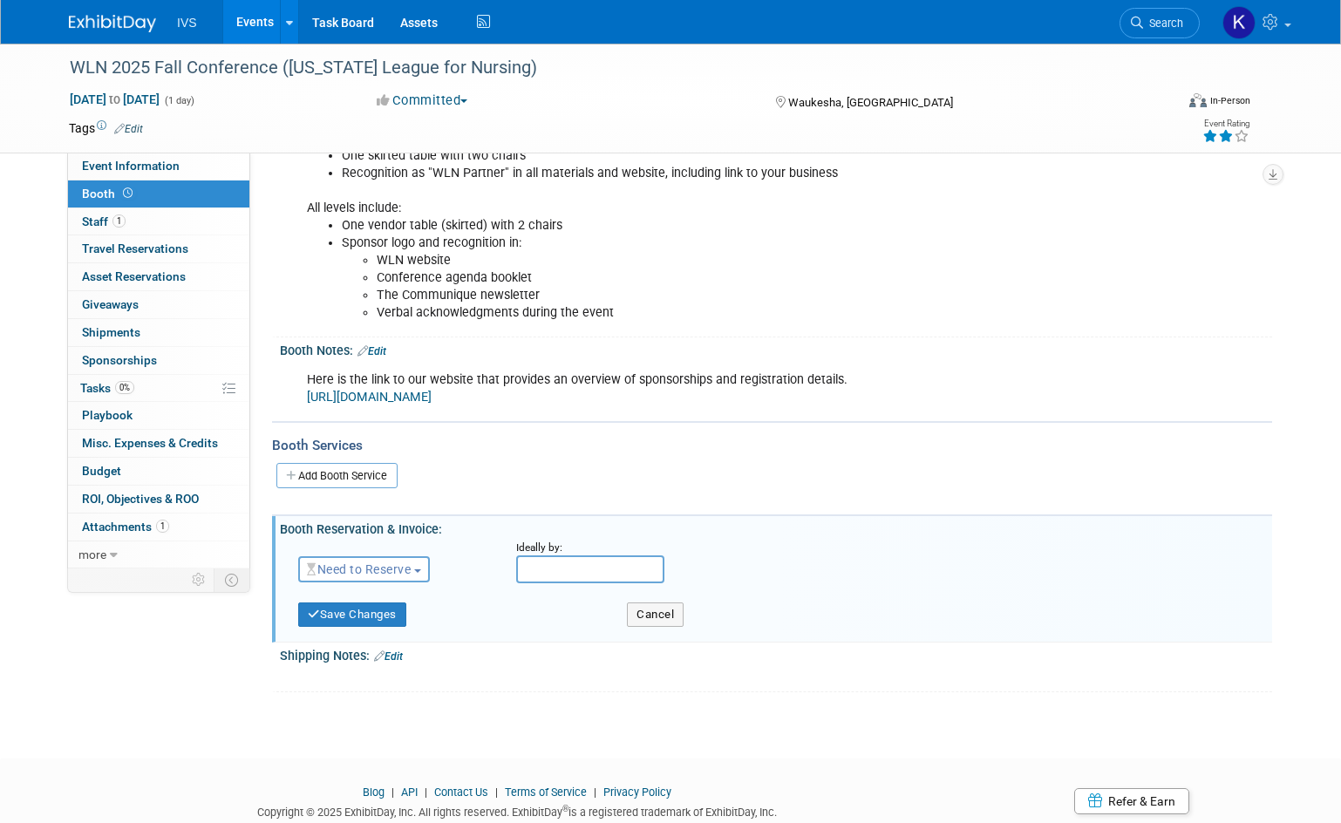
click at [392, 571] on span "Need to Reserve" at bounding box center [359, 569] width 104 height 14
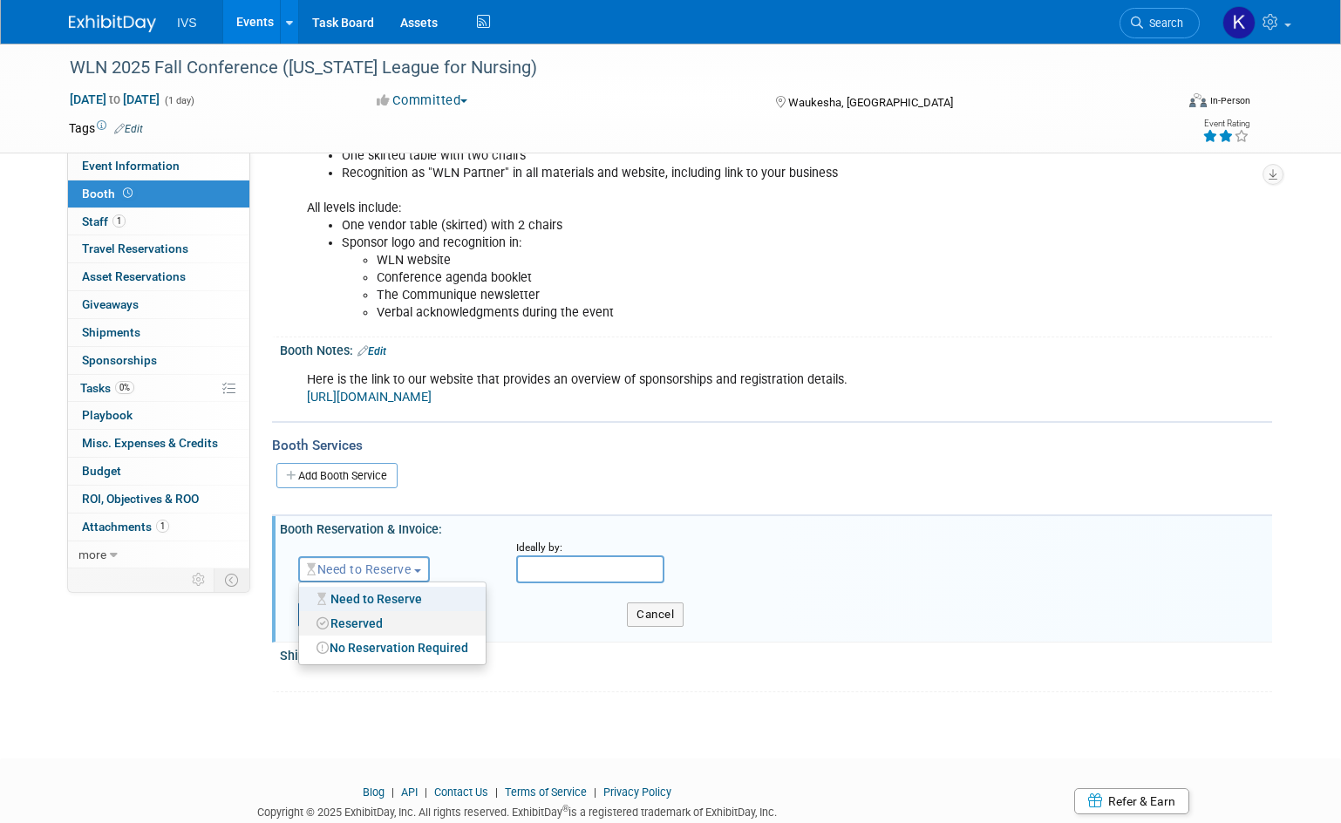
drag, startPoint x: 392, startPoint y: 622, endPoint x: 409, endPoint y: 614, distance: 19.1
click at [392, 622] on link "Reserved" at bounding box center [392, 623] width 187 height 24
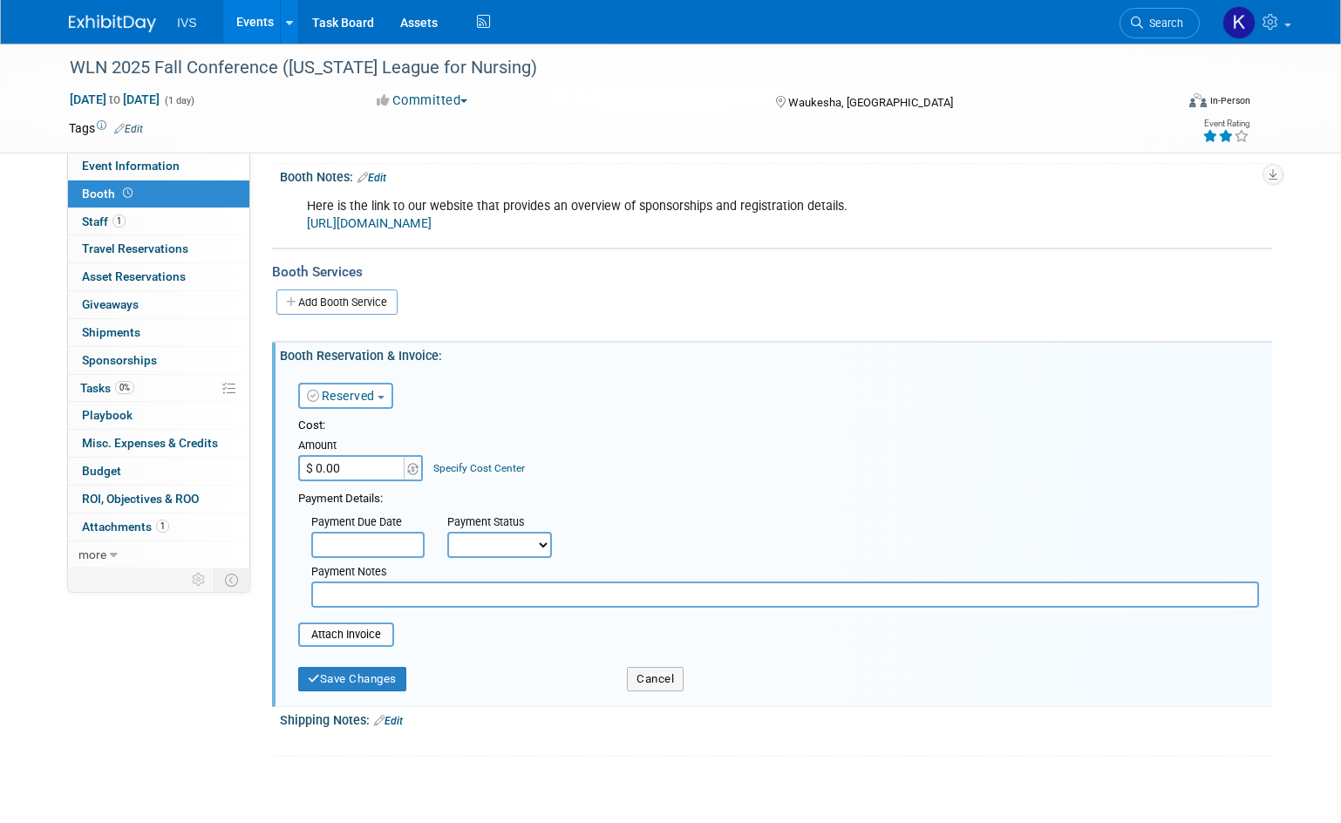
scroll to position [378, 0]
click at [372, 472] on input "$ 0.00" at bounding box center [352, 467] width 109 height 26
type input "$ 550.00"
click at [564, 491] on div "Payment Details:" at bounding box center [778, 496] width 961 height 21
click at [494, 538] on select "Not Paid Yet Partially Paid Paid in Full" at bounding box center [499, 544] width 105 height 26
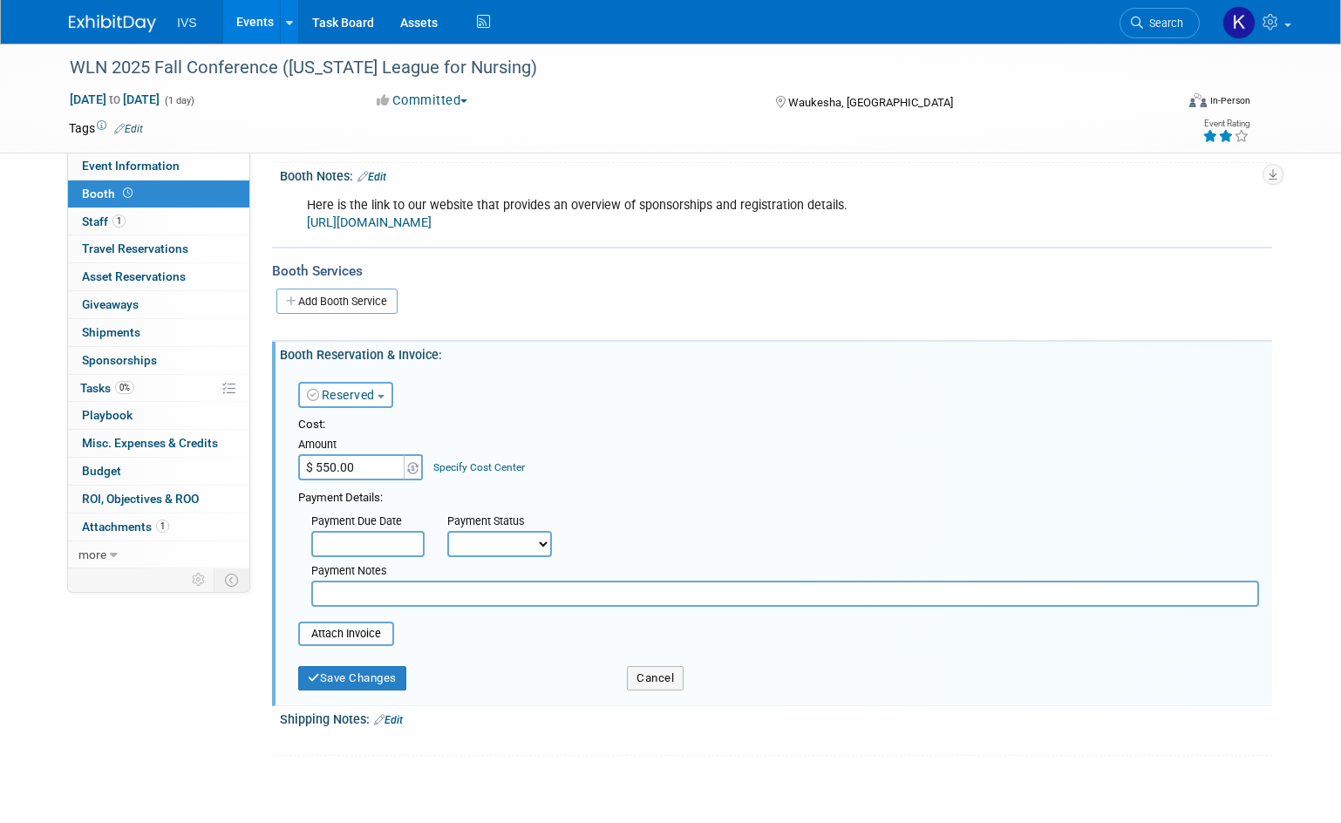
select select "1"
click at [447, 531] on select "Not Paid Yet Partially Paid Paid in Full" at bounding box center [499, 544] width 105 height 26
click at [361, 632] on input "file" at bounding box center [289, 634] width 208 height 21
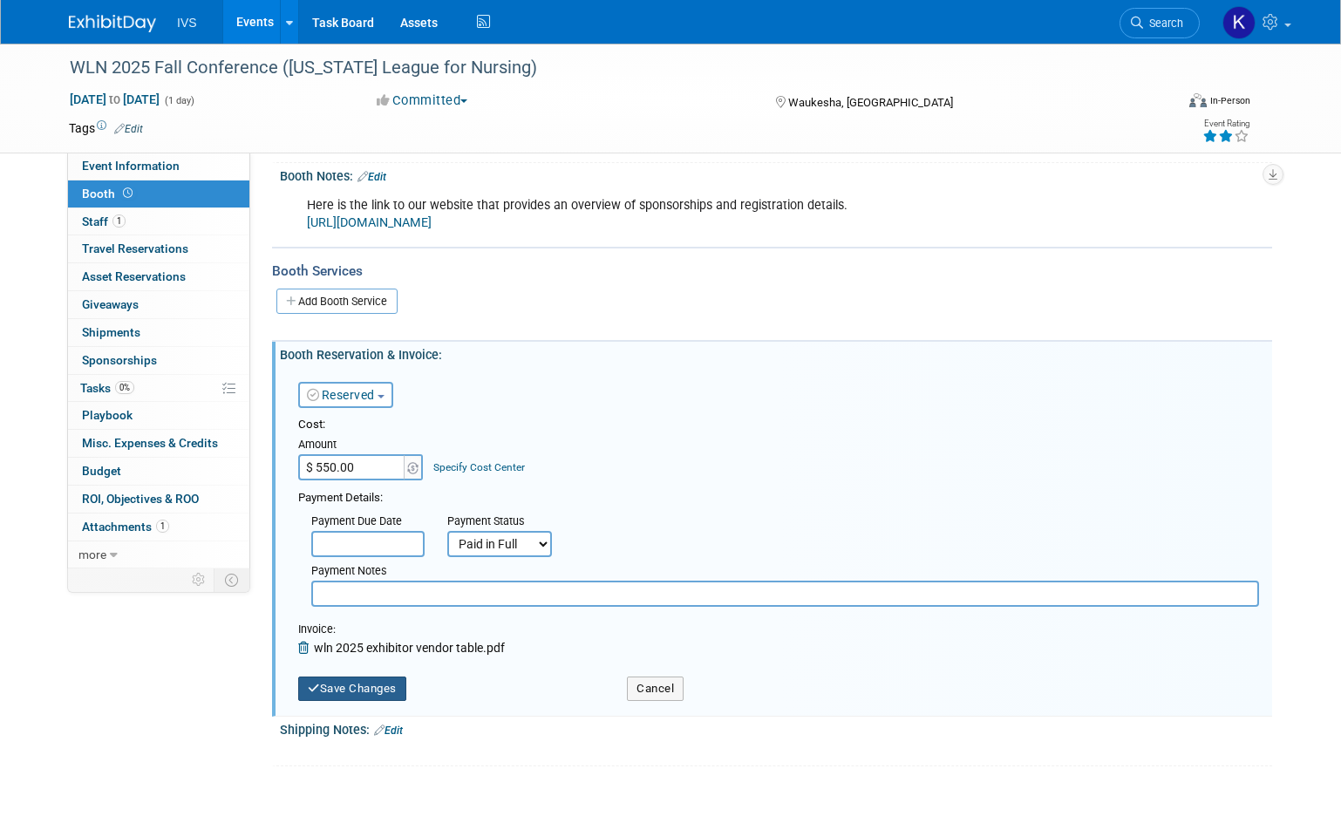
click at [363, 691] on button "Save Changes" at bounding box center [352, 689] width 108 height 24
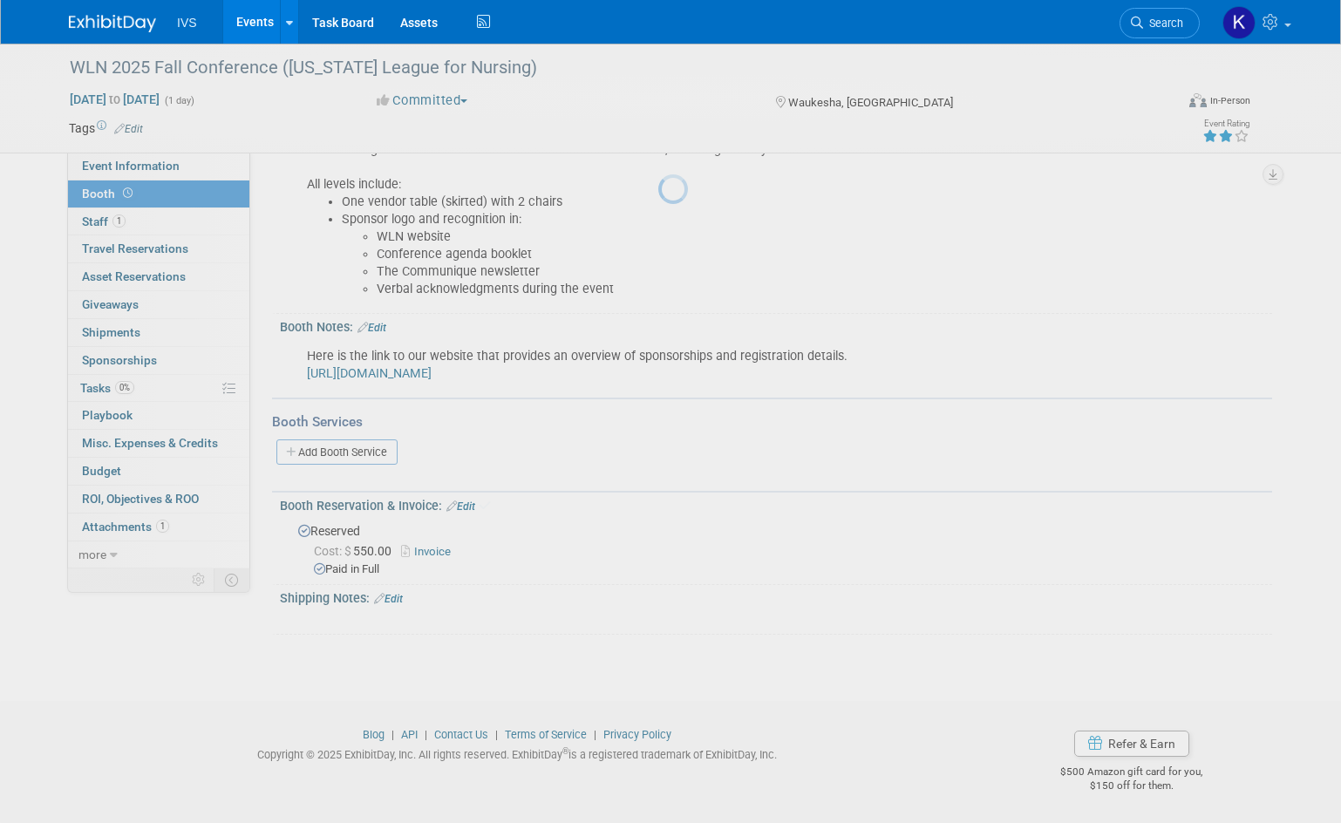
scroll to position [226, 0]
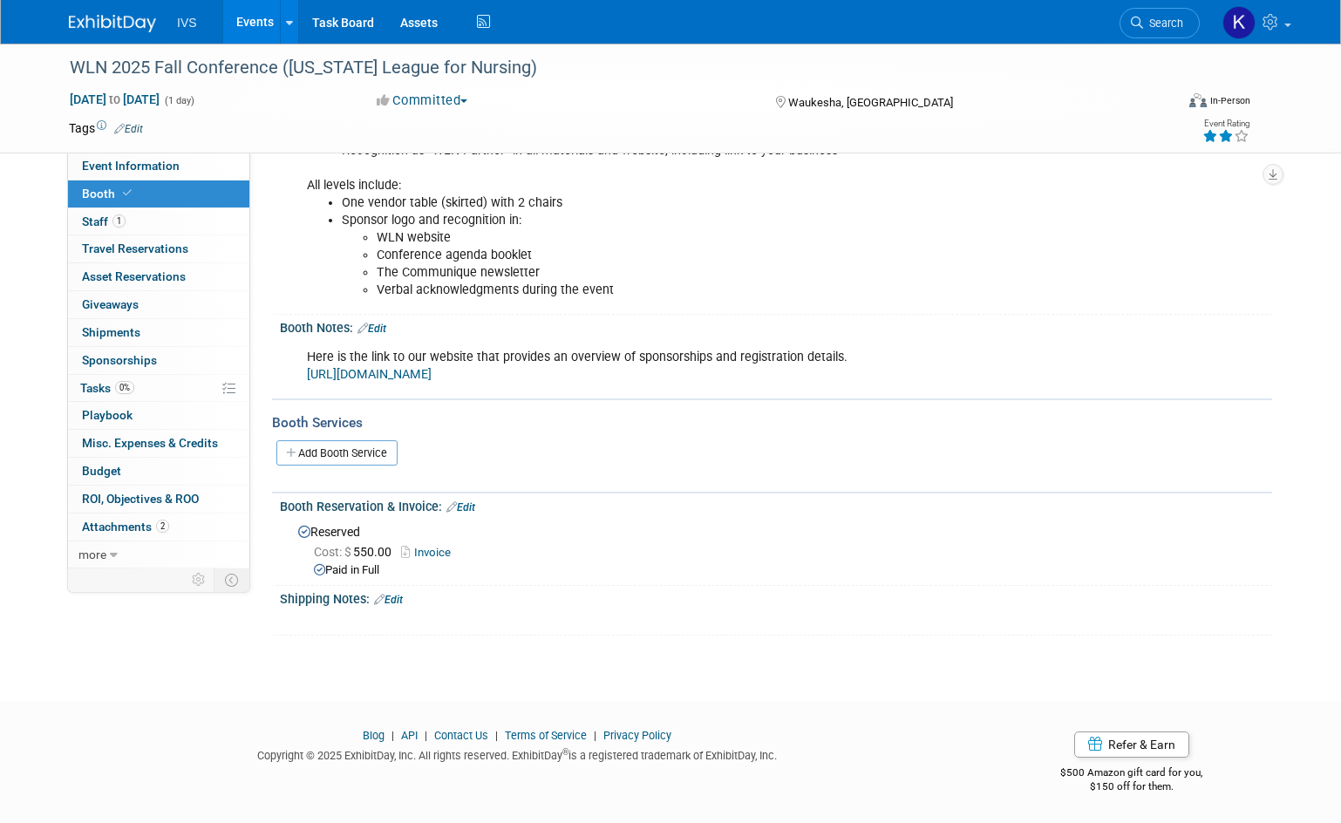
click at [416, 105] on button "Committed" at bounding box center [423, 101] width 104 height 18
click at [612, 92] on div "Committed Committed Considering Not Going Purchased Sponsor - Not Going" at bounding box center [559, 101] width 377 height 19
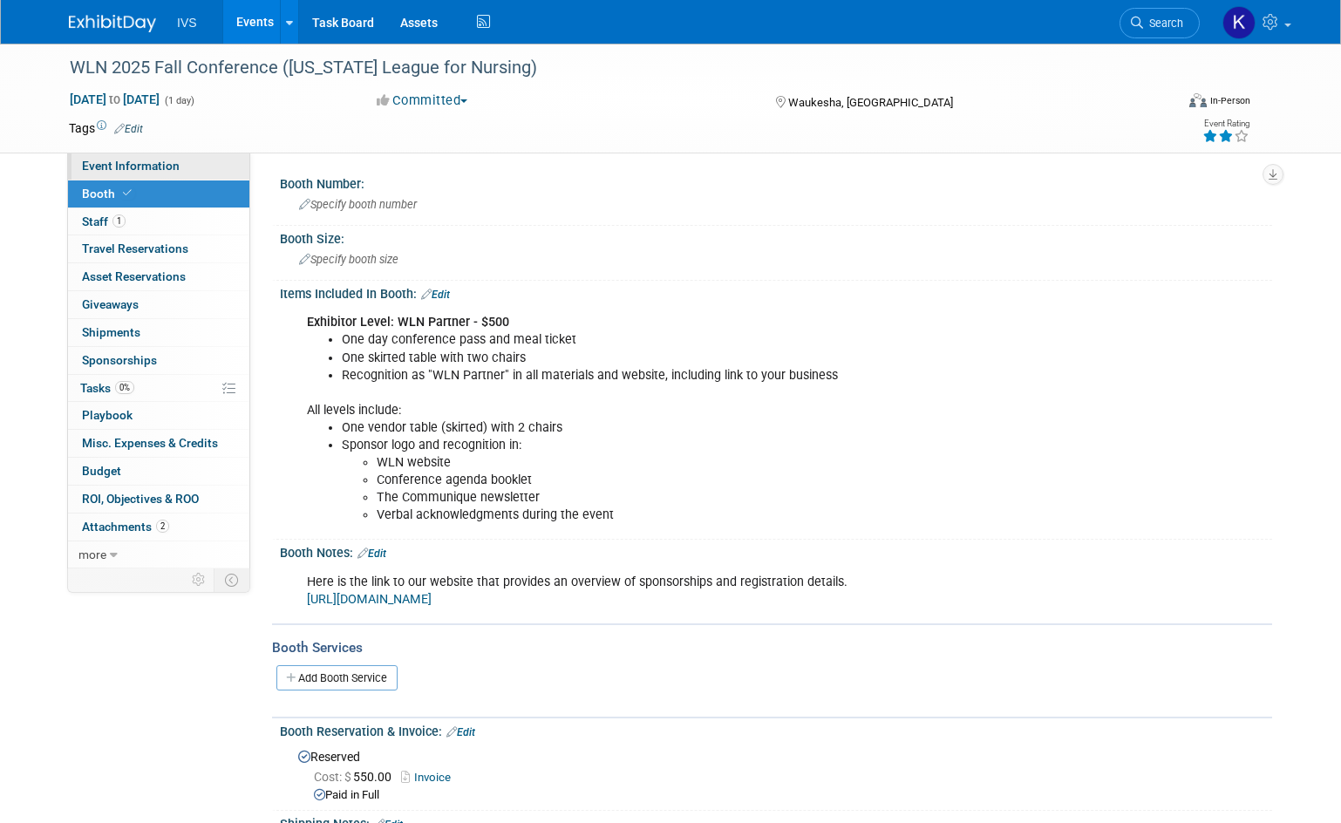
scroll to position [0, 0]
click at [184, 167] on link "Event Information" at bounding box center [158, 166] width 181 height 27
select select "Regional"
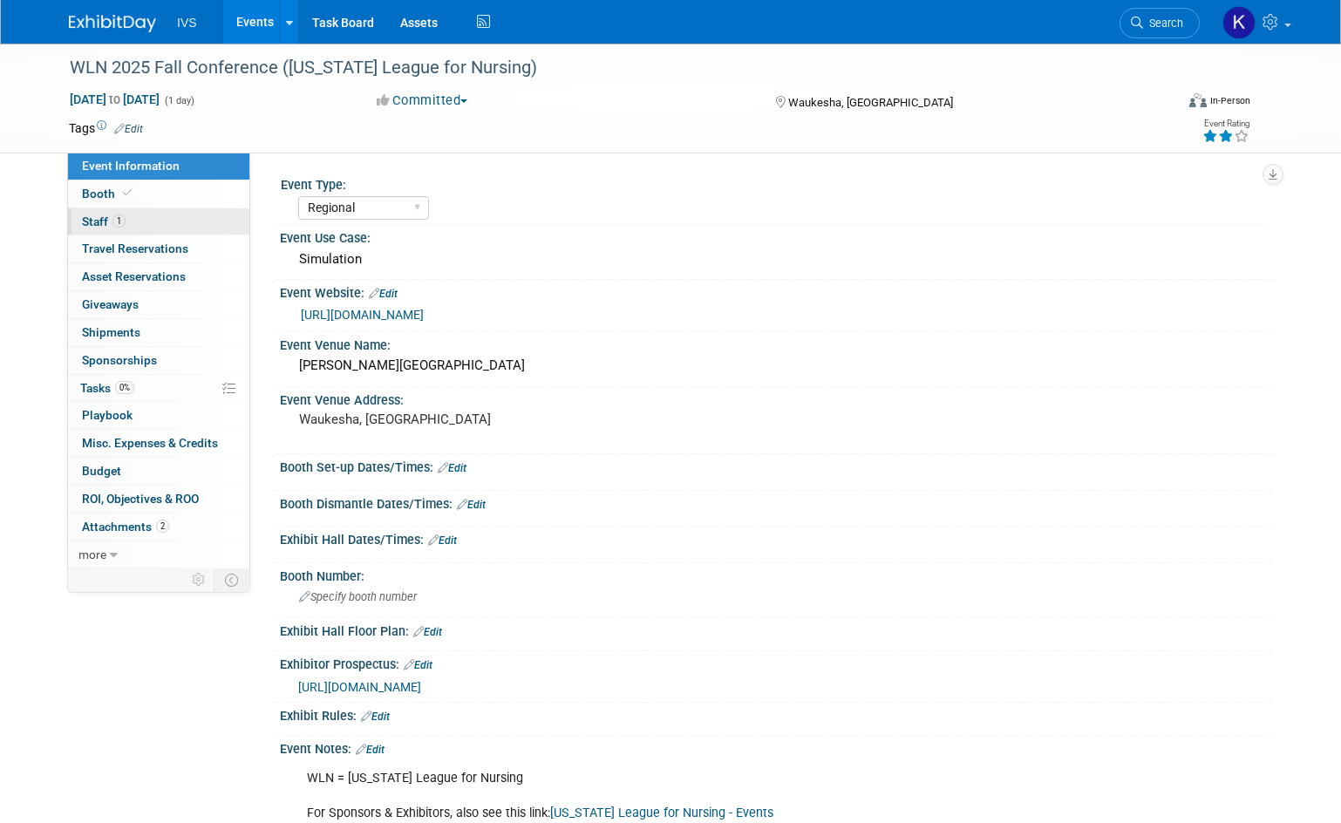
click at [181, 223] on link "1 Staff 1" at bounding box center [158, 221] width 181 height 27
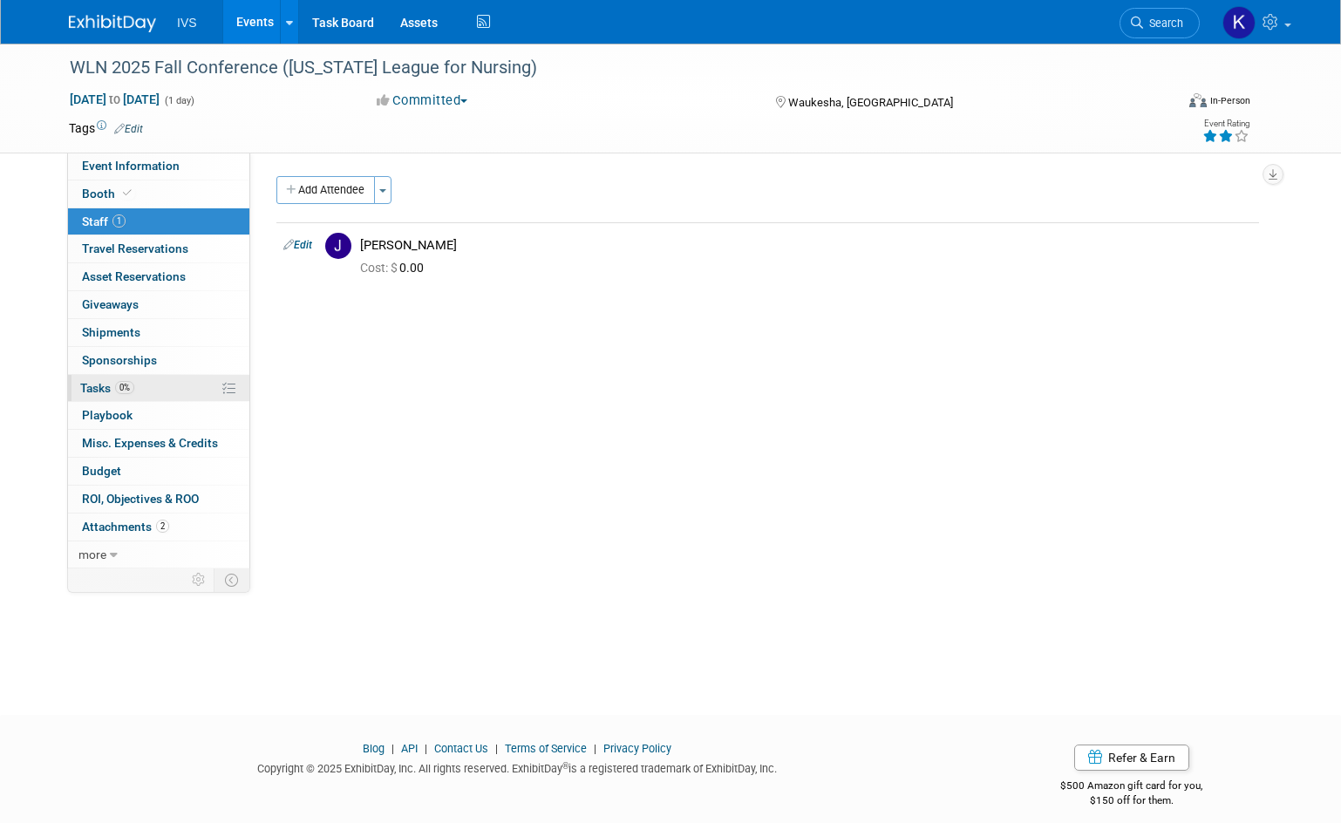
click at [106, 391] on span "Tasks 0%" at bounding box center [107, 388] width 54 height 14
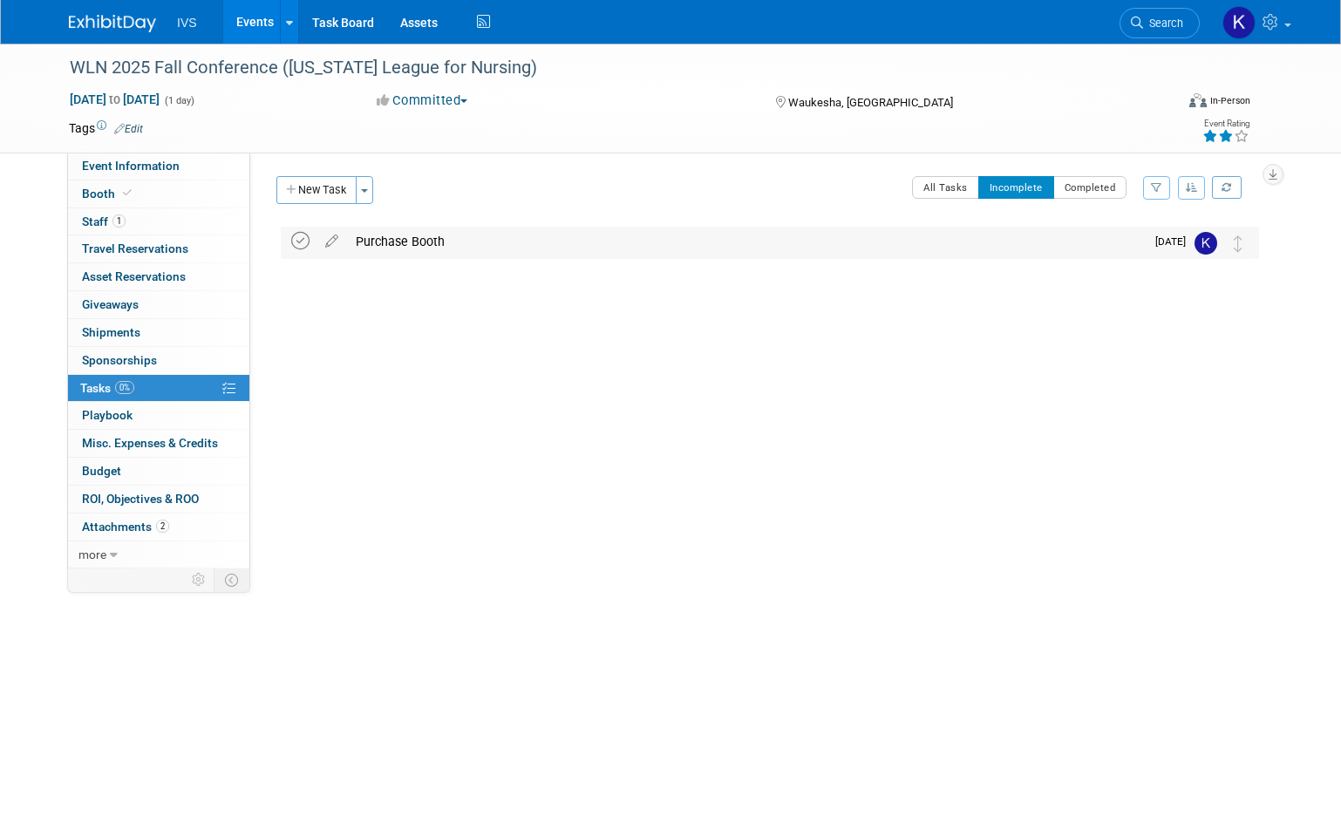
click at [297, 242] on icon at bounding box center [300, 241] width 18 height 18
click at [148, 159] on span "Event Information" at bounding box center [131, 166] width 98 height 14
select select "Regional"
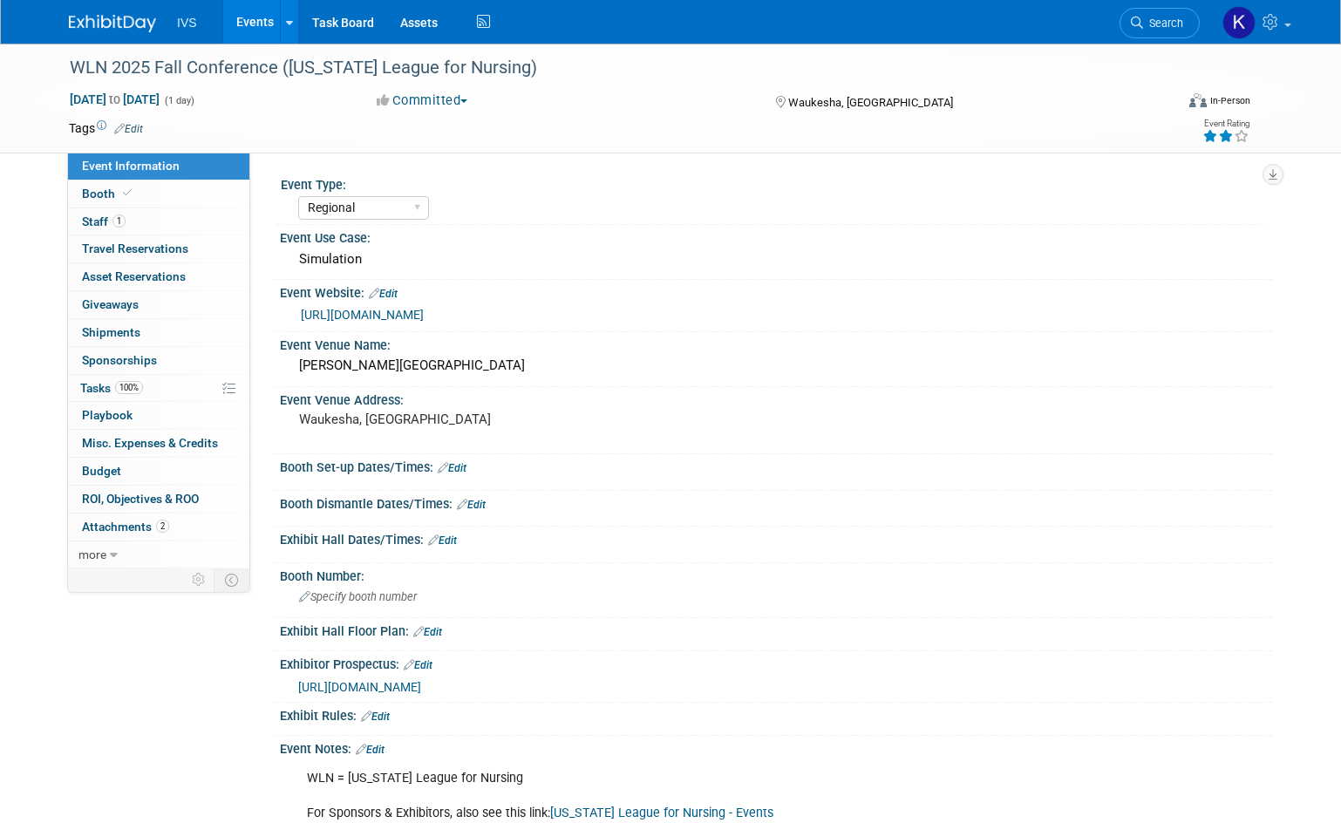
click at [260, 17] on link "Events" at bounding box center [255, 22] width 64 height 44
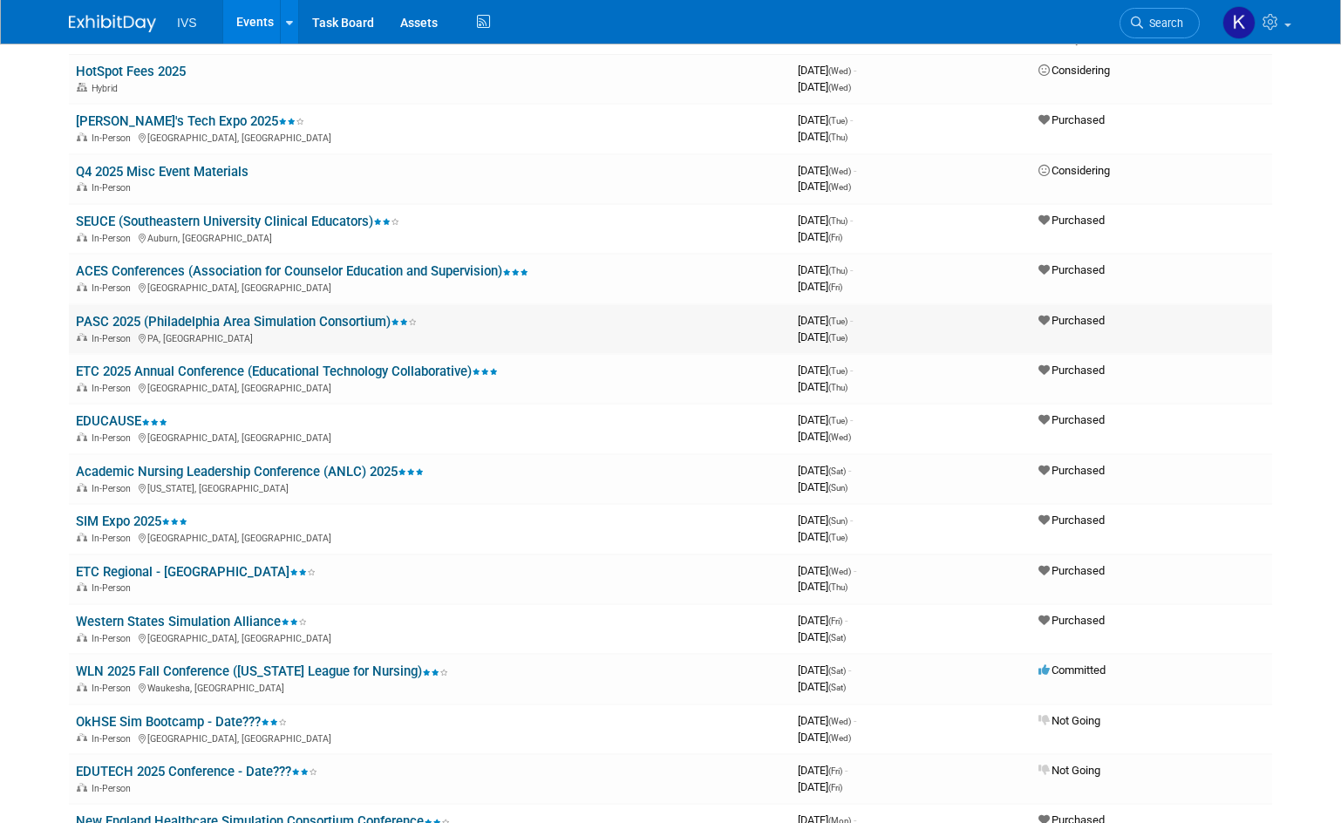
scroll to position [174, 0]
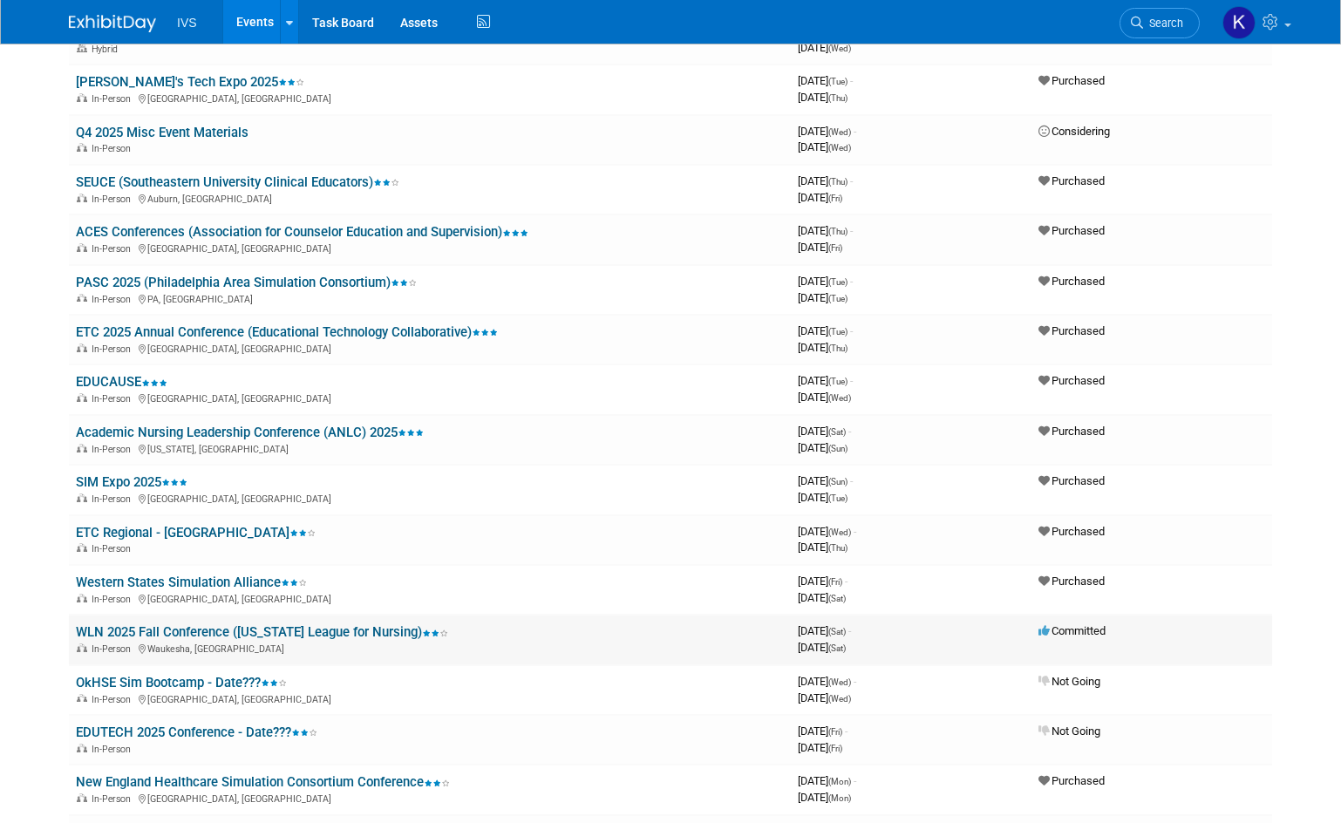
click at [695, 640] on td "WLN 2025 Fall Conference (Wisconsin League for Nursing) In-Person Waukesha, WI" at bounding box center [430, 640] width 722 height 50
click at [692, 630] on td "WLN 2025 Fall Conference (Wisconsin League for Nursing) In-Person Waukesha, WI" at bounding box center [430, 640] width 722 height 50
click at [1085, 636] on span "Committed" at bounding box center [1072, 630] width 67 height 13
click at [225, 623] on td "WLN 2025 Fall Conference (Wisconsin League for Nursing) In-Person Waukesha, WI" at bounding box center [430, 640] width 722 height 50
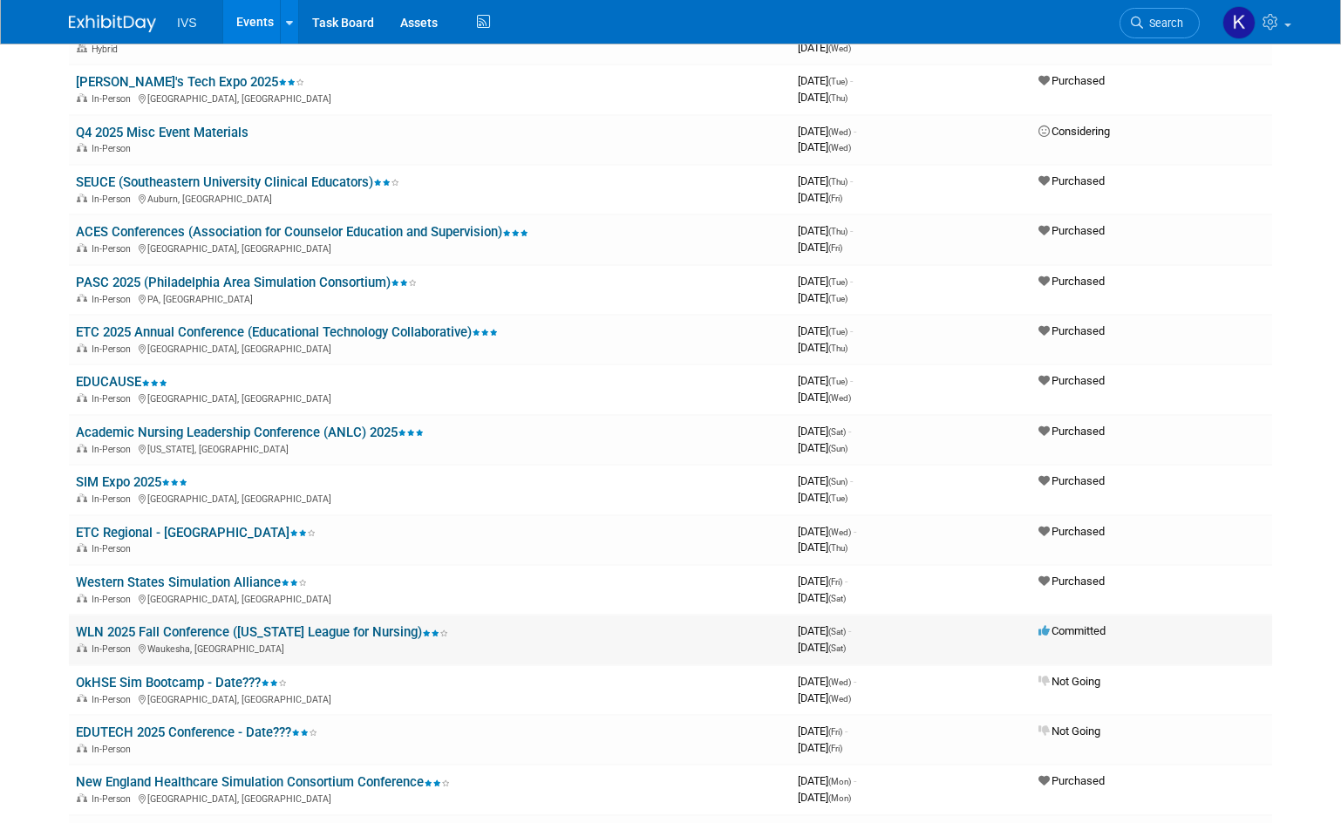
click at [225, 630] on link "WLN 2025 Fall Conference ([US_STATE] League for Nursing)" at bounding box center [262, 632] width 372 height 16
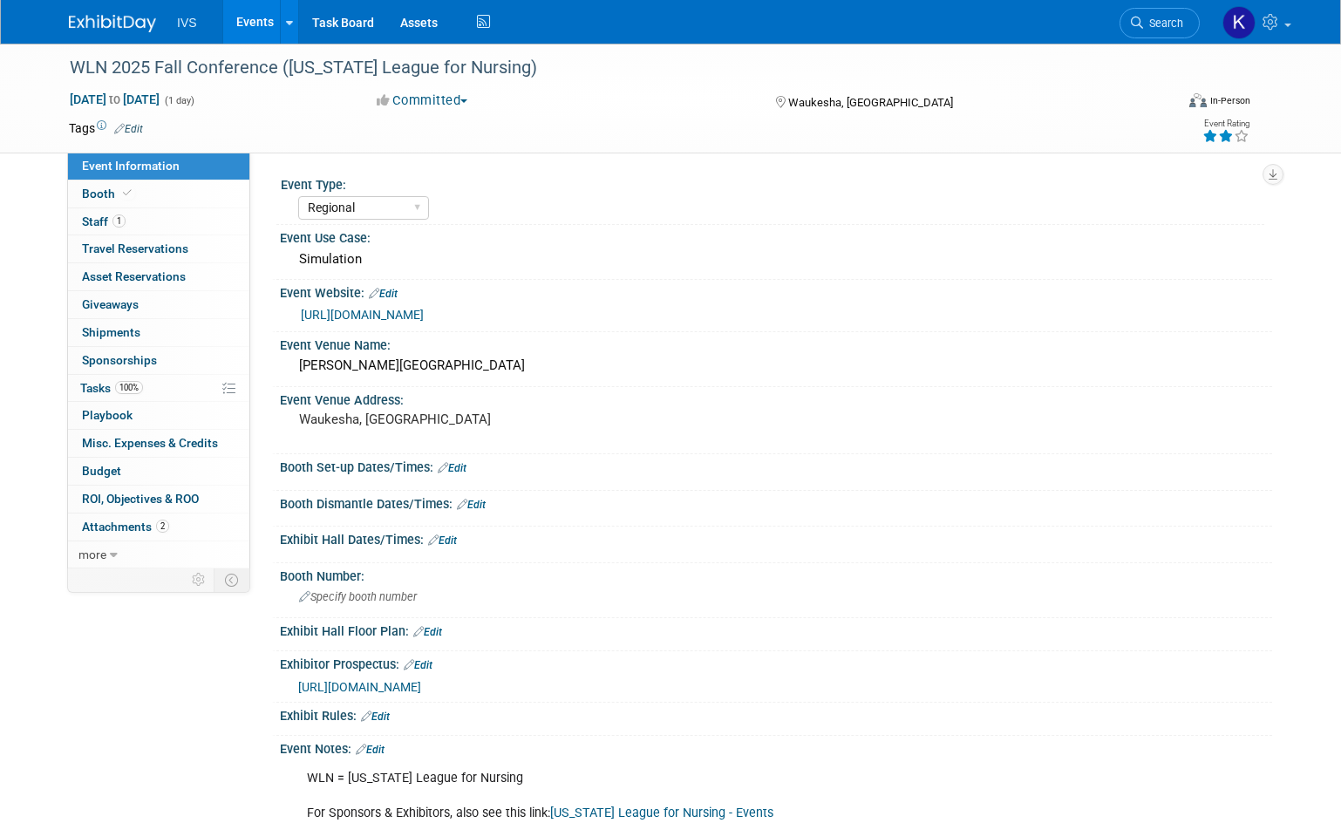
select select "Regional"
click at [417, 92] on button "Committed" at bounding box center [423, 101] width 104 height 18
click at [449, 201] on link "Purchased" at bounding box center [454, 202] width 166 height 24
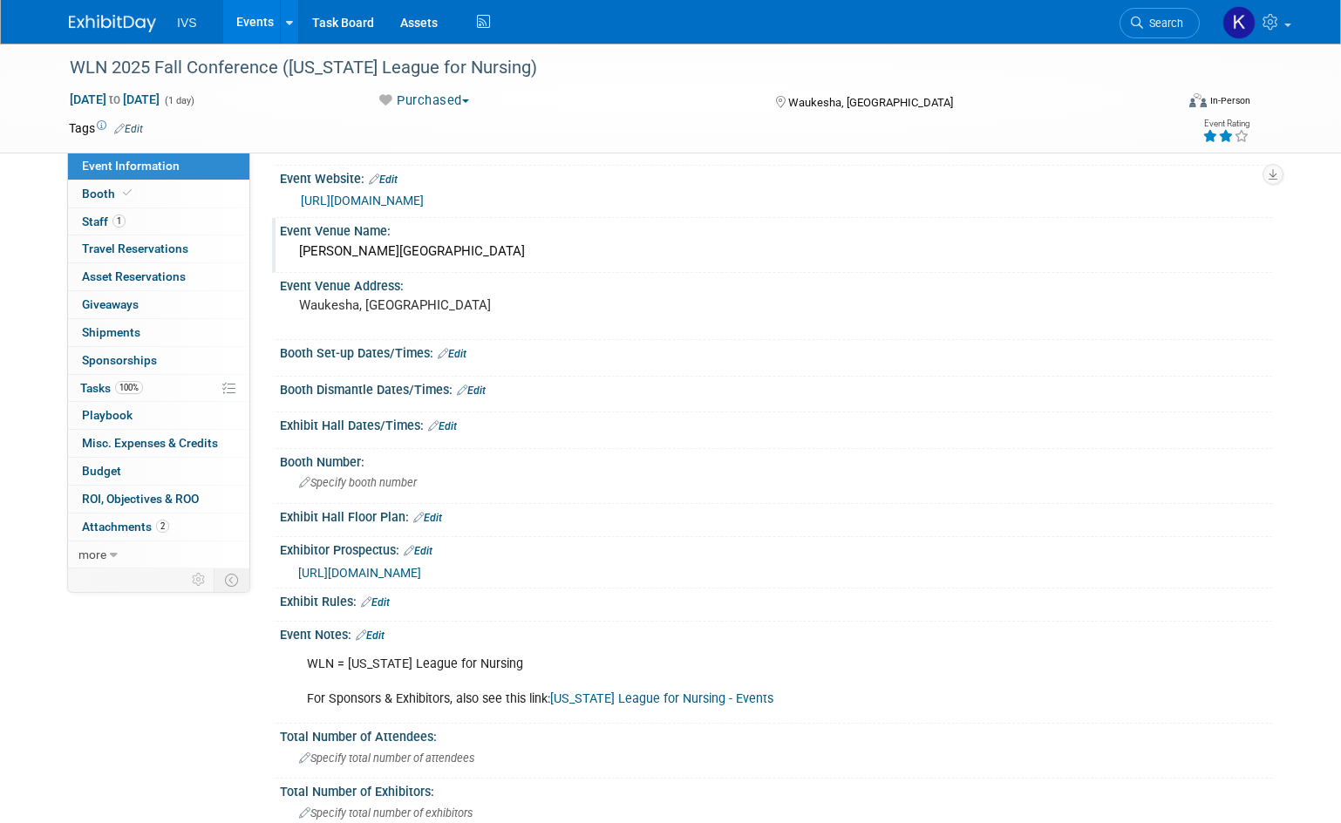
scroll to position [362, 0]
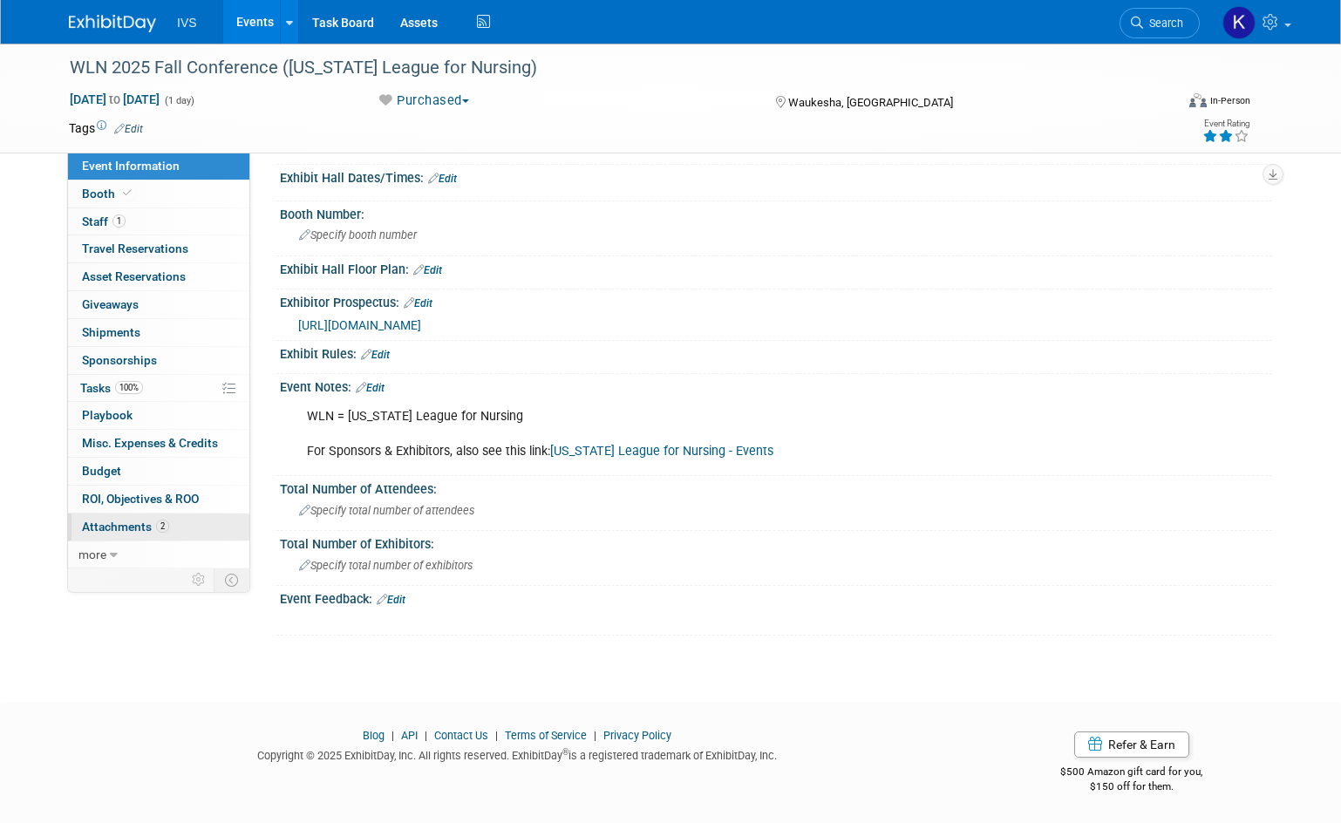
click at [172, 520] on link "2 Attachments 2" at bounding box center [158, 527] width 181 height 27
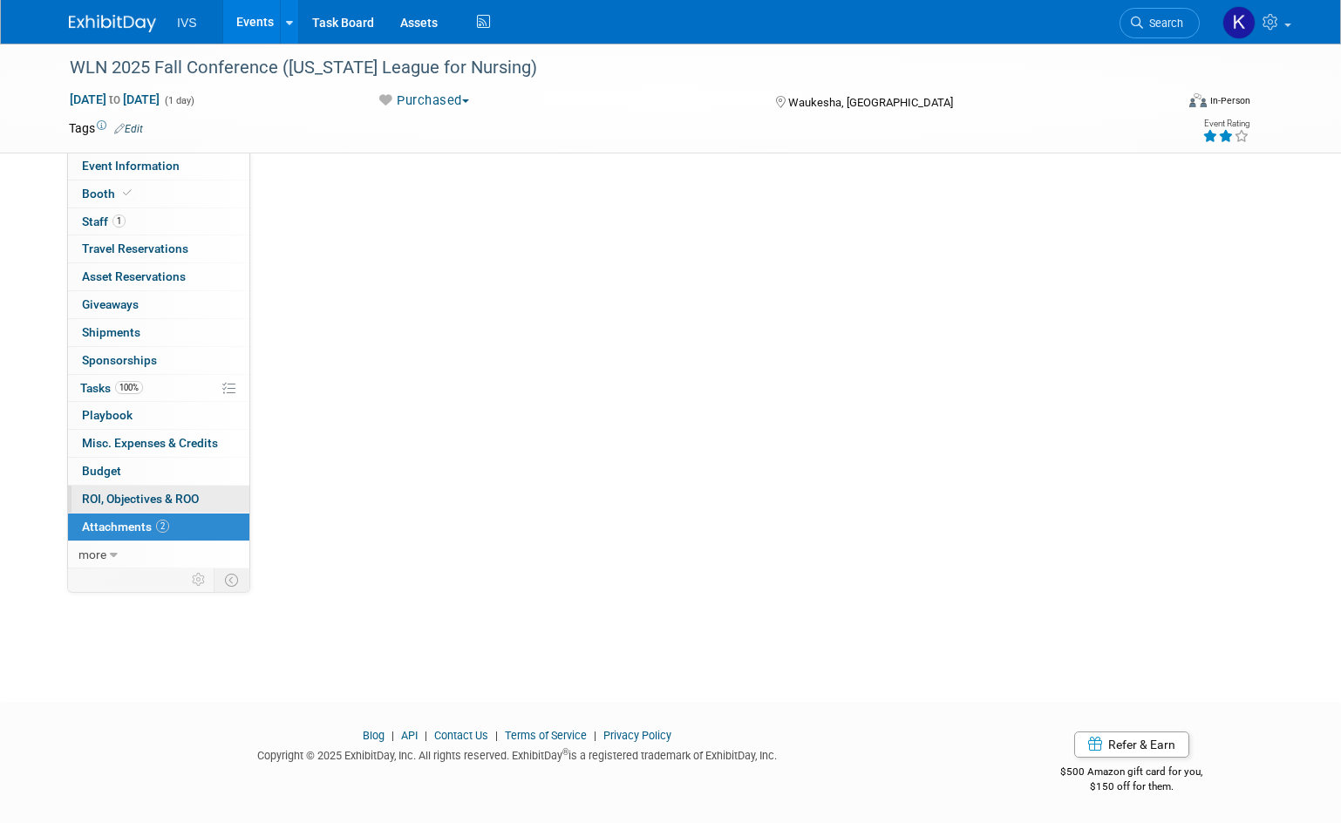
scroll to position [0, 0]
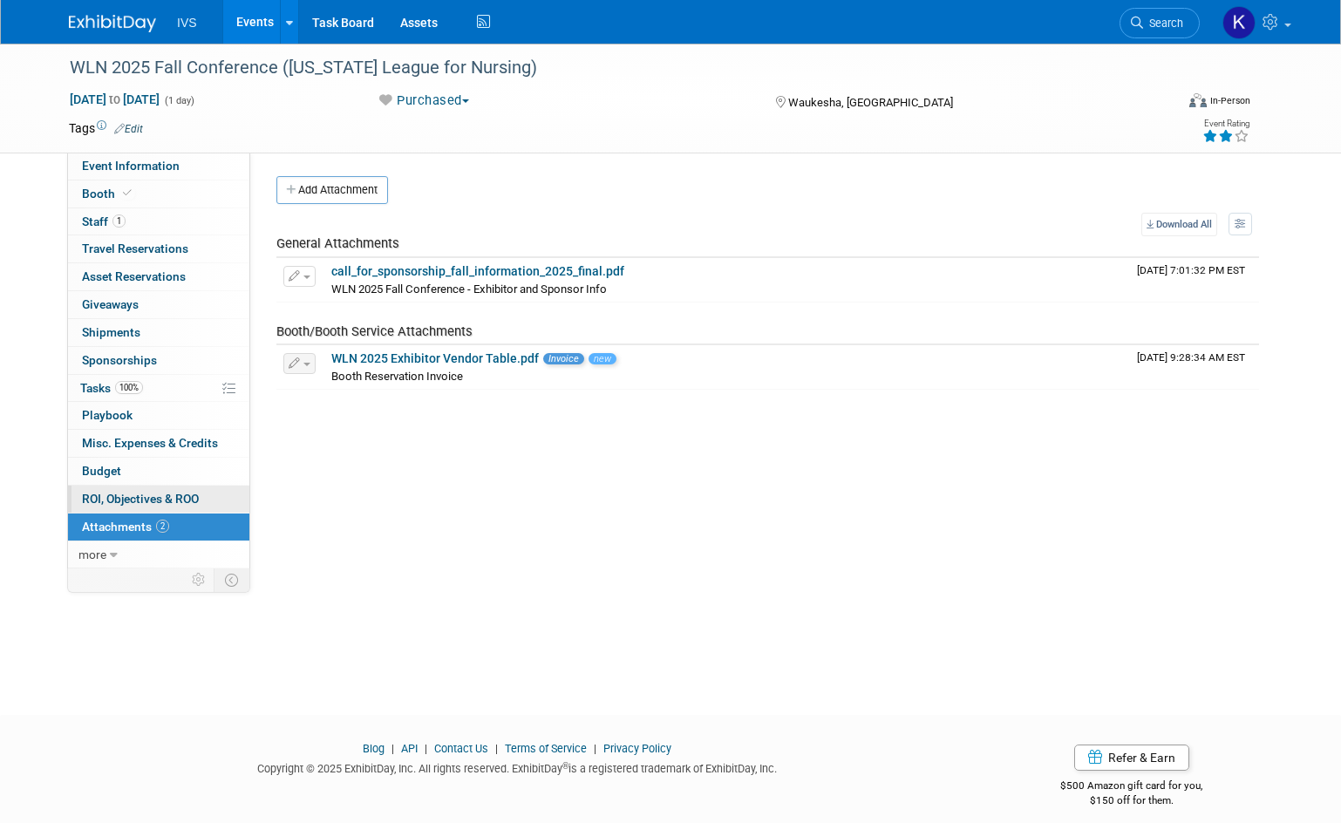
click at [147, 498] on span "ROI, Objectives & ROO 0" at bounding box center [140, 499] width 117 height 14
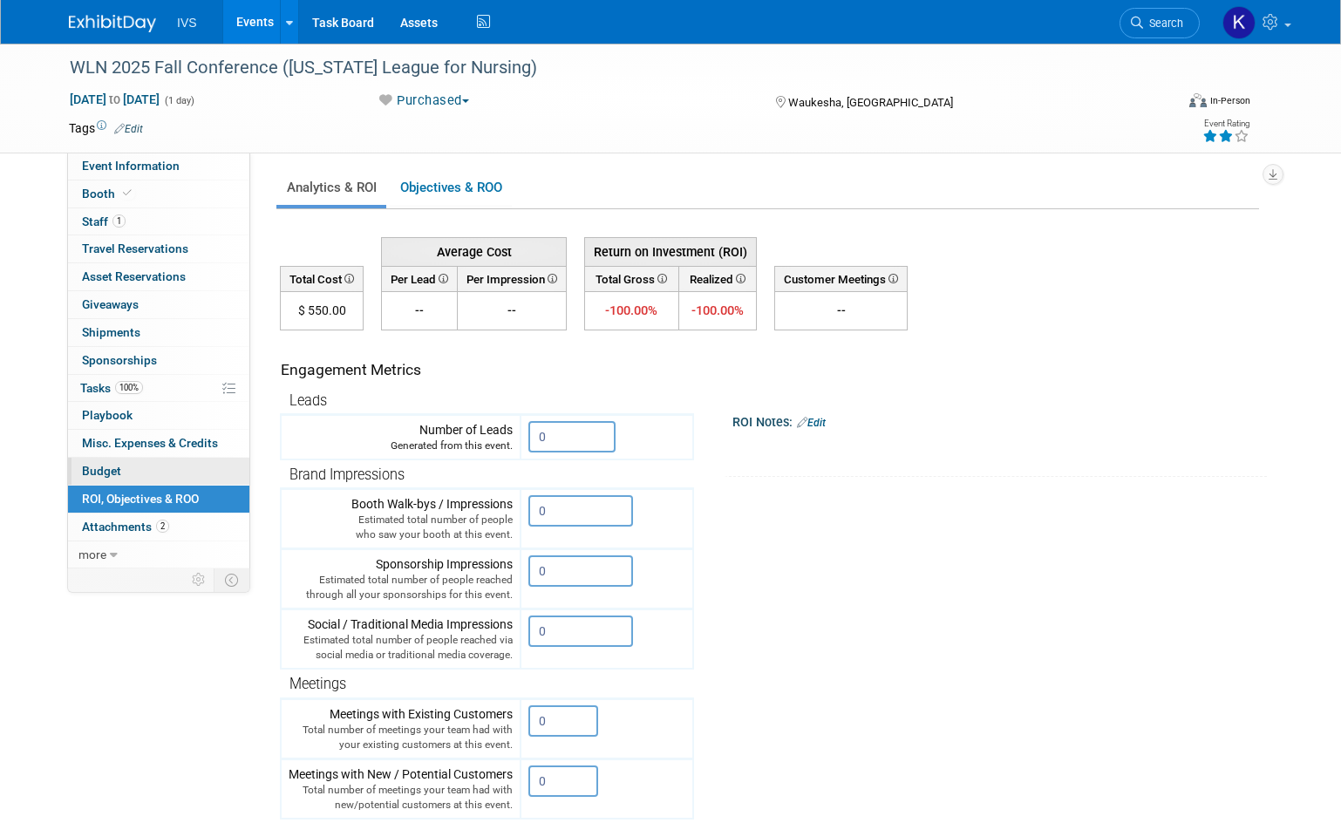
click at [156, 467] on link "Budget" at bounding box center [158, 471] width 181 height 27
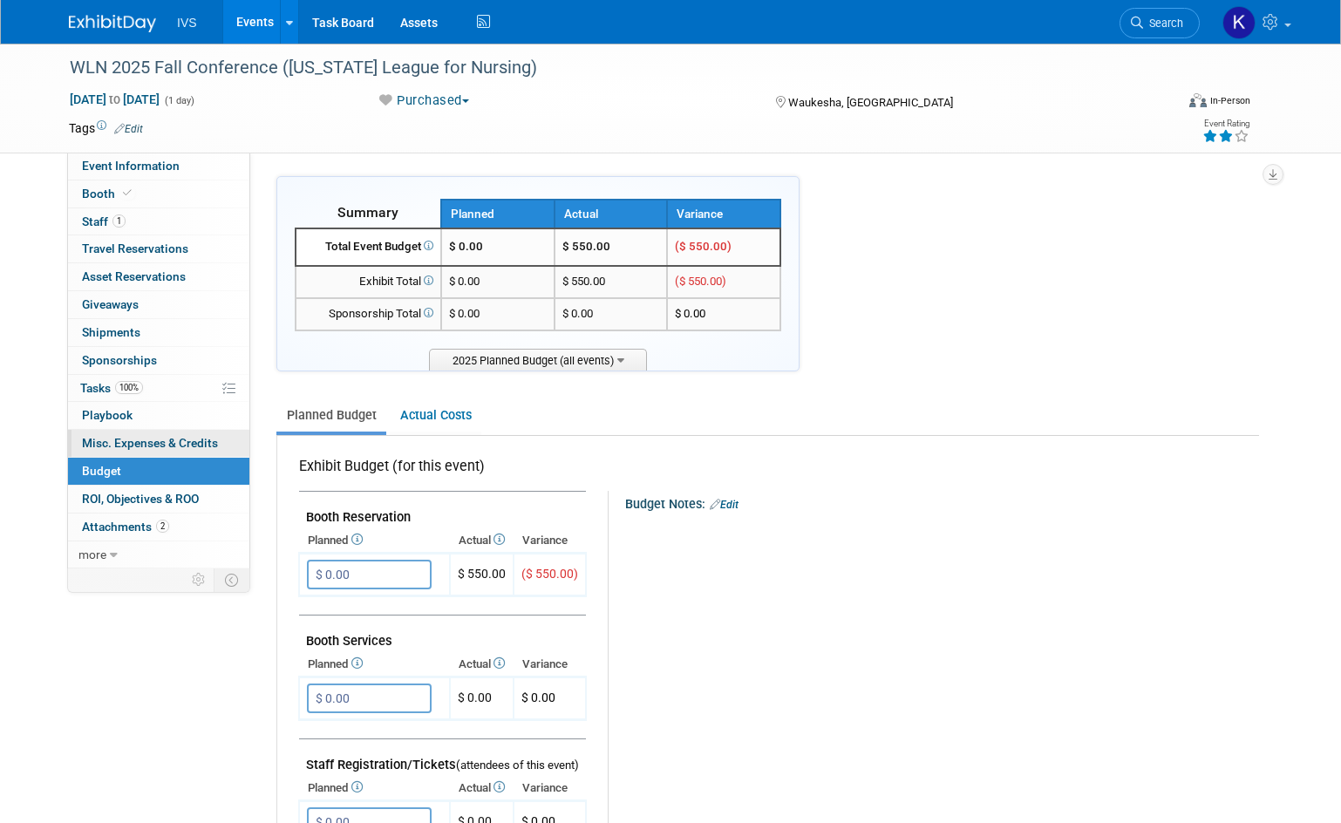
click at [153, 432] on link "0 Misc. Expenses & Credits 0" at bounding box center [158, 443] width 181 height 27
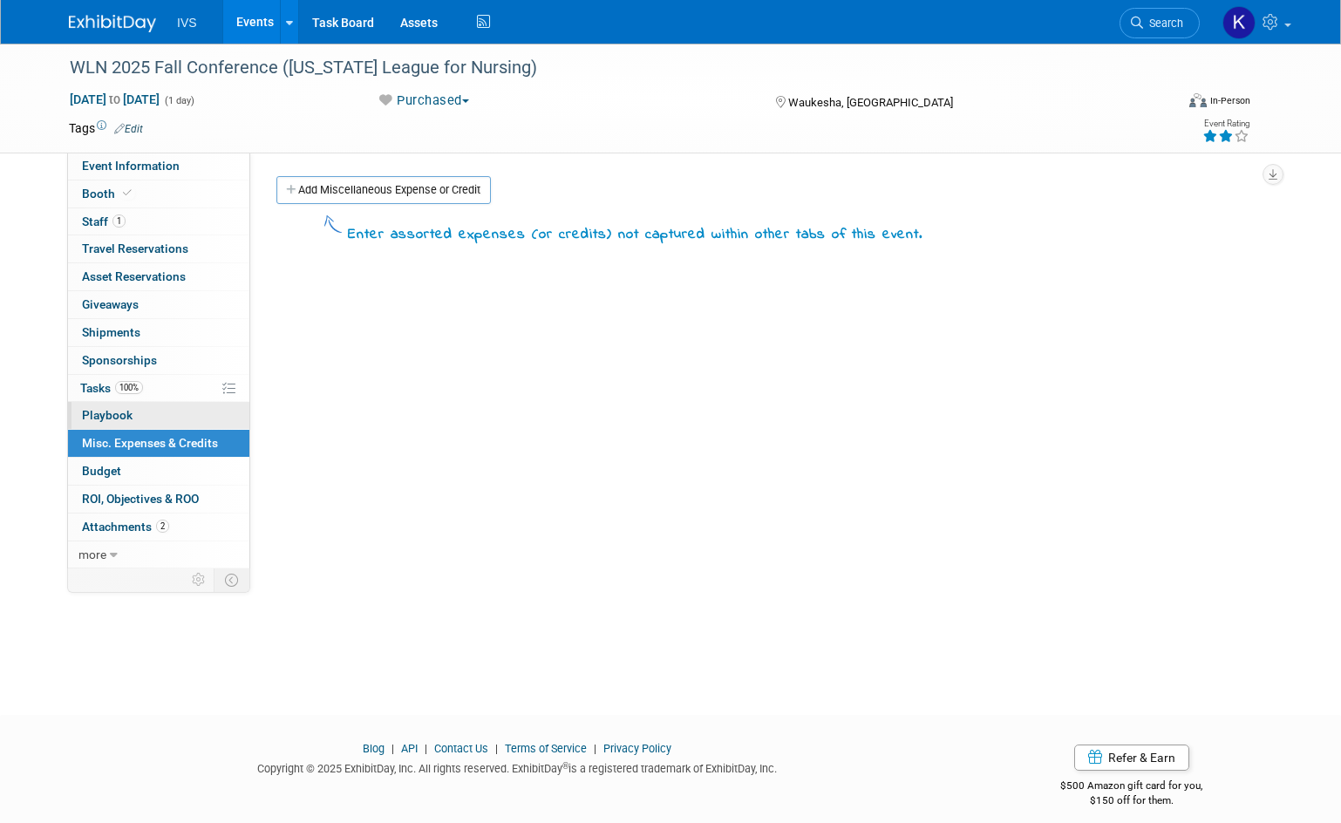
click at [152, 409] on link "0 Playbook 0" at bounding box center [158, 415] width 181 height 27
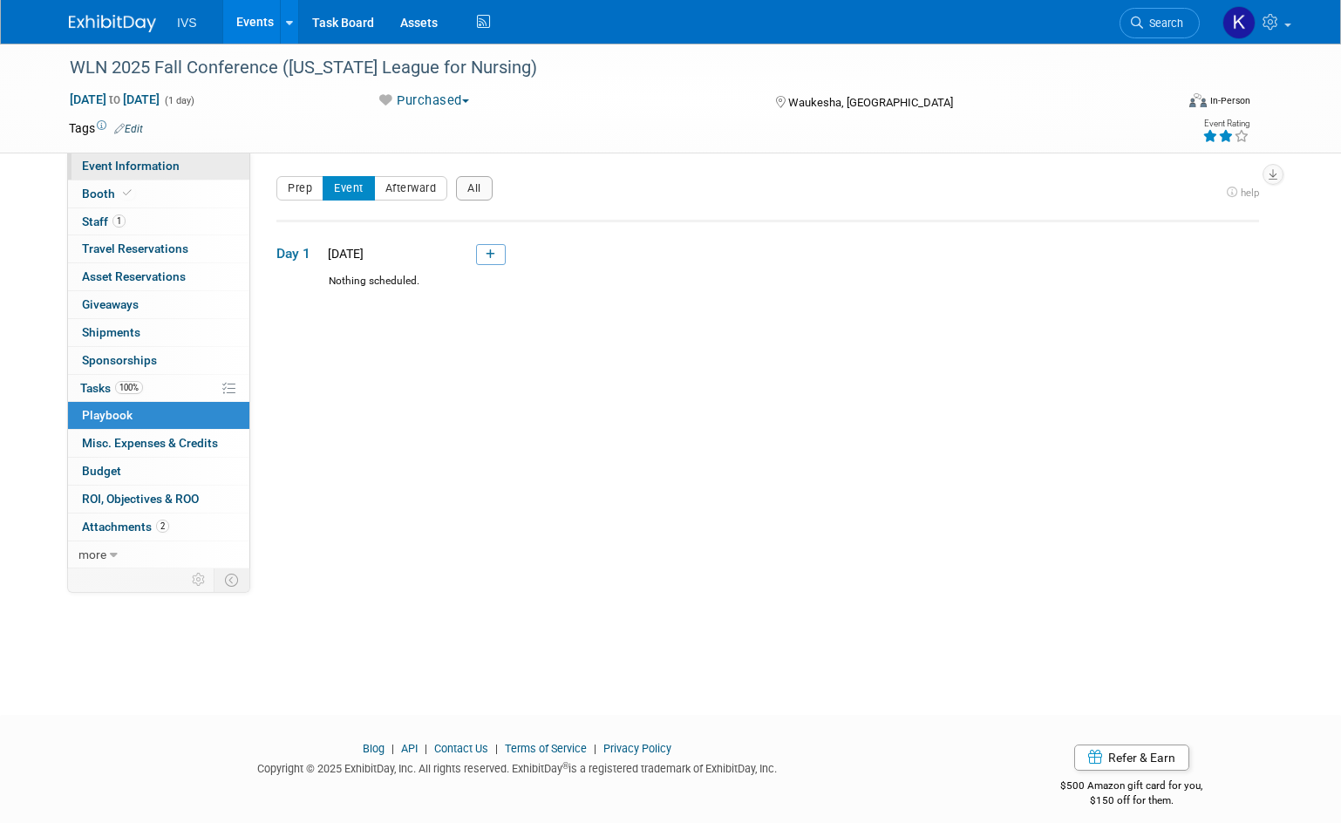
click at [151, 173] on link "Event Information" at bounding box center [158, 166] width 181 height 27
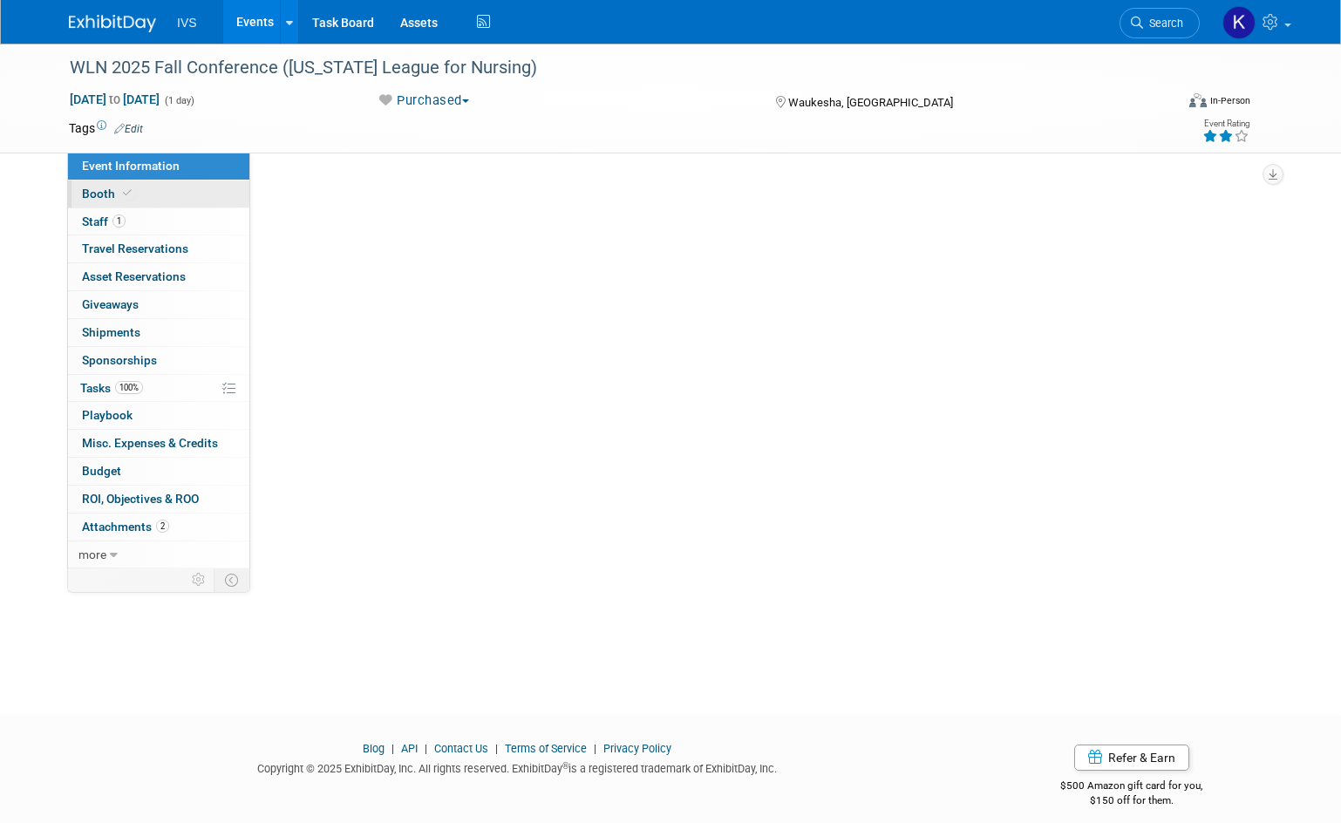
select select "Regional"
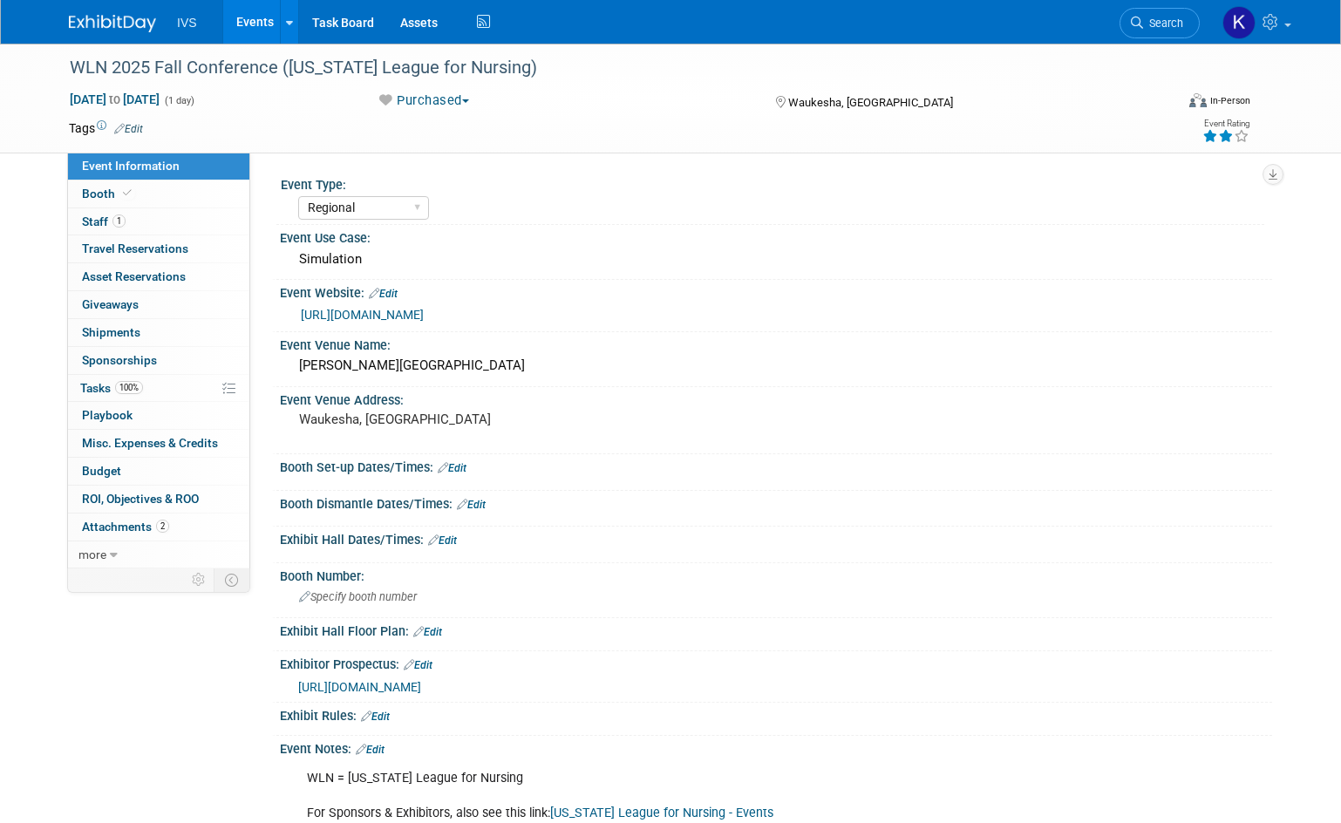
click at [421, 686] on span "[URL][DOMAIN_NAME]" at bounding box center [359, 687] width 123 height 14
click at [381, 317] on link "[URL][DOMAIN_NAME]" at bounding box center [362, 315] width 123 height 14
click at [423, 313] on link "[URL][DOMAIN_NAME]" at bounding box center [362, 315] width 123 height 14
click at [421, 686] on span "[URL][DOMAIN_NAME]" at bounding box center [359, 687] width 123 height 14
click at [424, 315] on link "[URL][DOMAIN_NAME]" at bounding box center [362, 315] width 123 height 14
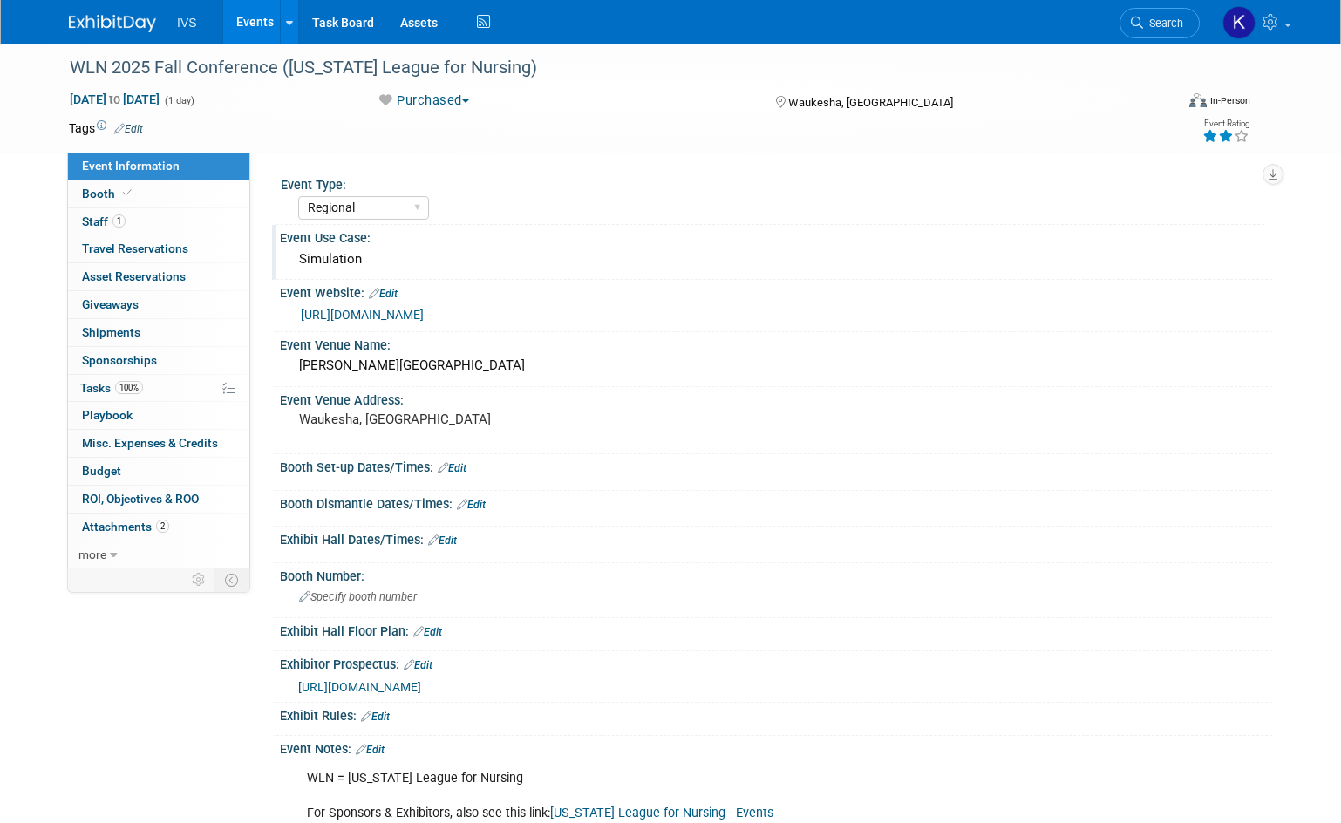
scroll to position [262, 0]
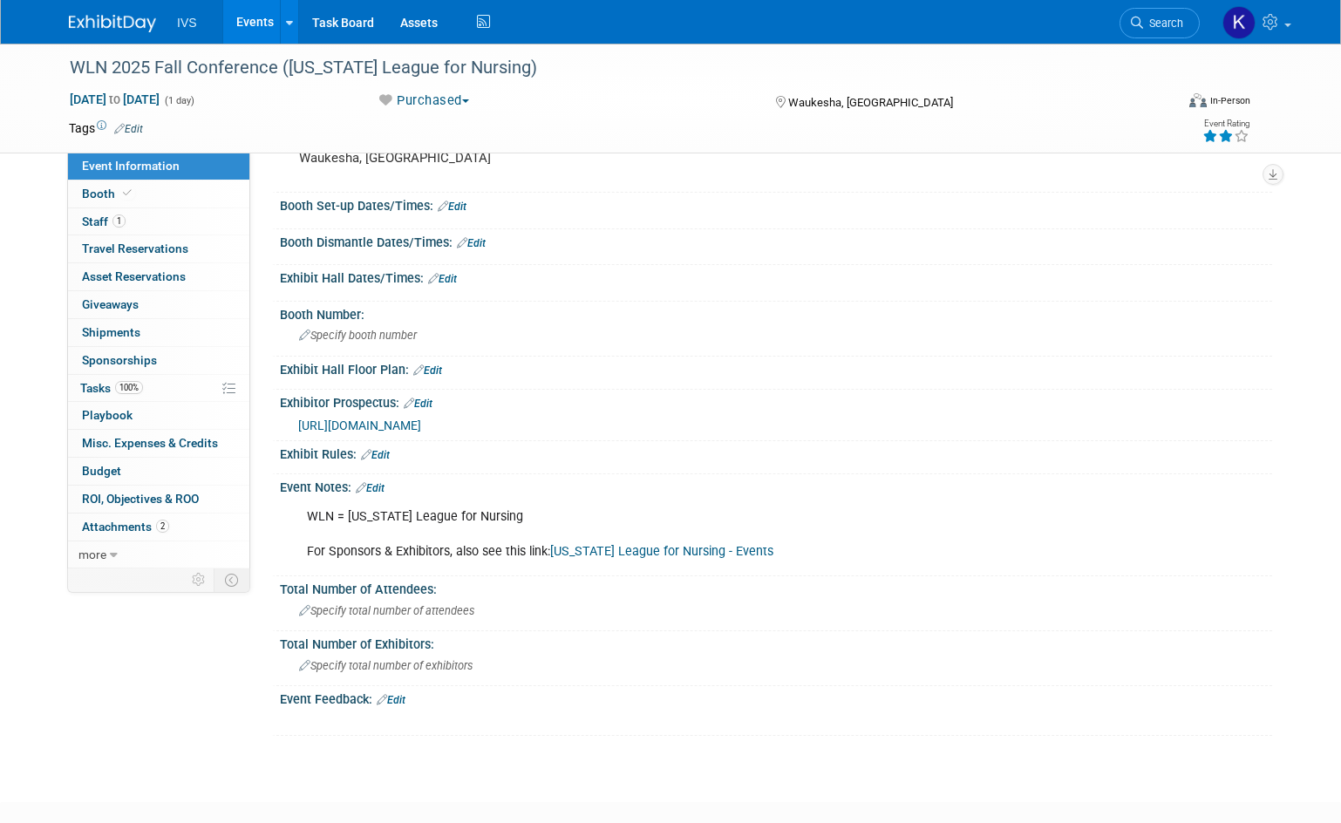
click at [612, 554] on link "[US_STATE] League for Nursing - Events" at bounding box center [661, 551] width 223 height 15
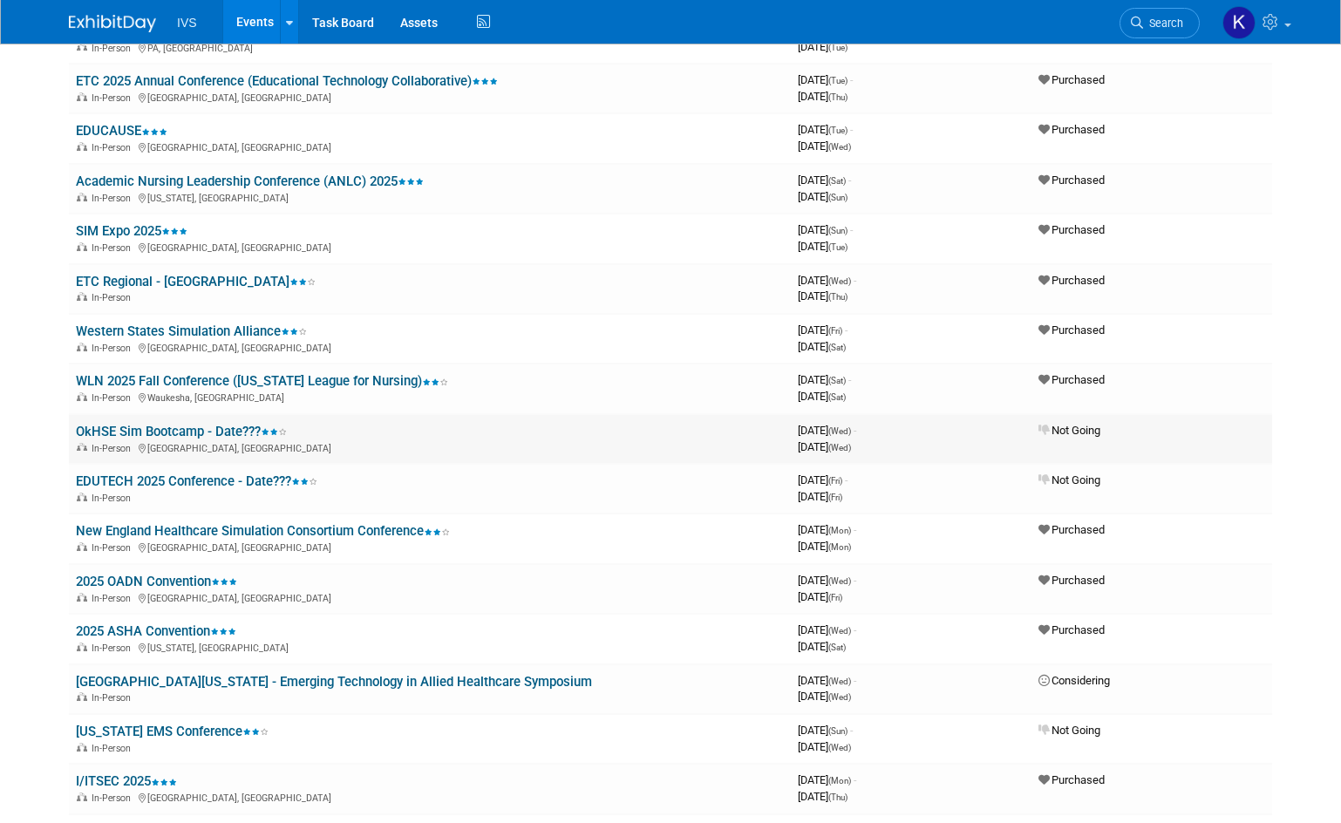
scroll to position [436, 0]
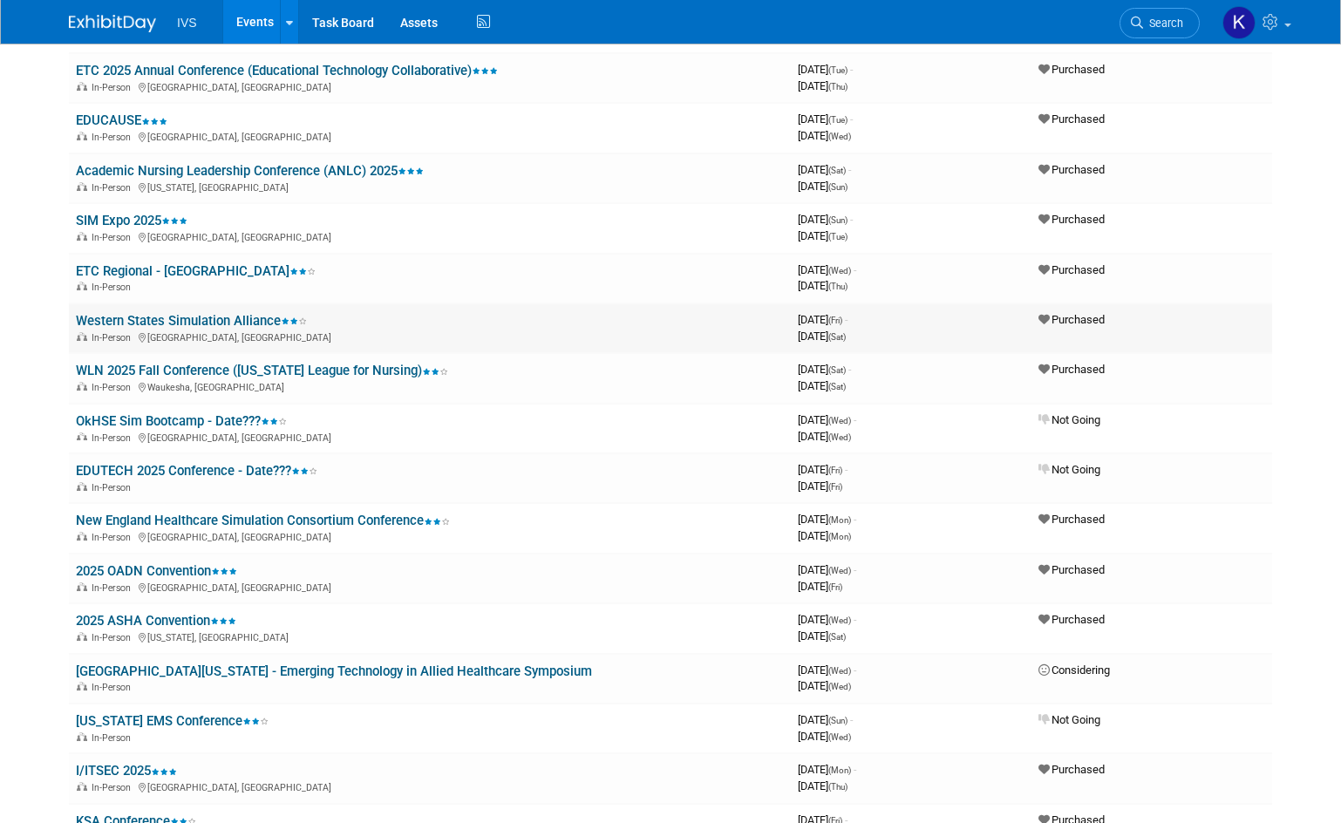
click at [207, 319] on link "Western States Simulation Alliance" at bounding box center [191, 321] width 231 height 16
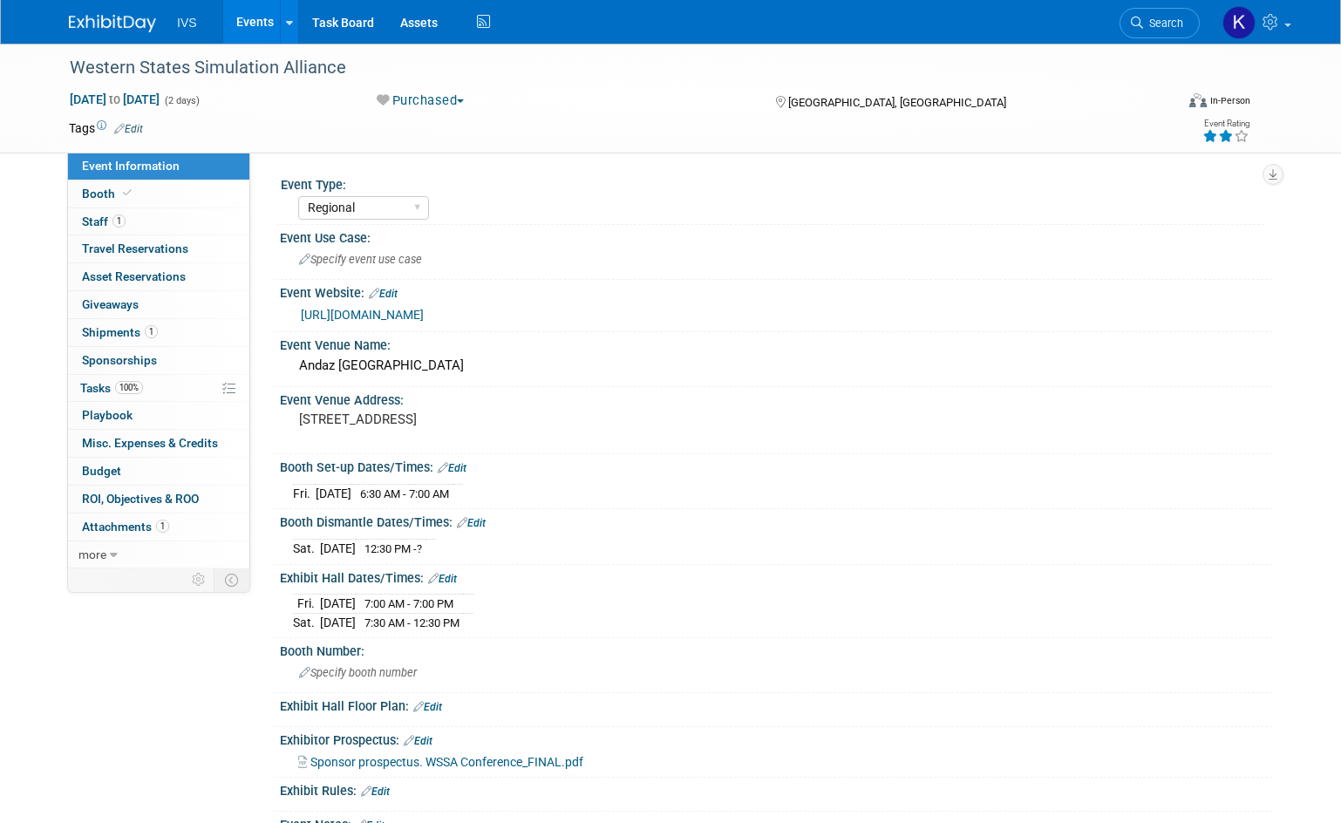
select select "Regional"
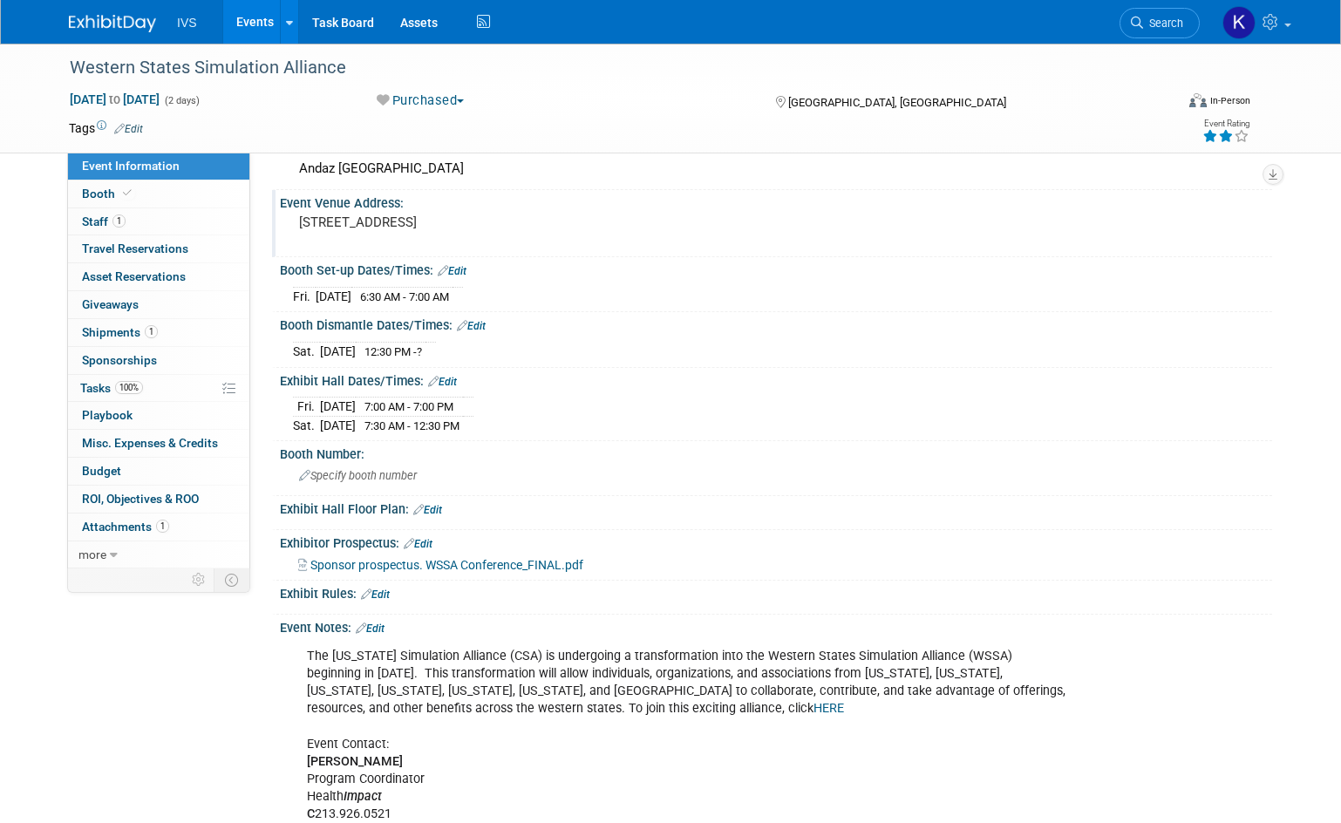
scroll to position [87, 0]
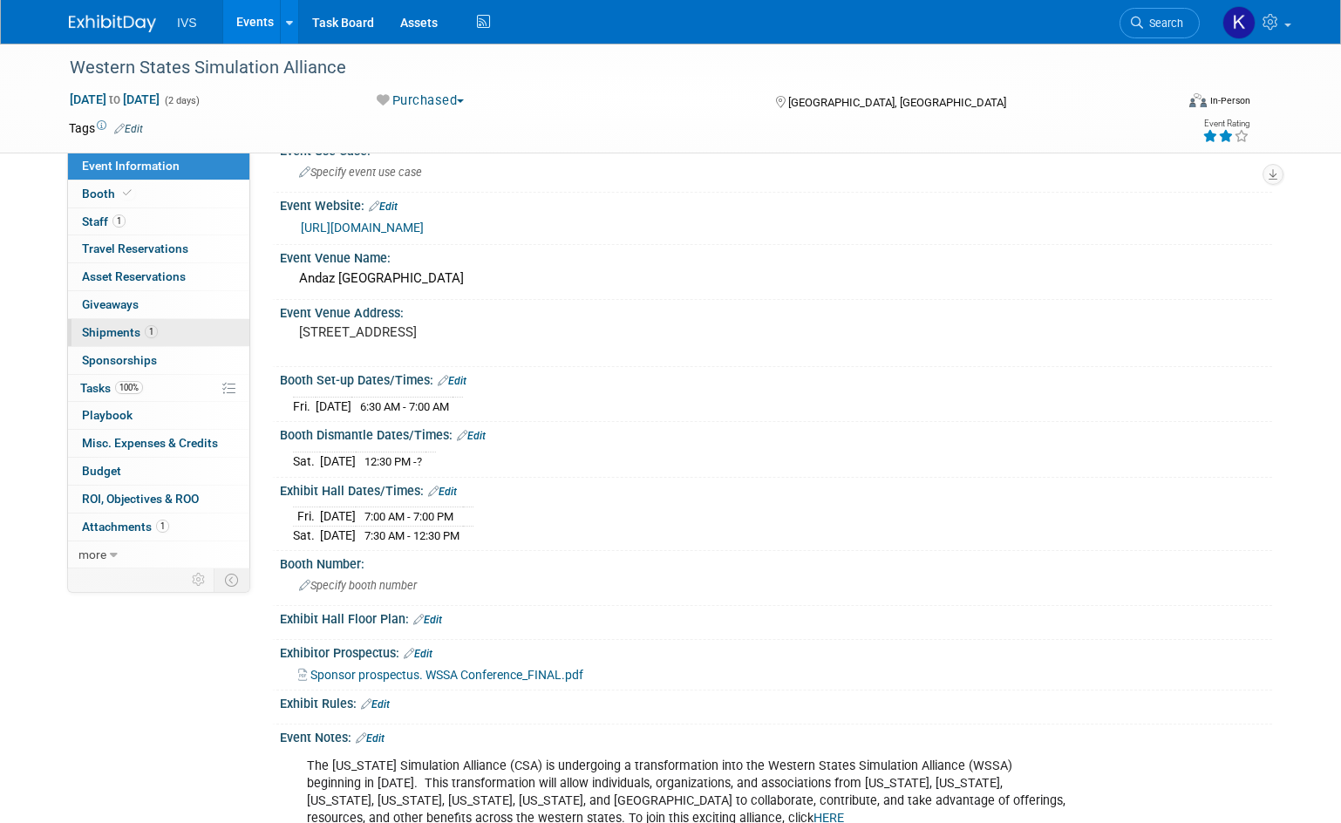
click at [128, 325] on span "Shipments 1" at bounding box center [120, 332] width 76 height 14
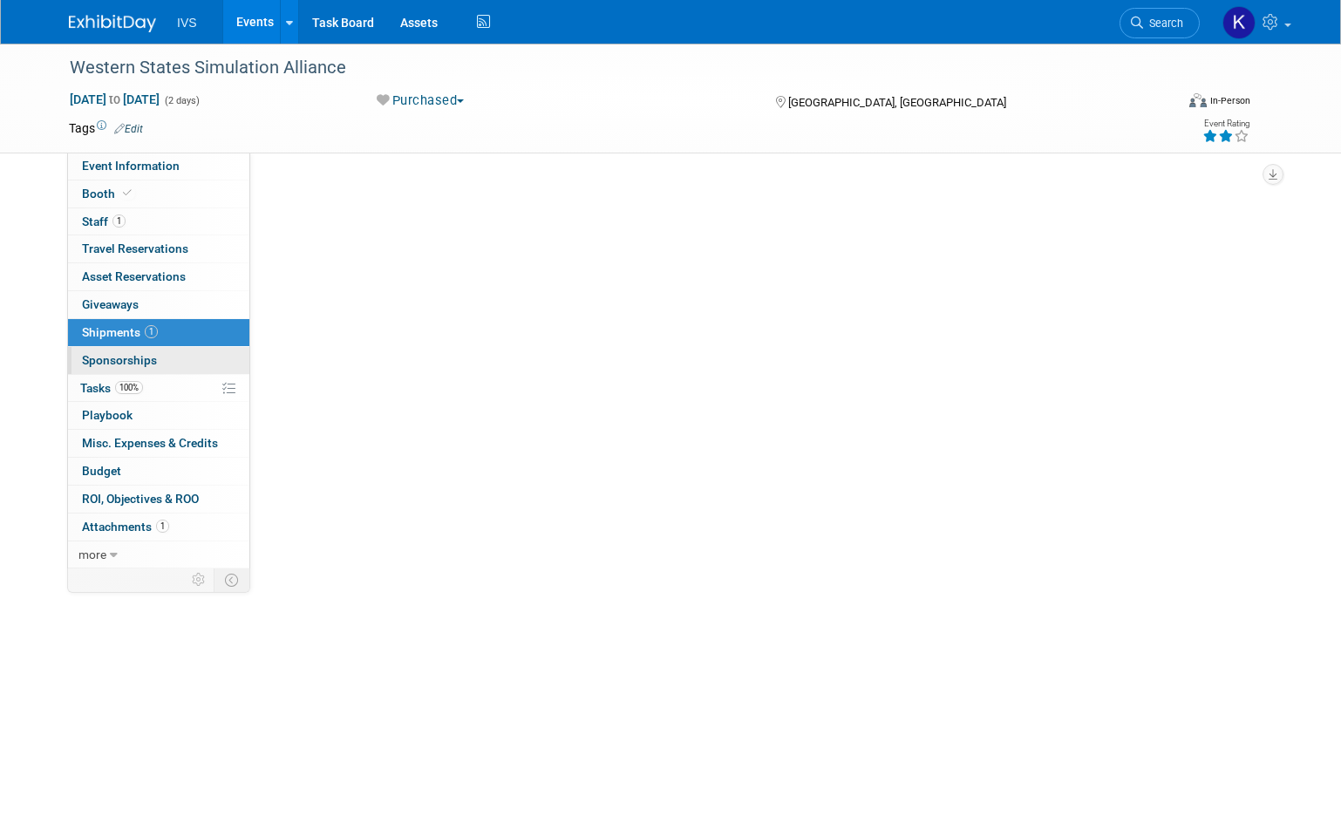
scroll to position [0, 0]
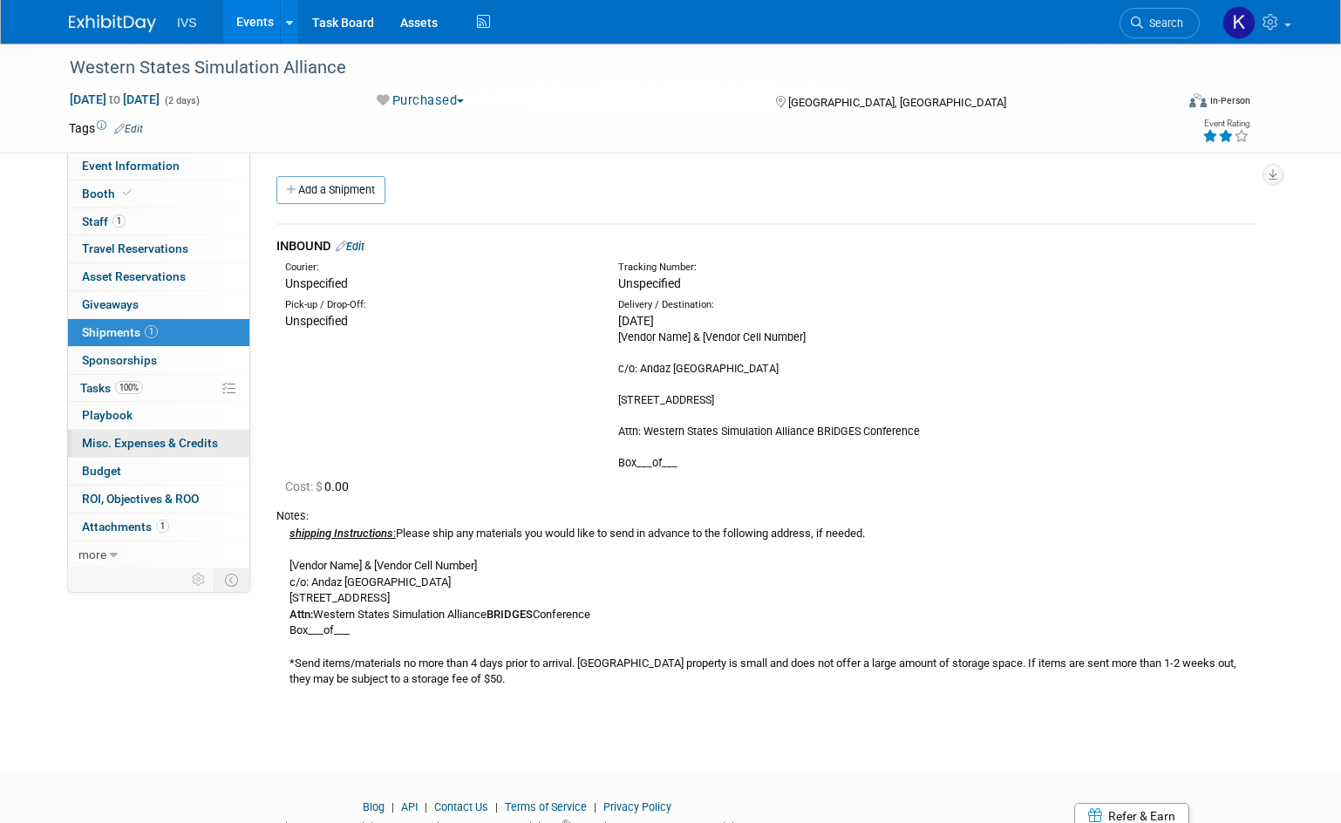
click at [136, 440] on span "Misc. Expenses & Credits 0" at bounding box center [150, 443] width 136 height 14
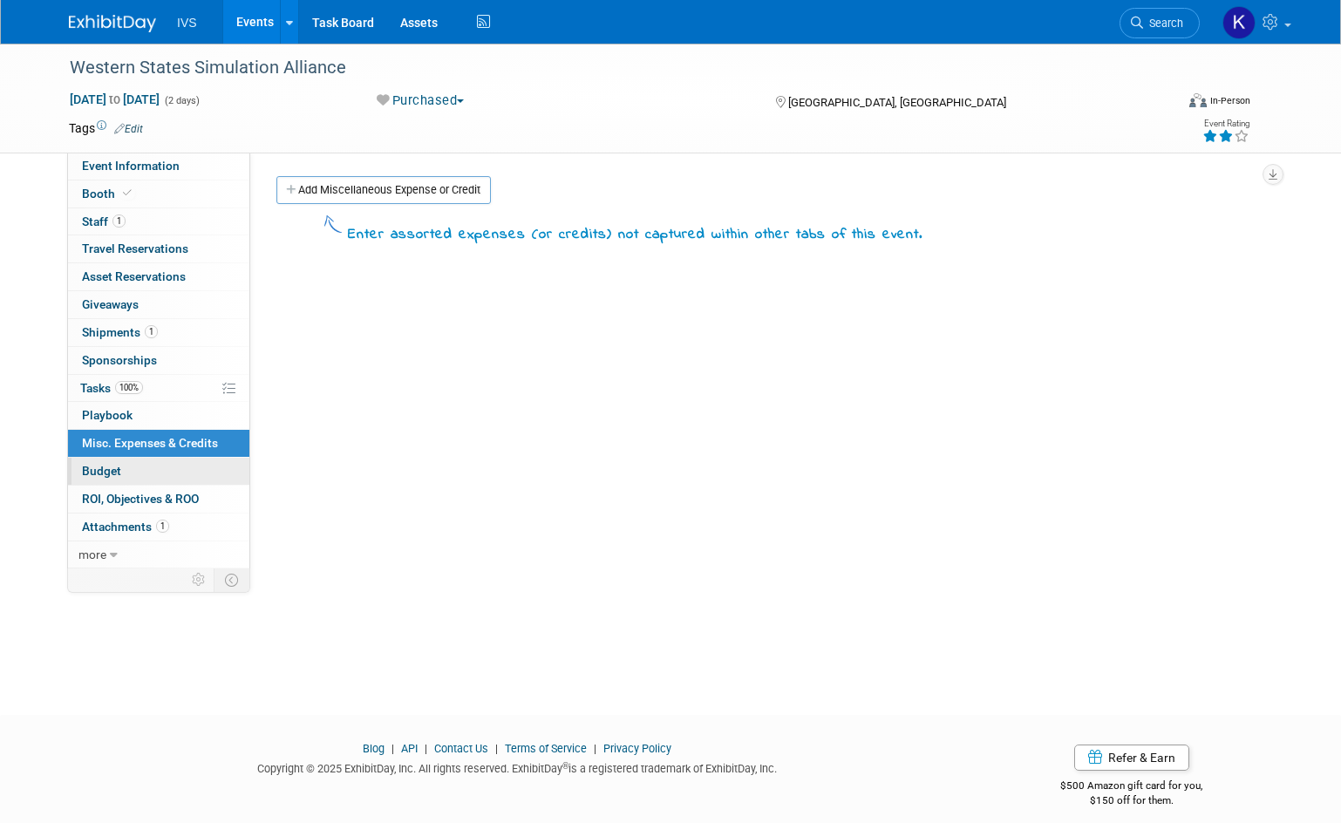
click at [137, 463] on link "Budget" at bounding box center [158, 471] width 181 height 27
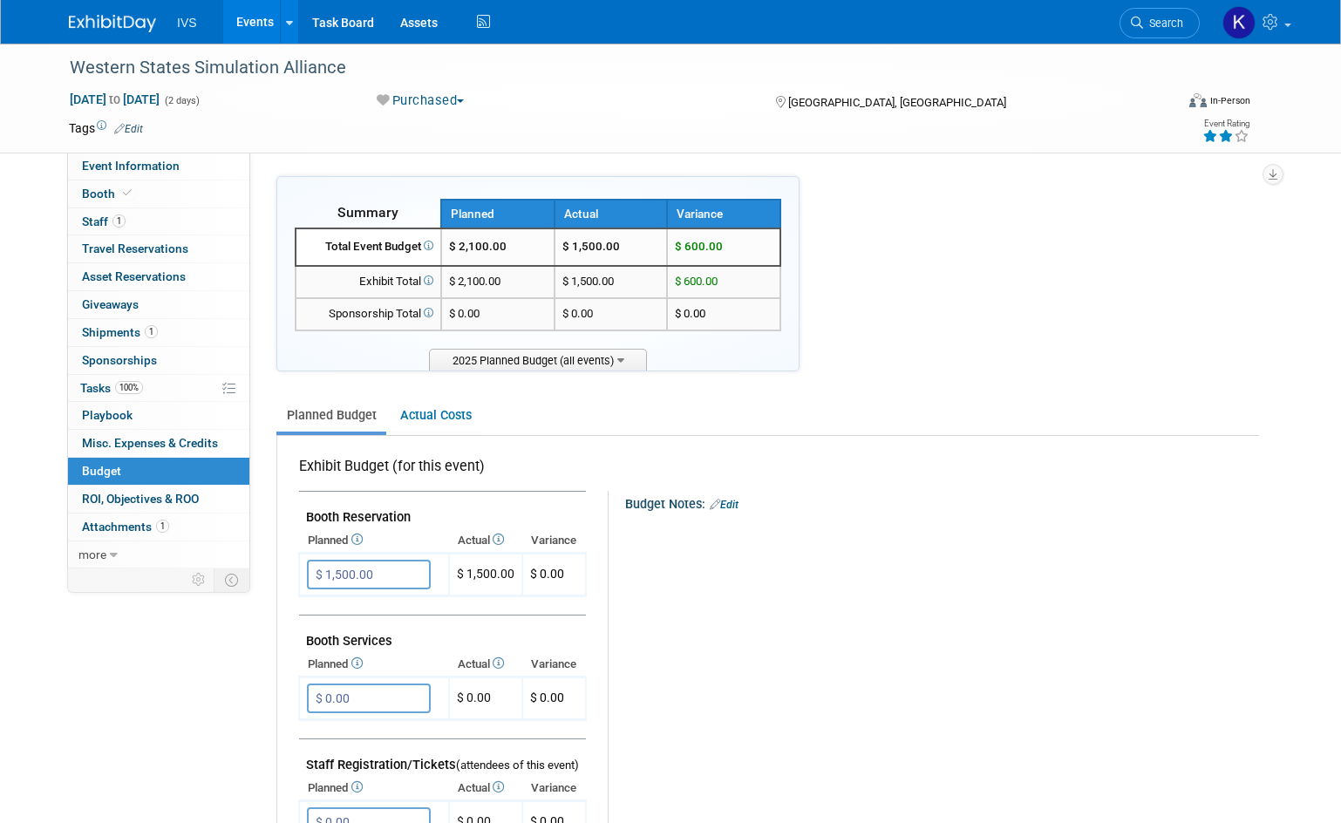
click at [125, 480] on link "Budget" at bounding box center [158, 471] width 181 height 27
click at [133, 492] on span "ROI, Objectives & ROO 0" at bounding box center [140, 499] width 117 height 14
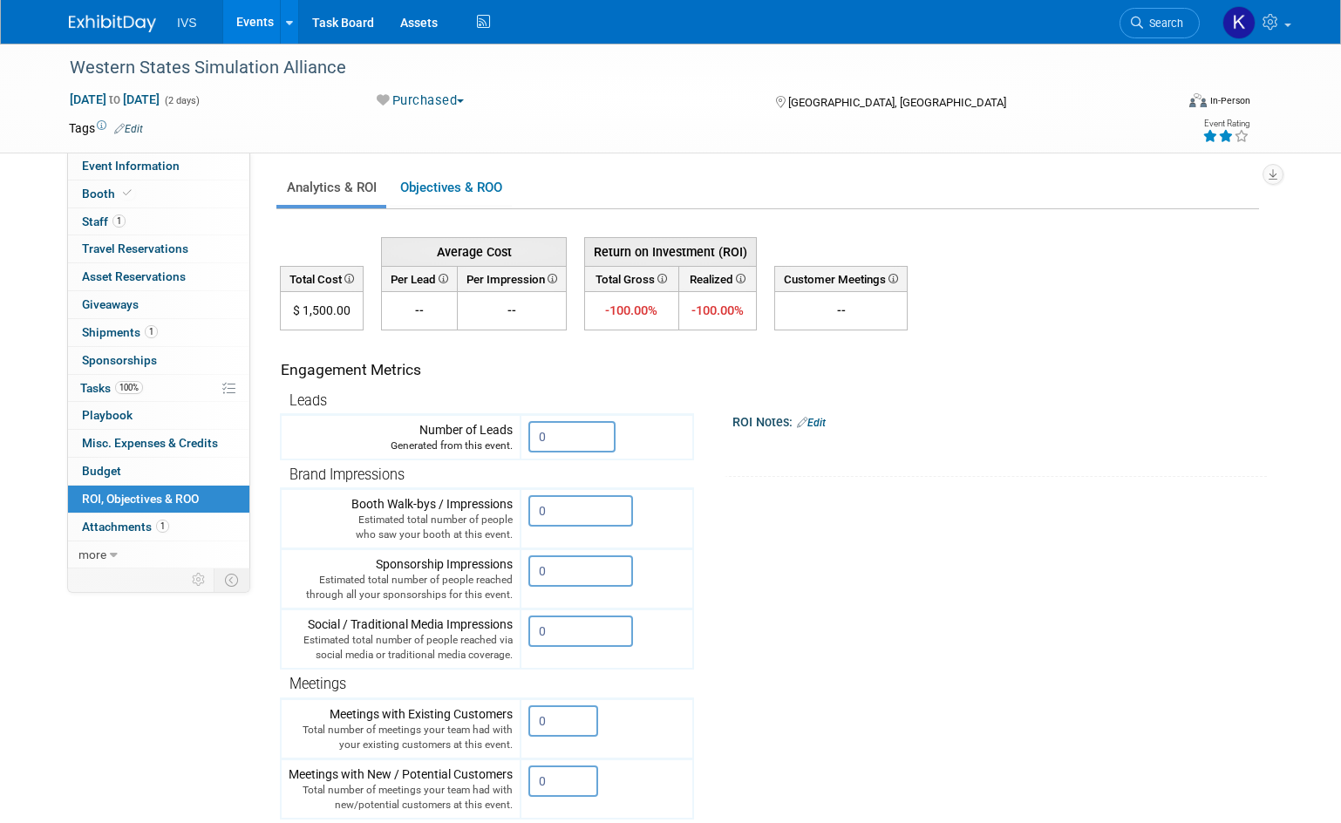
click at [140, 511] on link "0 ROI, Objectives & ROO 0" at bounding box center [158, 499] width 181 height 27
click at [198, 520] on link "1 Attachments 1" at bounding box center [158, 527] width 181 height 27
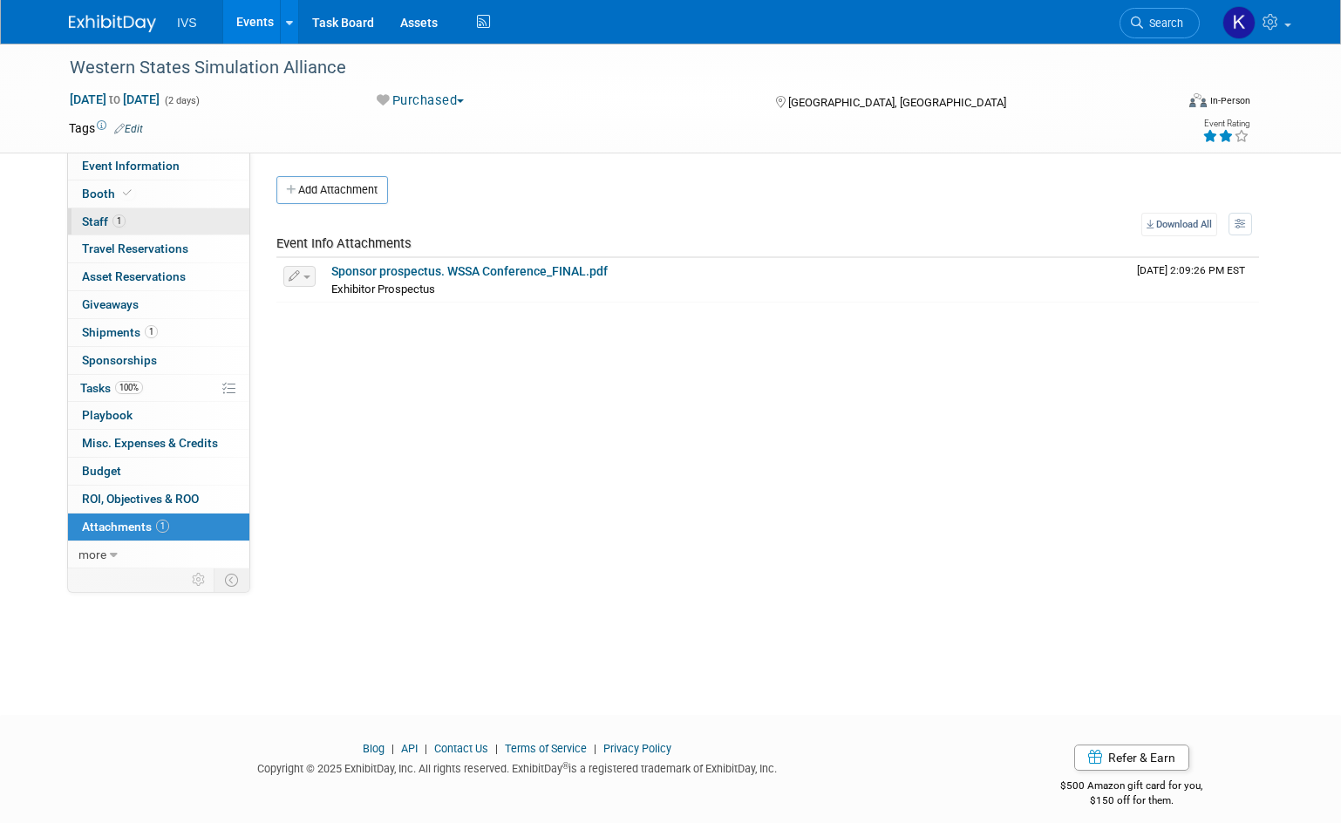
click at [158, 215] on link "1 Staff 1" at bounding box center [158, 221] width 181 height 27
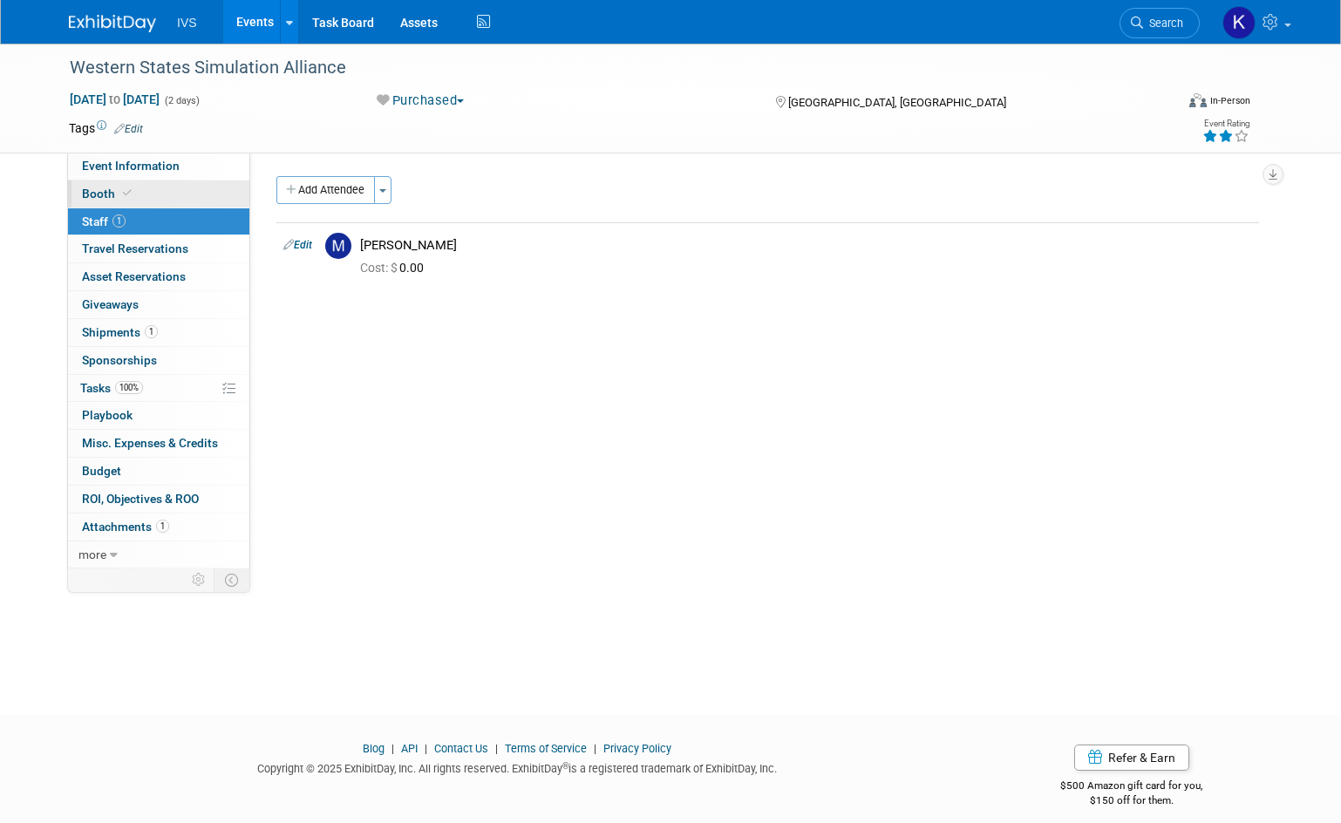
click at [160, 194] on link "Booth" at bounding box center [158, 194] width 181 height 27
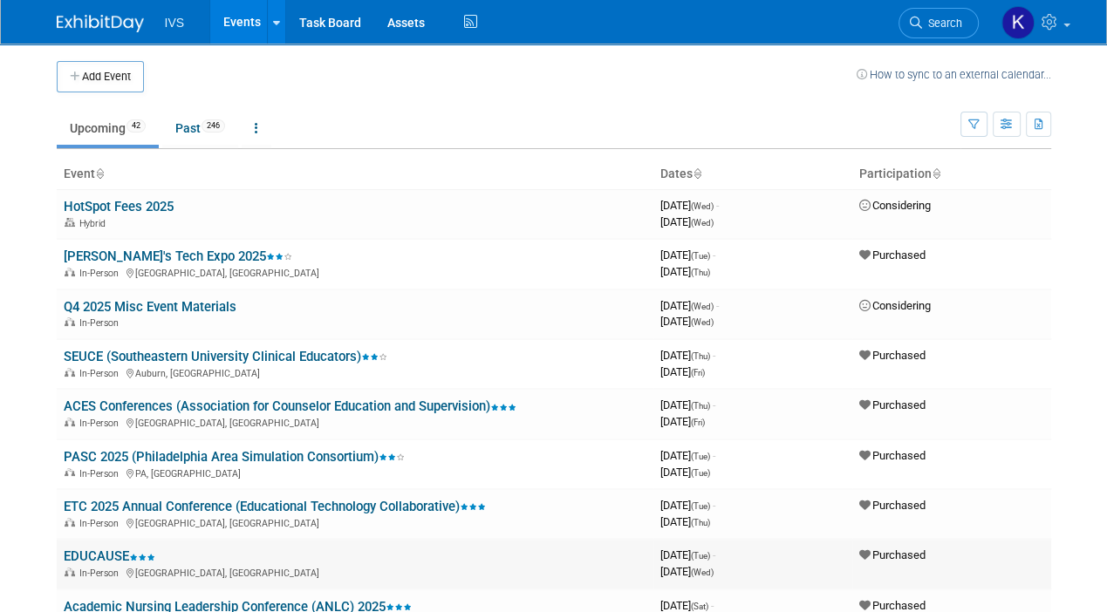
scroll to position [156, 0]
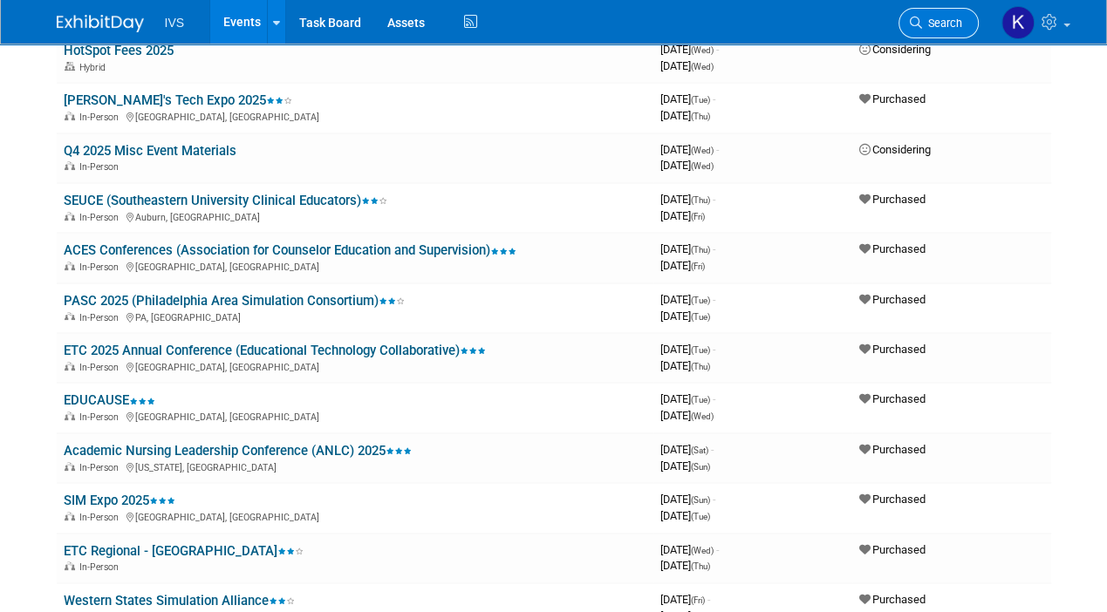
click at [965, 14] on link "Search" at bounding box center [938, 23] width 80 height 31
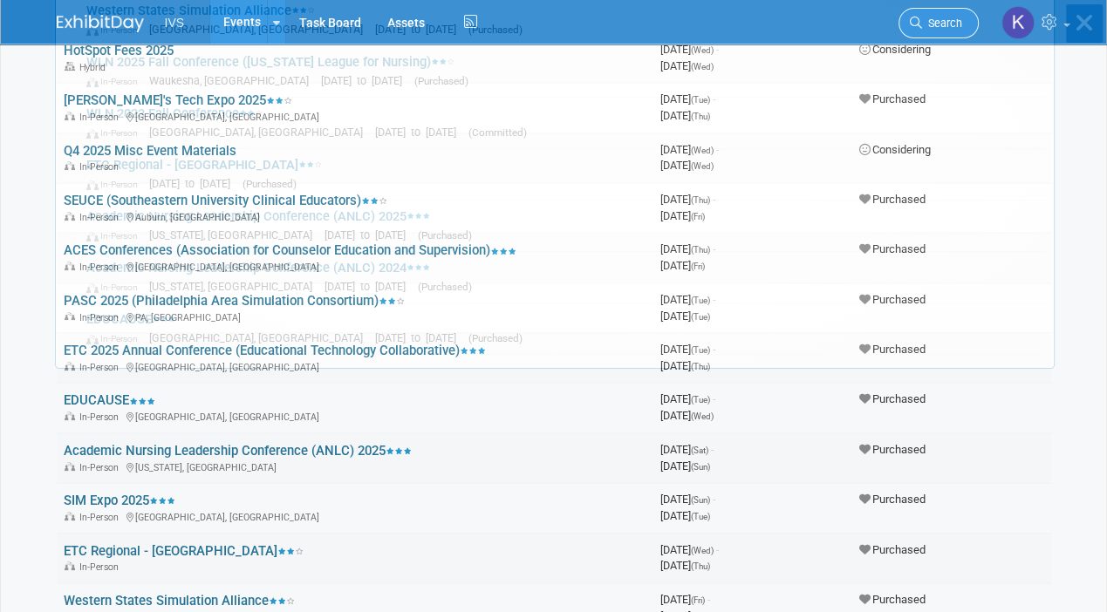
scroll to position [0, 0]
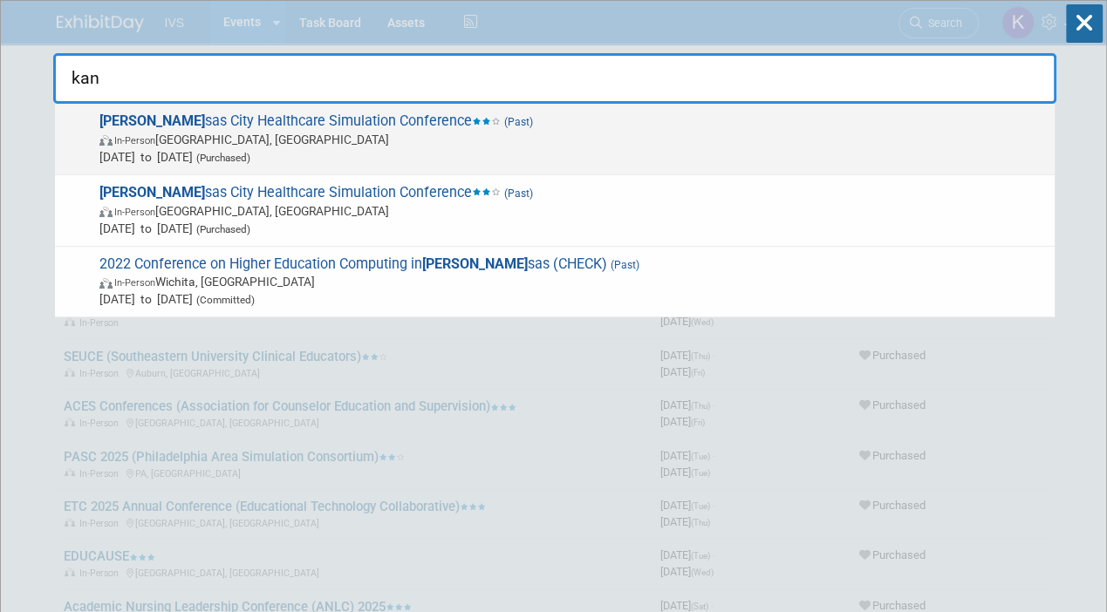
type input "kan"
click at [541, 140] on span "In-Person [GEOGRAPHIC_DATA], [GEOGRAPHIC_DATA]" at bounding box center [572, 139] width 946 height 17
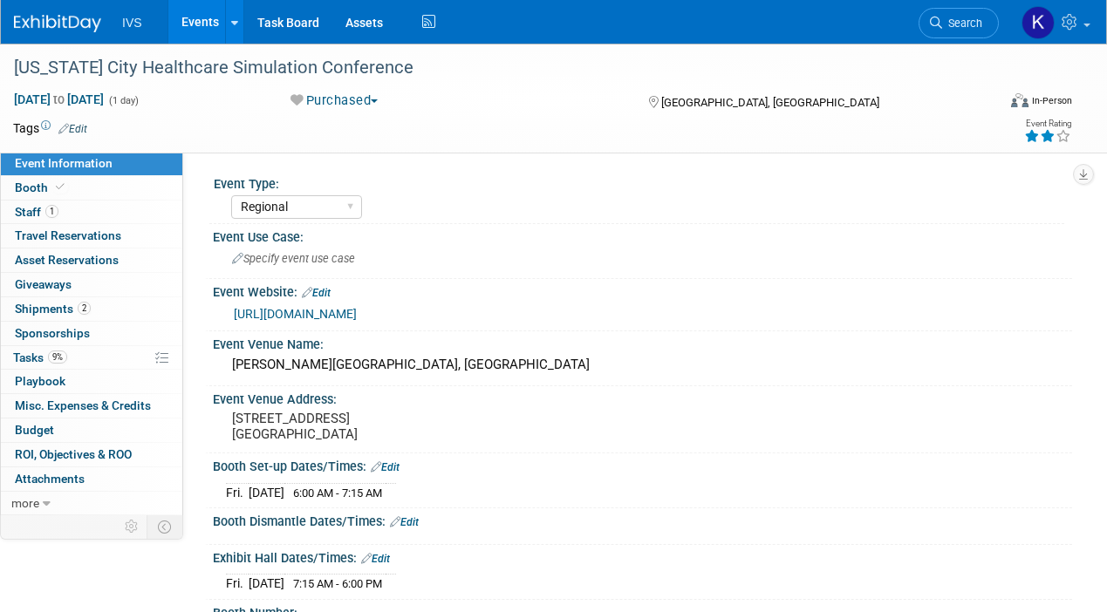
select select "Regional"
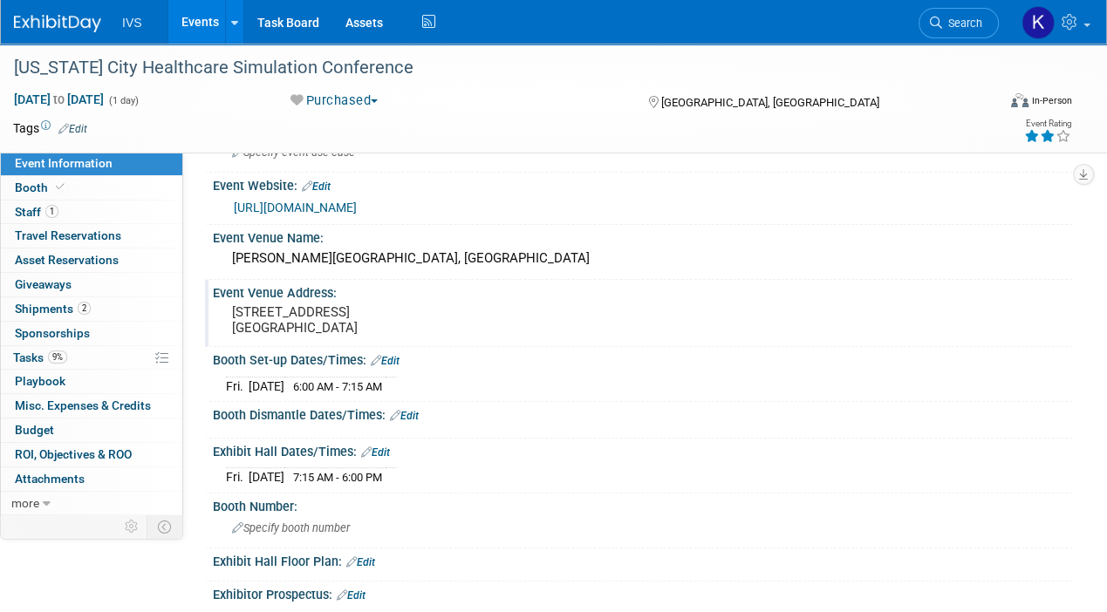
scroll to position [108, 0]
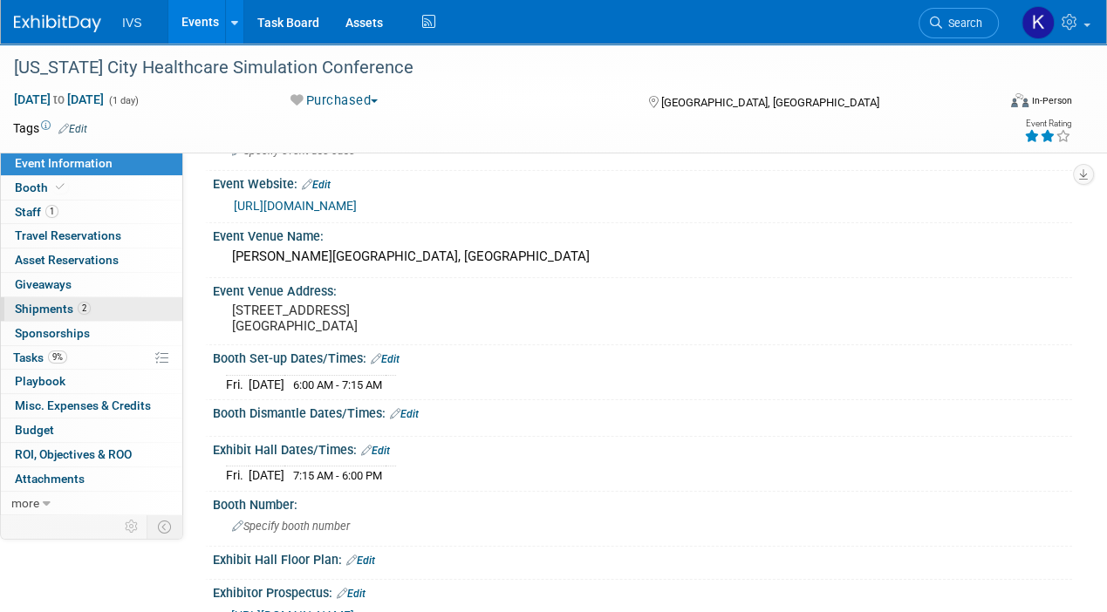
click at [119, 309] on link "2 Shipments 2" at bounding box center [91, 309] width 181 height 24
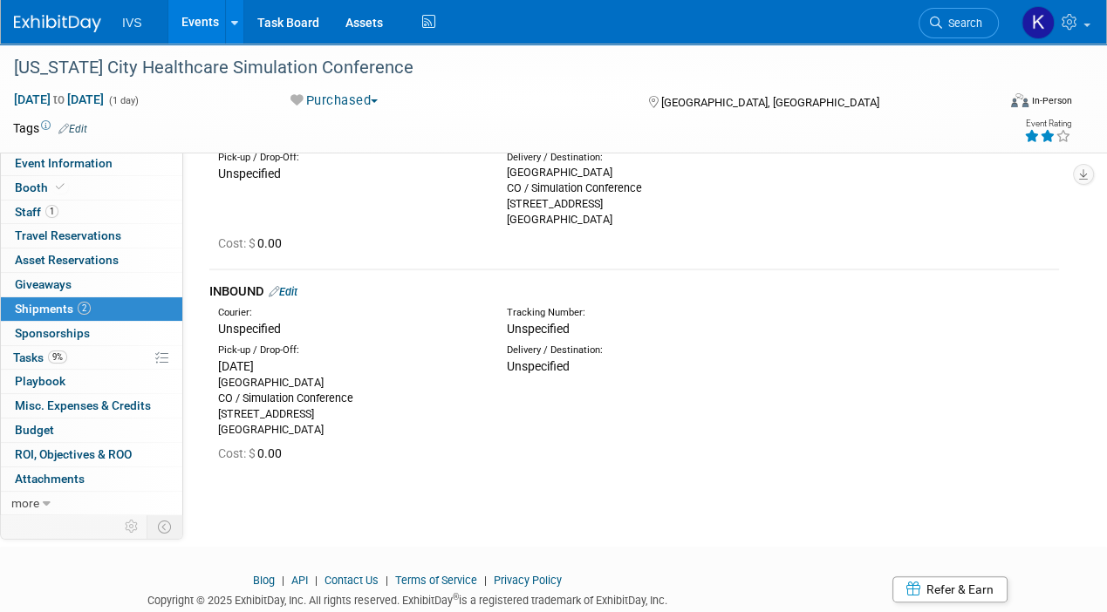
scroll to position [147, 0]
click at [290, 290] on link "Edit" at bounding box center [283, 291] width 29 height 13
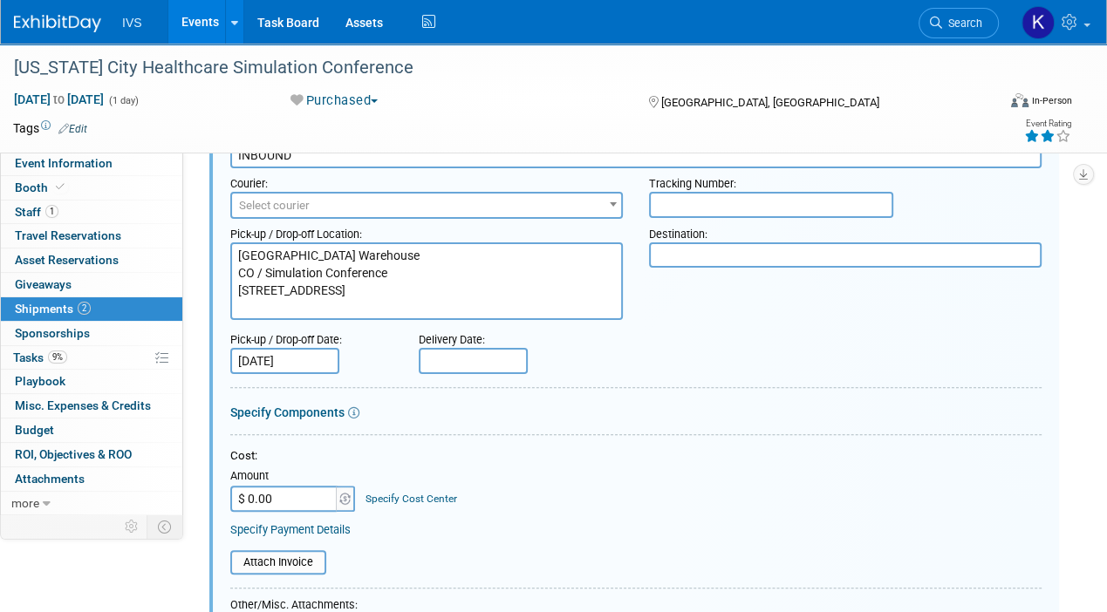
scroll to position [349, 0]
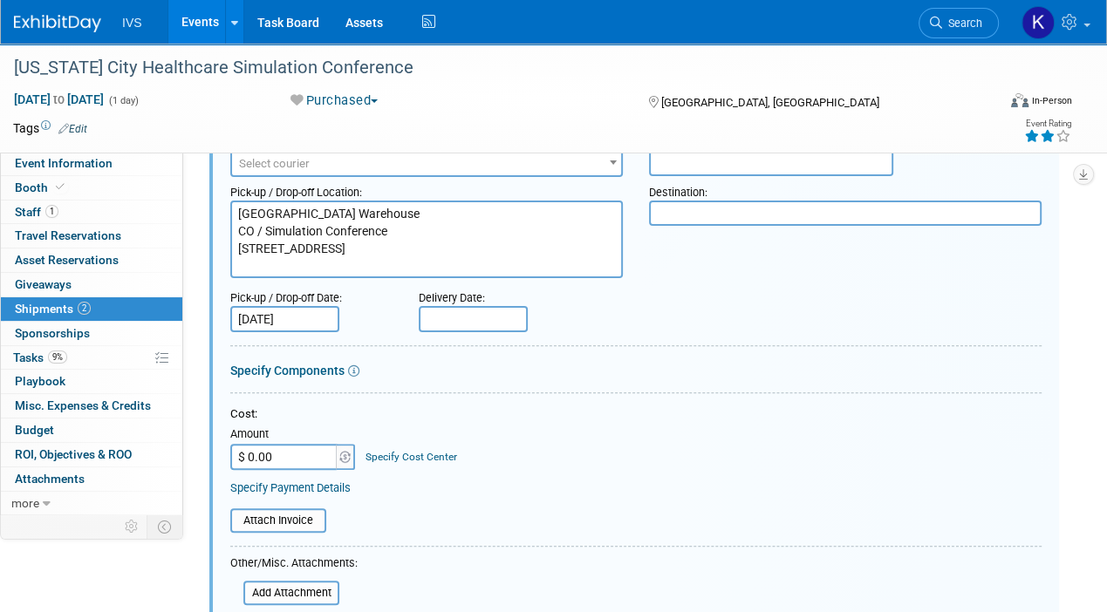
click at [272, 465] on input "$ 0.00" at bounding box center [284, 457] width 109 height 26
type input "$ 134.52"
click at [425, 497] on div "Attach Invoice" at bounding box center [635, 514] width 811 height 37
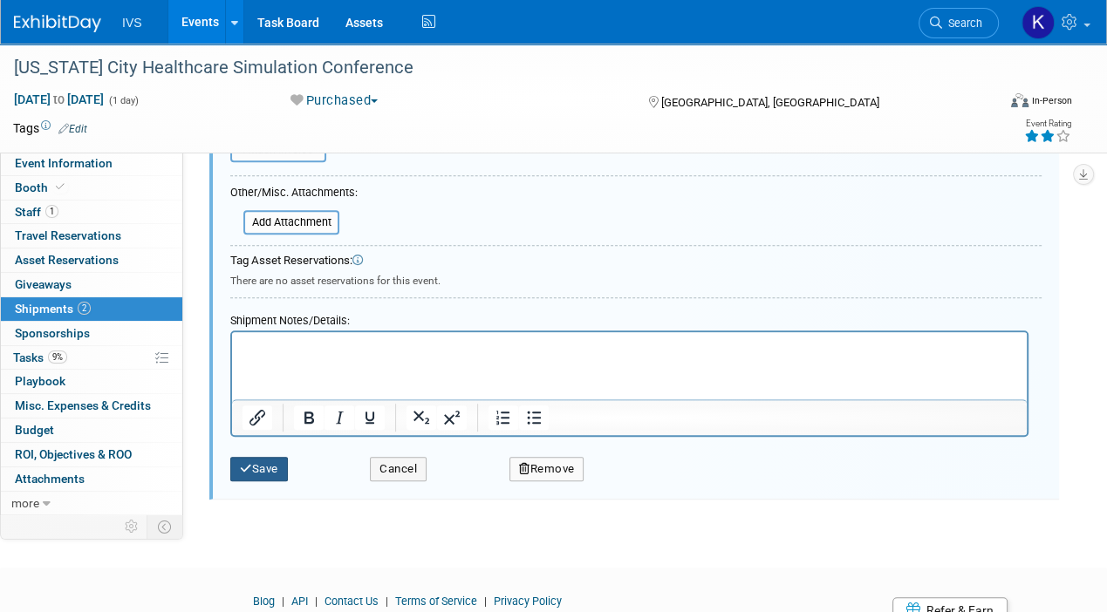
click at [256, 457] on button "Save" at bounding box center [259, 469] width 58 height 24
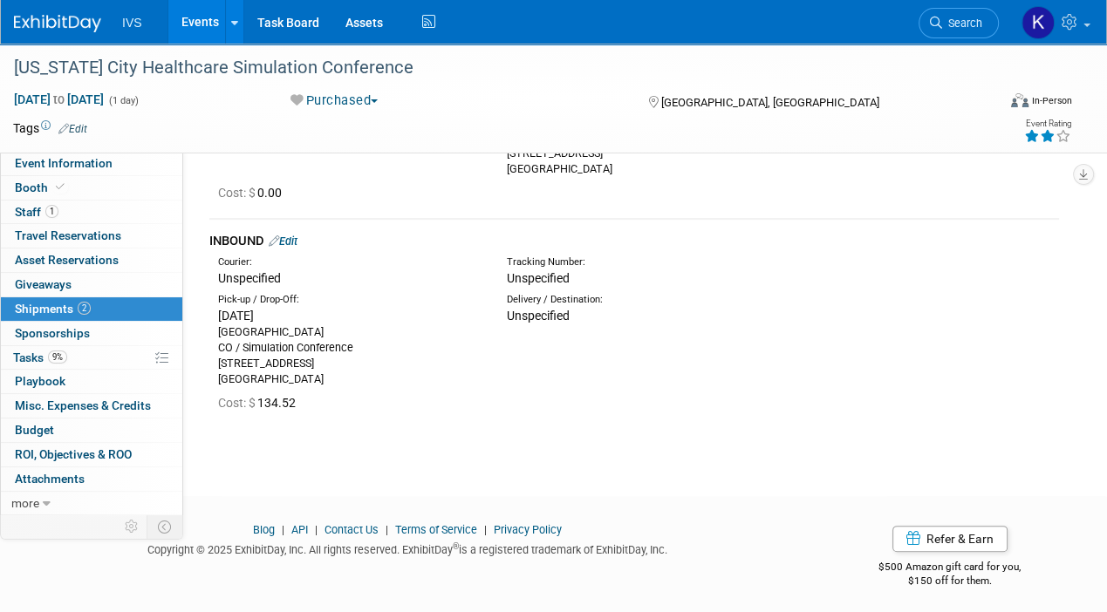
scroll to position [195, 0]
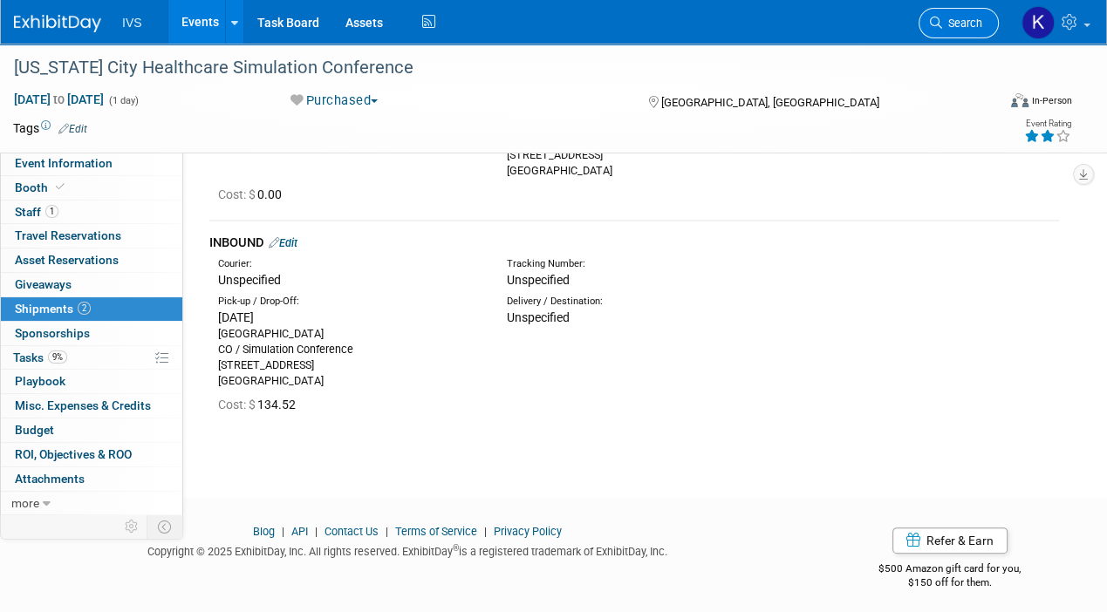
click at [945, 24] on span "Search" at bounding box center [962, 23] width 40 height 13
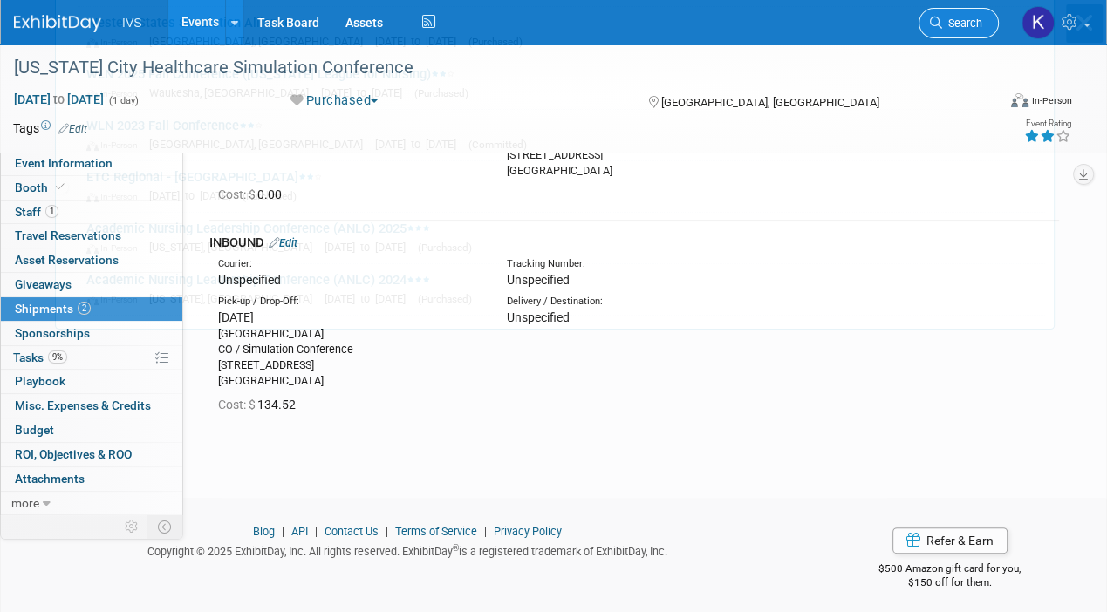
scroll to position [0, 0]
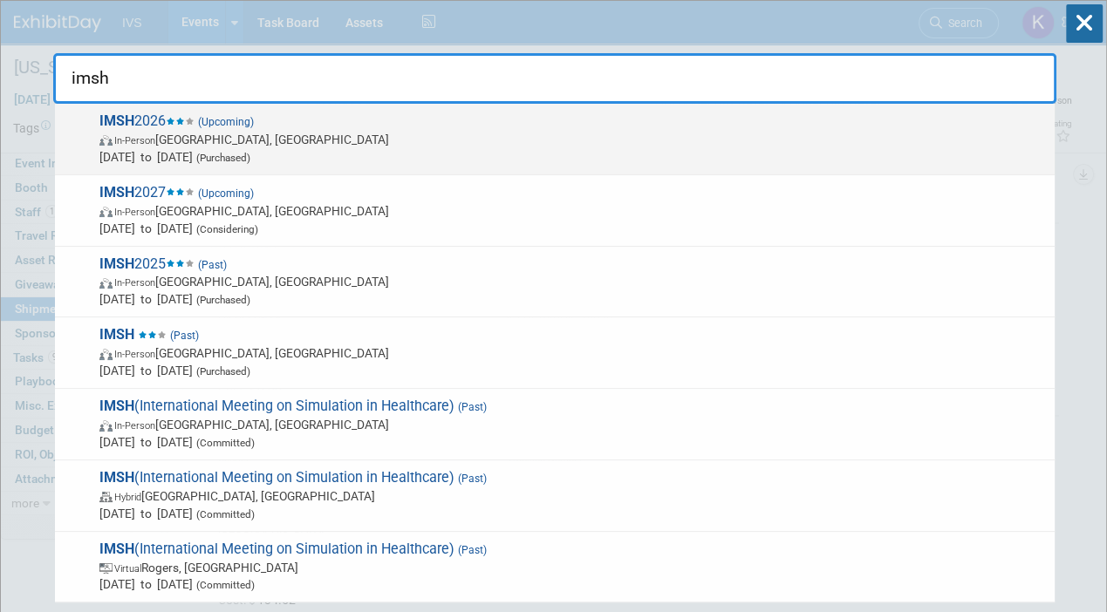
type input "imsh"
click at [385, 148] on span "Jan 10, 2026 to Jan 14, 2026 (Purchased)" at bounding box center [572, 156] width 946 height 17
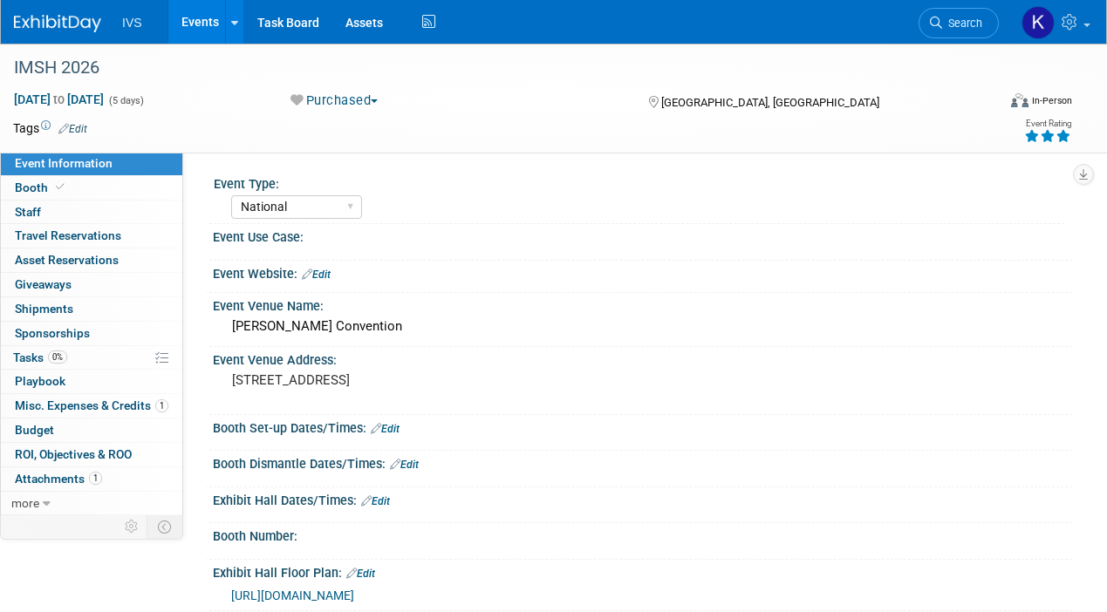
select select "National"
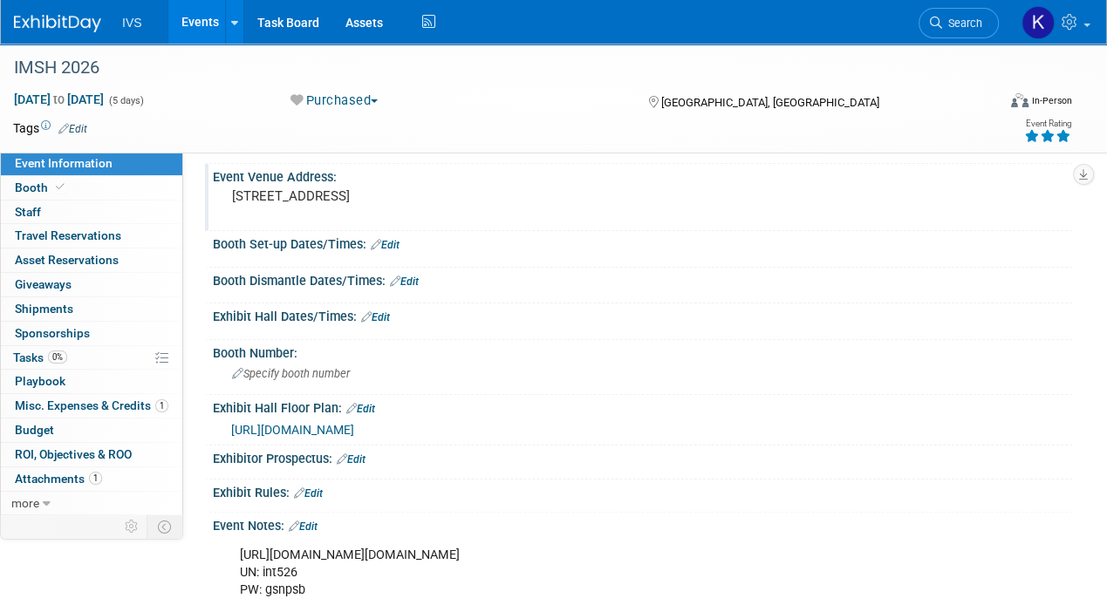
scroll to position [204, 0]
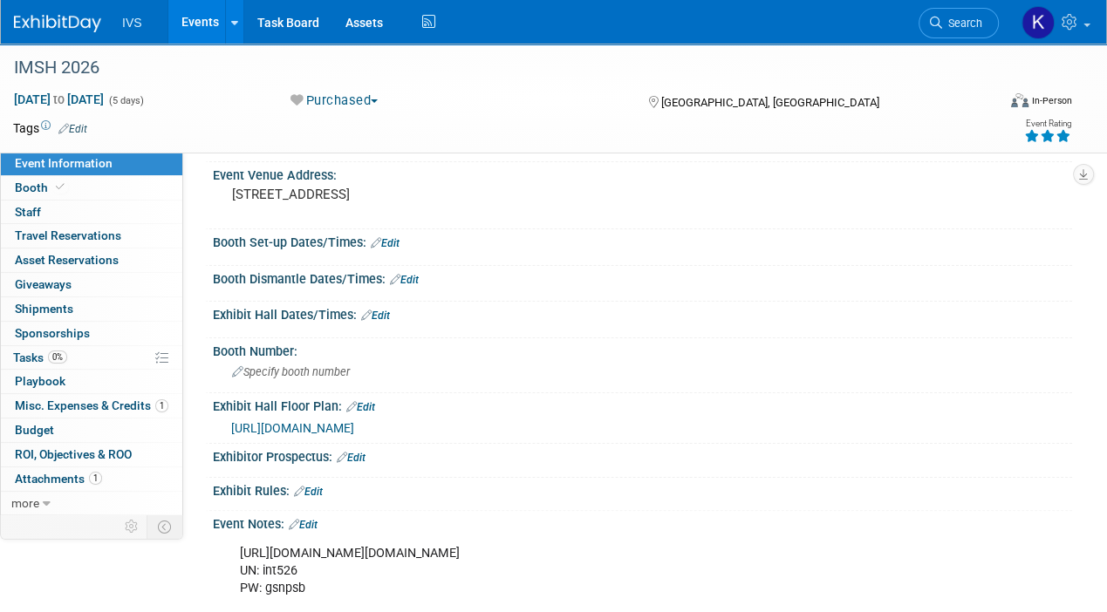
click at [354, 426] on span "https://ssh.expoplanner.com/expomap/index.cfm?fuseaction=home.main&event_id=25" at bounding box center [292, 428] width 123 height 14
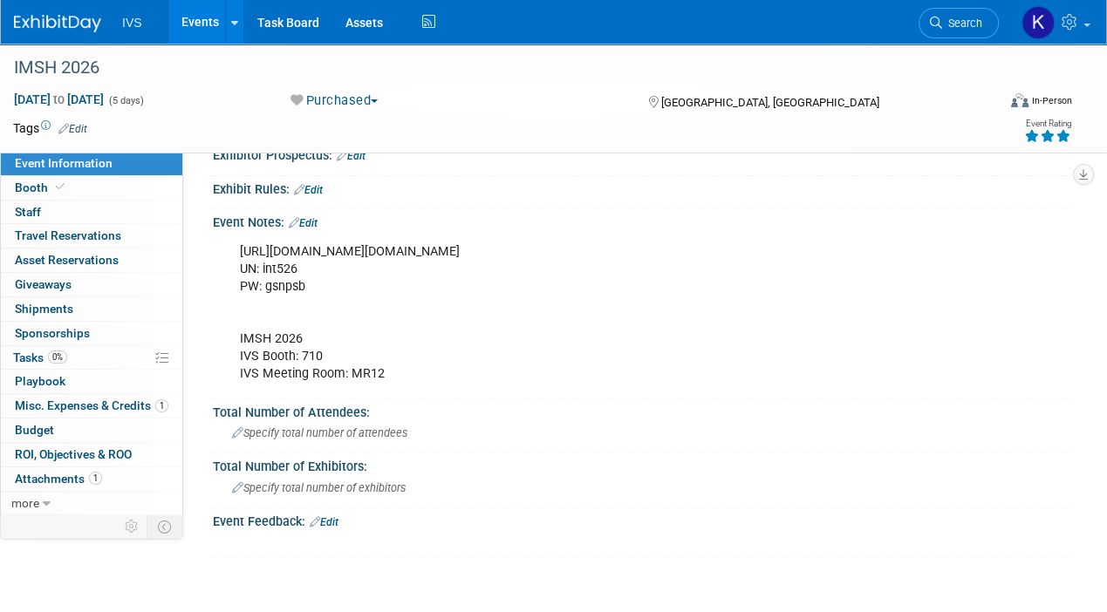
scroll to position [170, 0]
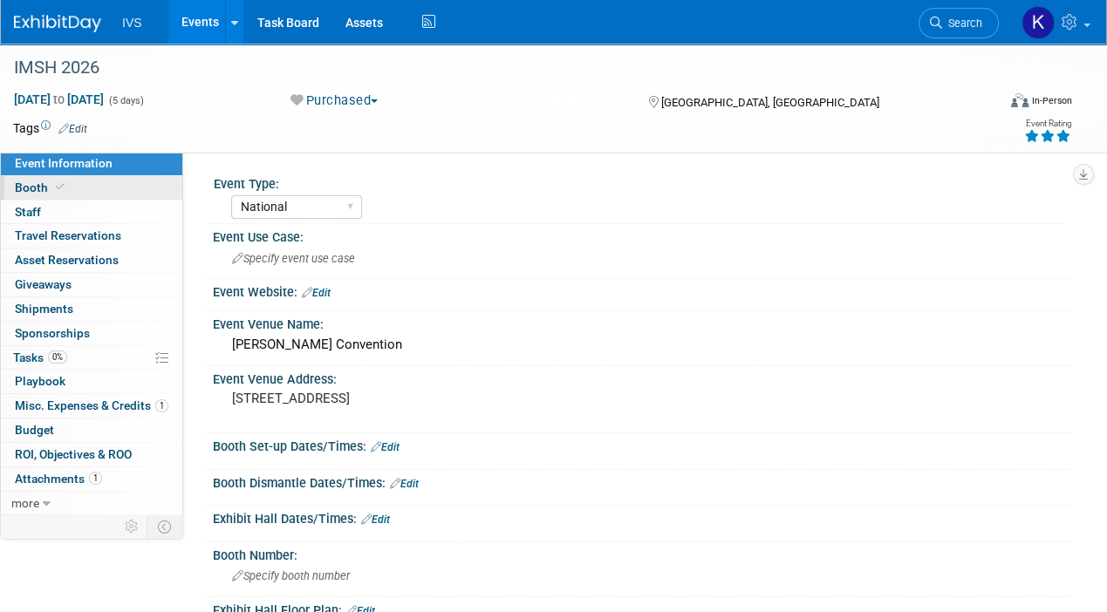
click at [91, 193] on link "Booth" at bounding box center [91, 188] width 181 height 24
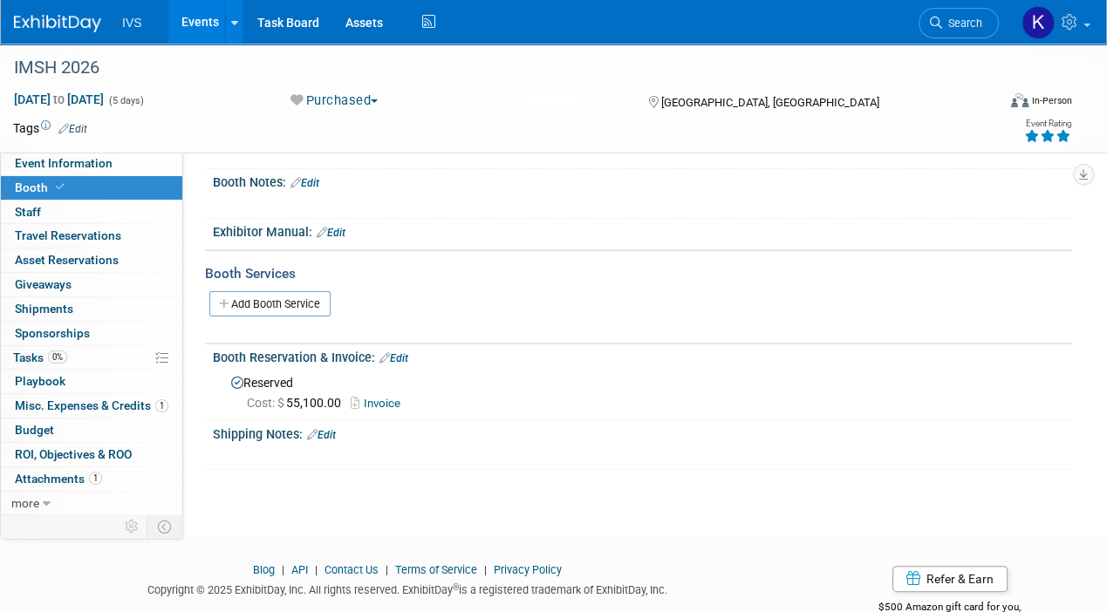
scroll to position [157, 0]
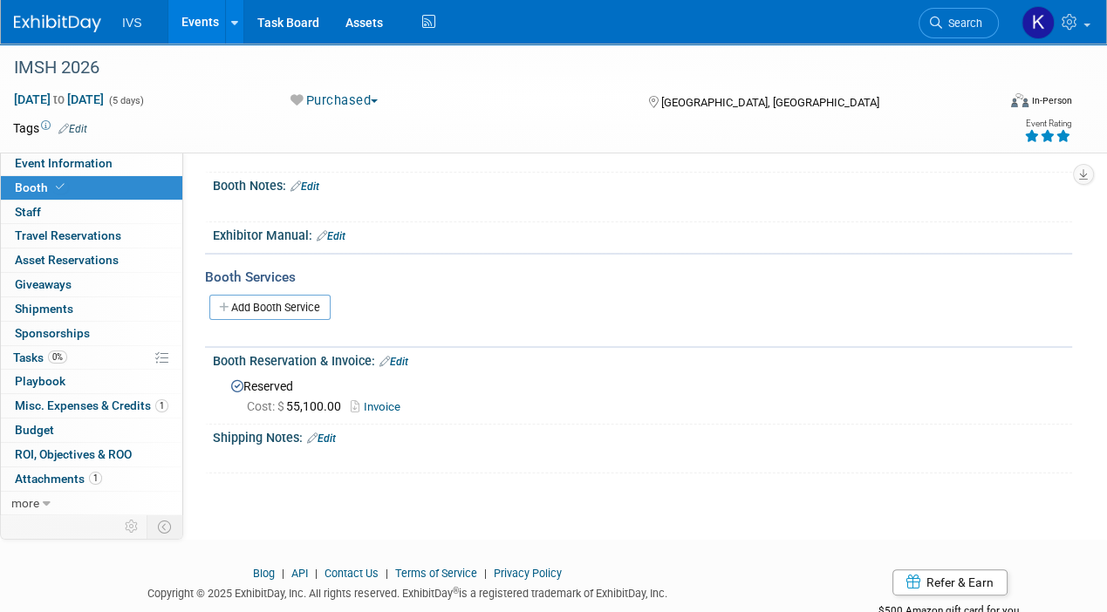
click at [380, 402] on link "Invoice" at bounding box center [380, 406] width 58 height 13
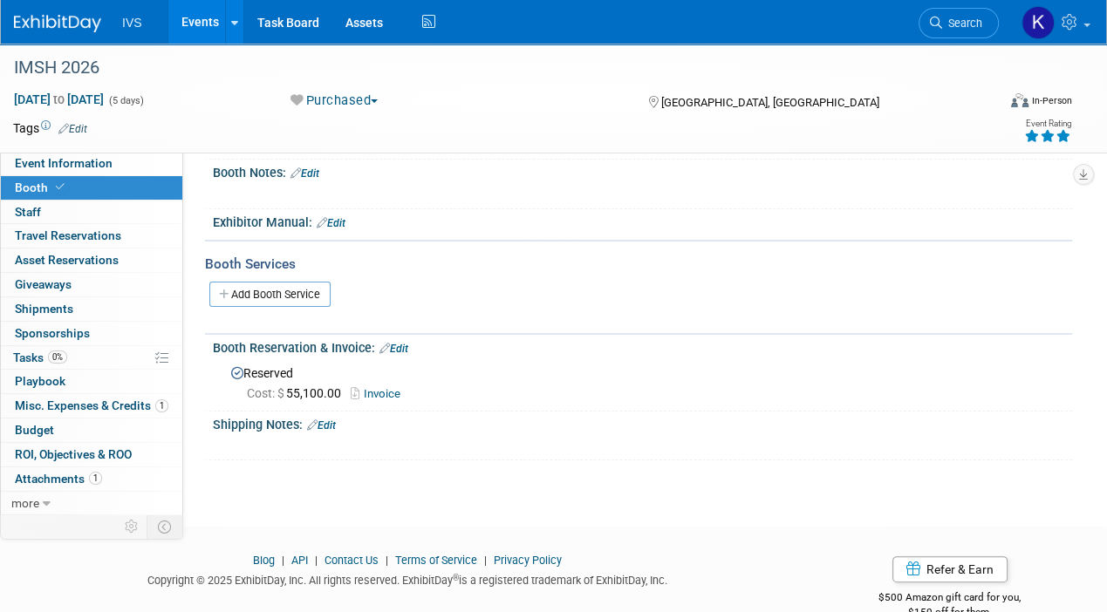
scroll to position [171, 0]
click at [57, 159] on span "Event Information" at bounding box center [64, 163] width 98 height 14
select select "National"
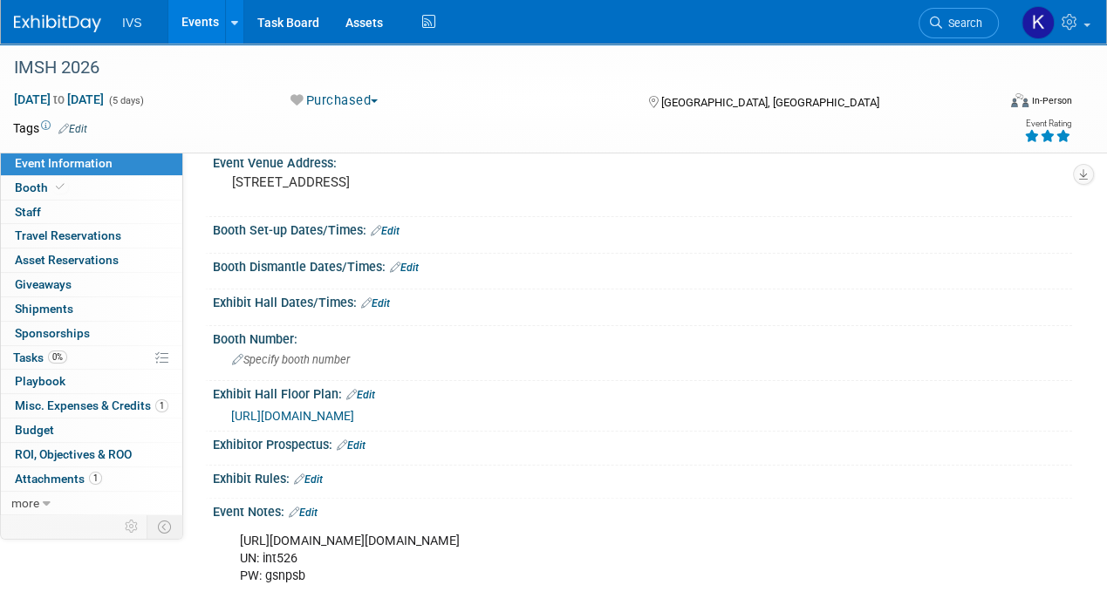
scroll to position [227, 0]
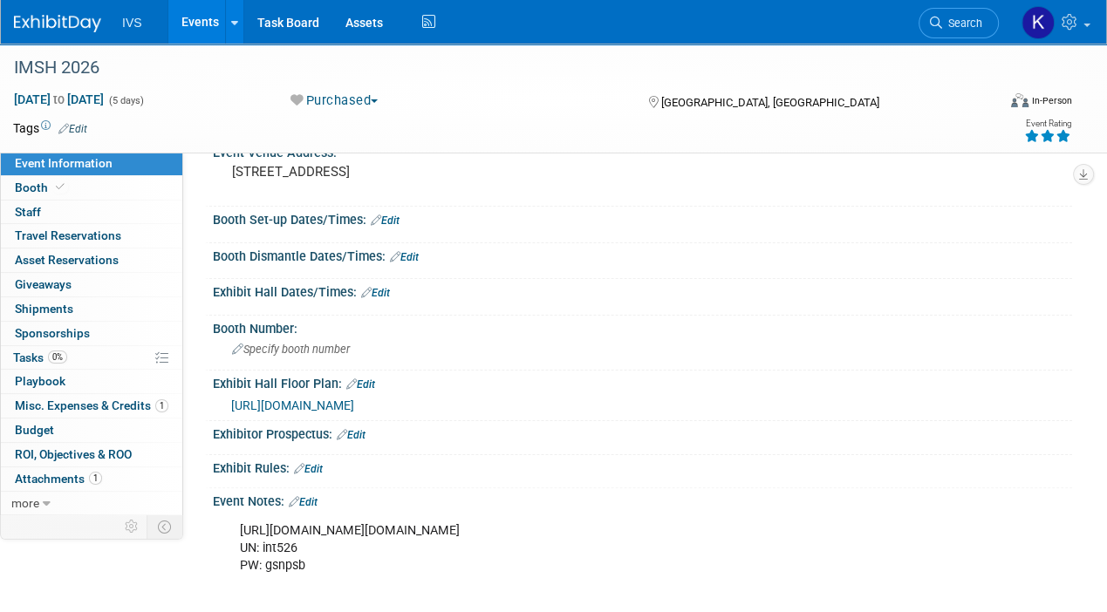
click at [355, 429] on link "Edit" at bounding box center [351, 435] width 29 height 12
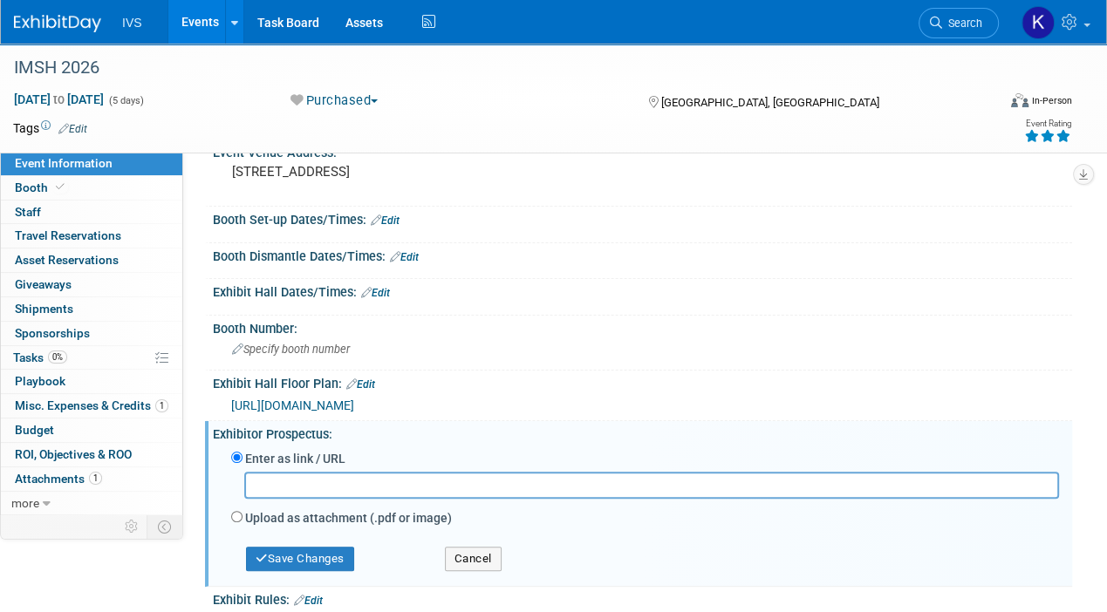
click at [375, 509] on label "Upload as attachment (.pdf or image)" at bounding box center [348, 517] width 207 height 17
click at [242, 511] on input "Upload as attachment (.pdf or image)" at bounding box center [236, 516] width 11 height 11
radio input "true"
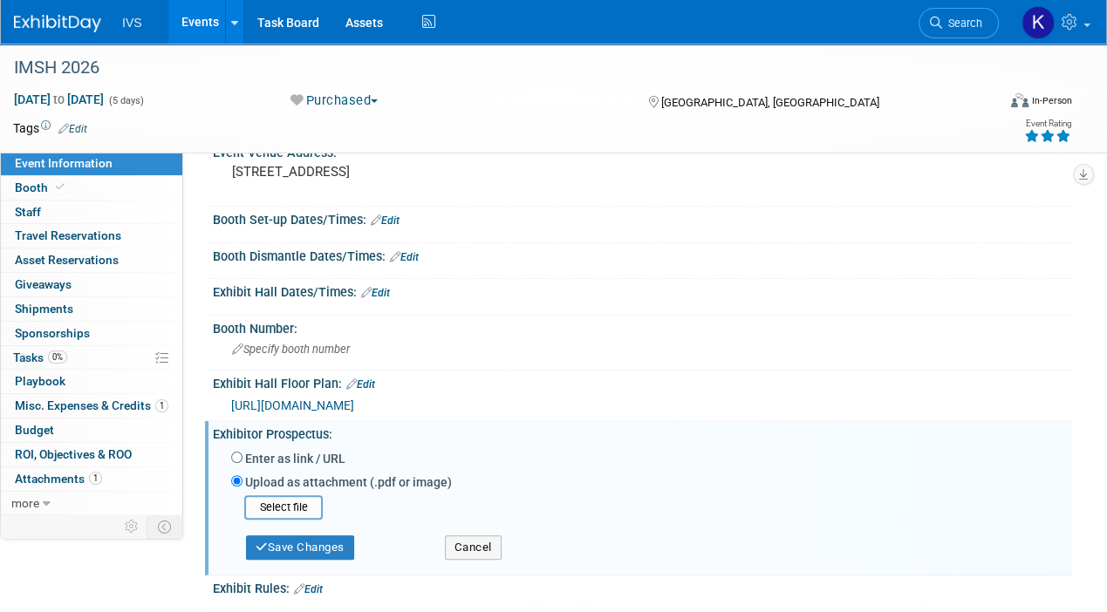
click at [294, 458] on label "Enter as link / URL" at bounding box center [295, 458] width 100 height 17
click at [242, 458] on input "Enter as link / URL" at bounding box center [236, 457] width 11 height 11
radio input "true"
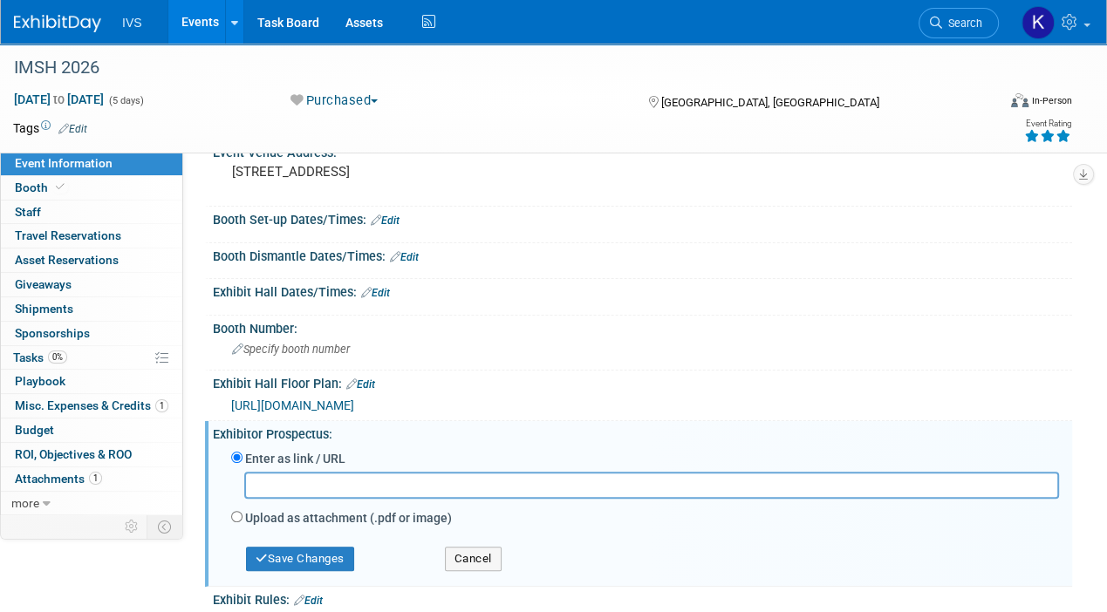
paste input "https://imsh2026.org/sites/default/files/2025-09/2026_IMSH_EXHIBITOR%20PROSPECT…"
type input "https://imsh2026.org/sites/default/files/2025-09/2026_IMSH_EXHIBITOR%20PROSPECT…"
click at [314, 562] on button "Save Changes" at bounding box center [300, 559] width 108 height 24
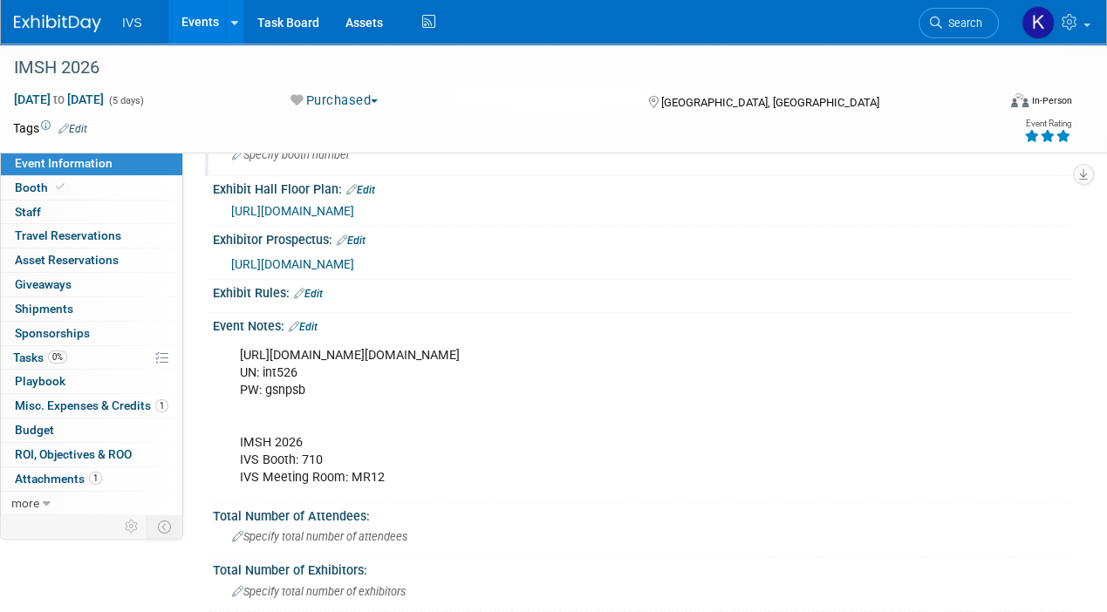
scroll to position [422, 0]
click at [304, 346] on div "https://ssh.expoplanner.com/index.cfm?do=exhibCenter.main&event_id=25&exhib_id=…" at bounding box center [565, 416] width 674 height 158
click at [275, 371] on div "https://ssh.expoplanner.com/index.cfm?do=exhibCenter.main&event_id=25&exhib_id=…" at bounding box center [565, 416] width 674 height 158
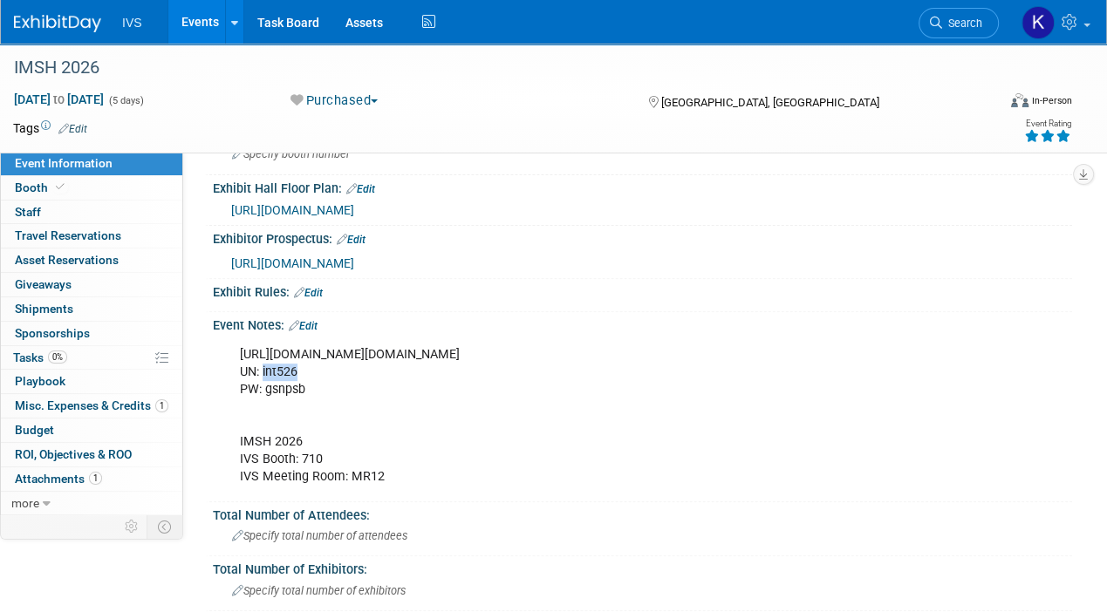
click at [275, 371] on div "https://ssh.expoplanner.com/index.cfm?do=exhibCenter.main&event_id=25&exhib_id=…" at bounding box center [565, 416] width 674 height 158
copy div "int526"
click at [279, 385] on div "https://ssh.expoplanner.com/index.cfm?do=exhibCenter.main&event_id=25&exhib_id=…" at bounding box center [565, 416] width 674 height 158
copy div "gsnpsb"
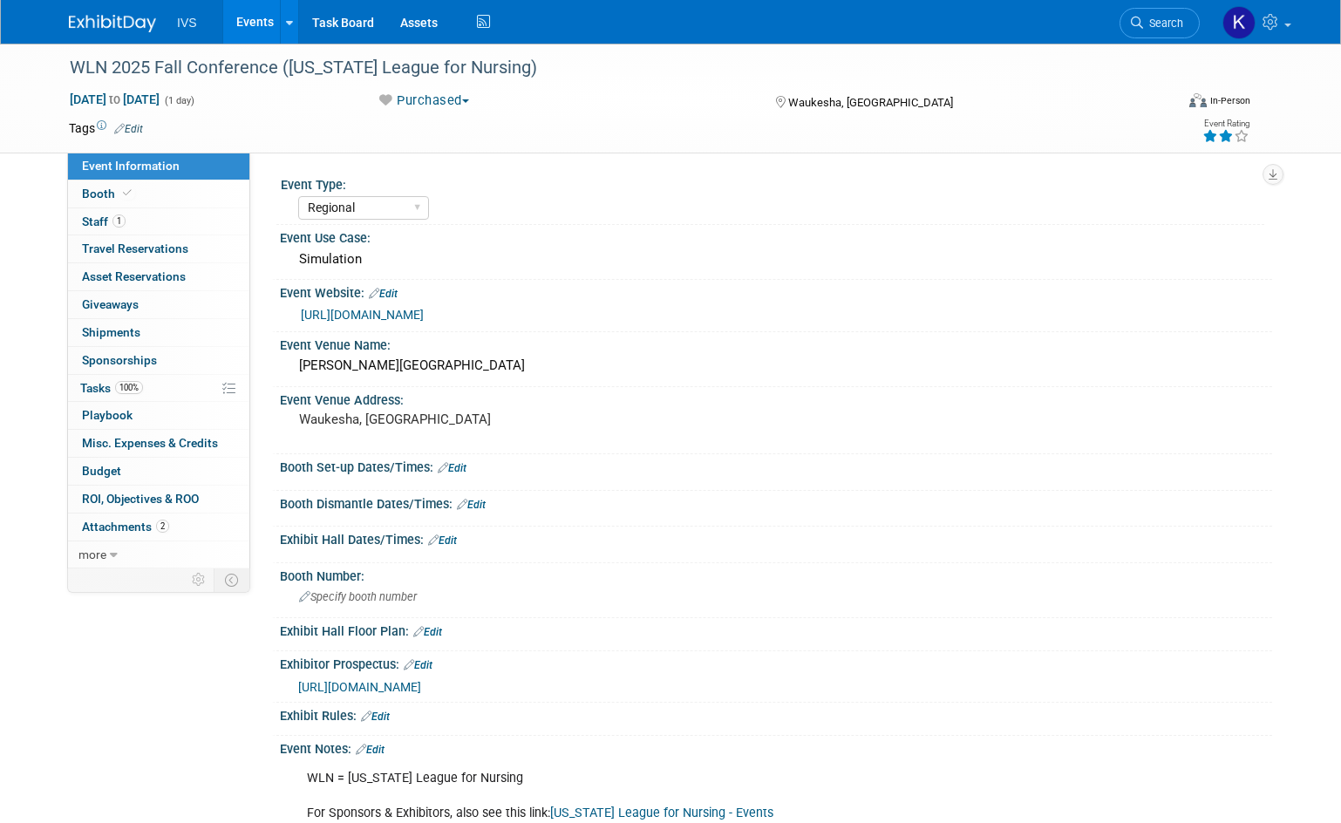
select select "Regional"
